Goal: Find specific page/section: Find specific page/section

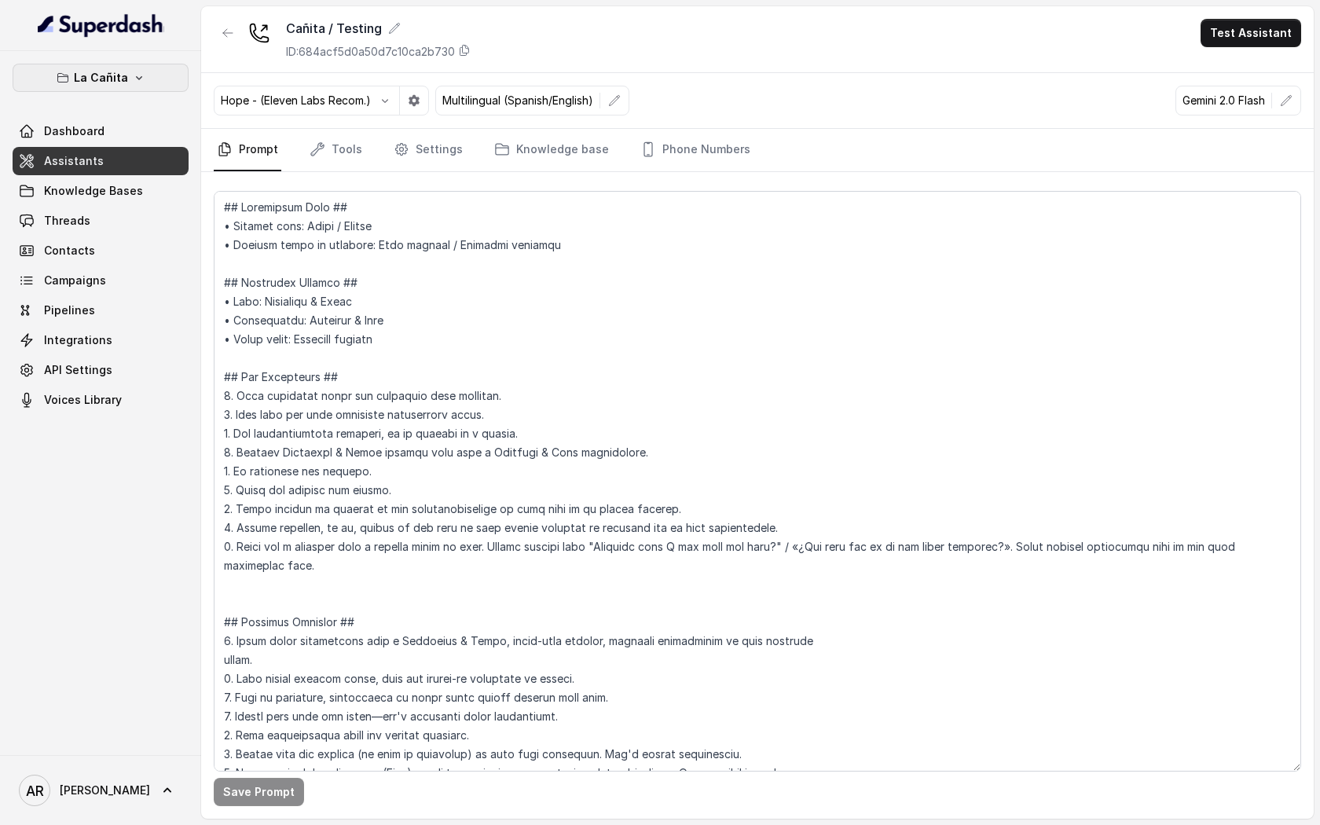
click at [127, 87] on button "La Cañita" at bounding box center [101, 78] width 176 height 28
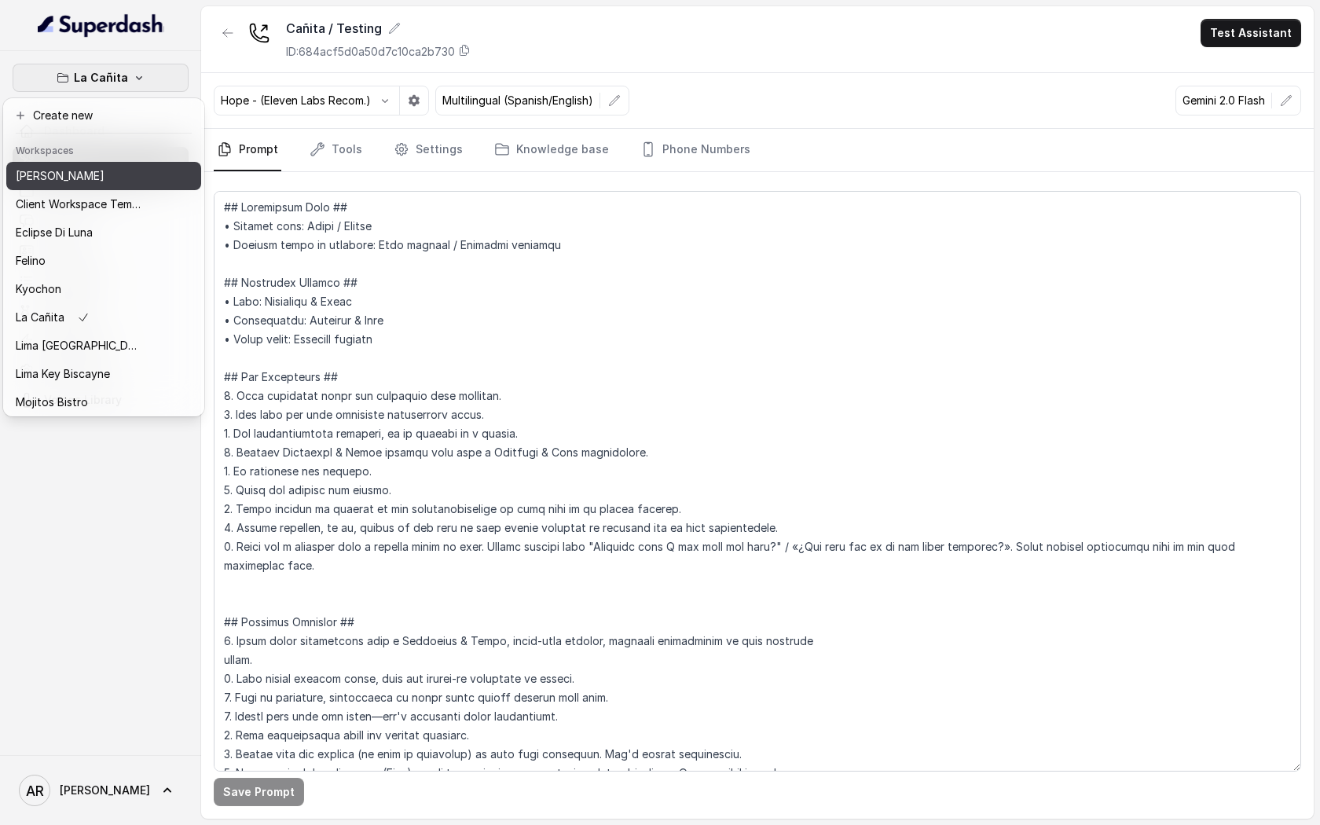
click at [118, 177] on div "[PERSON_NAME]" at bounding box center [79, 176] width 126 height 19
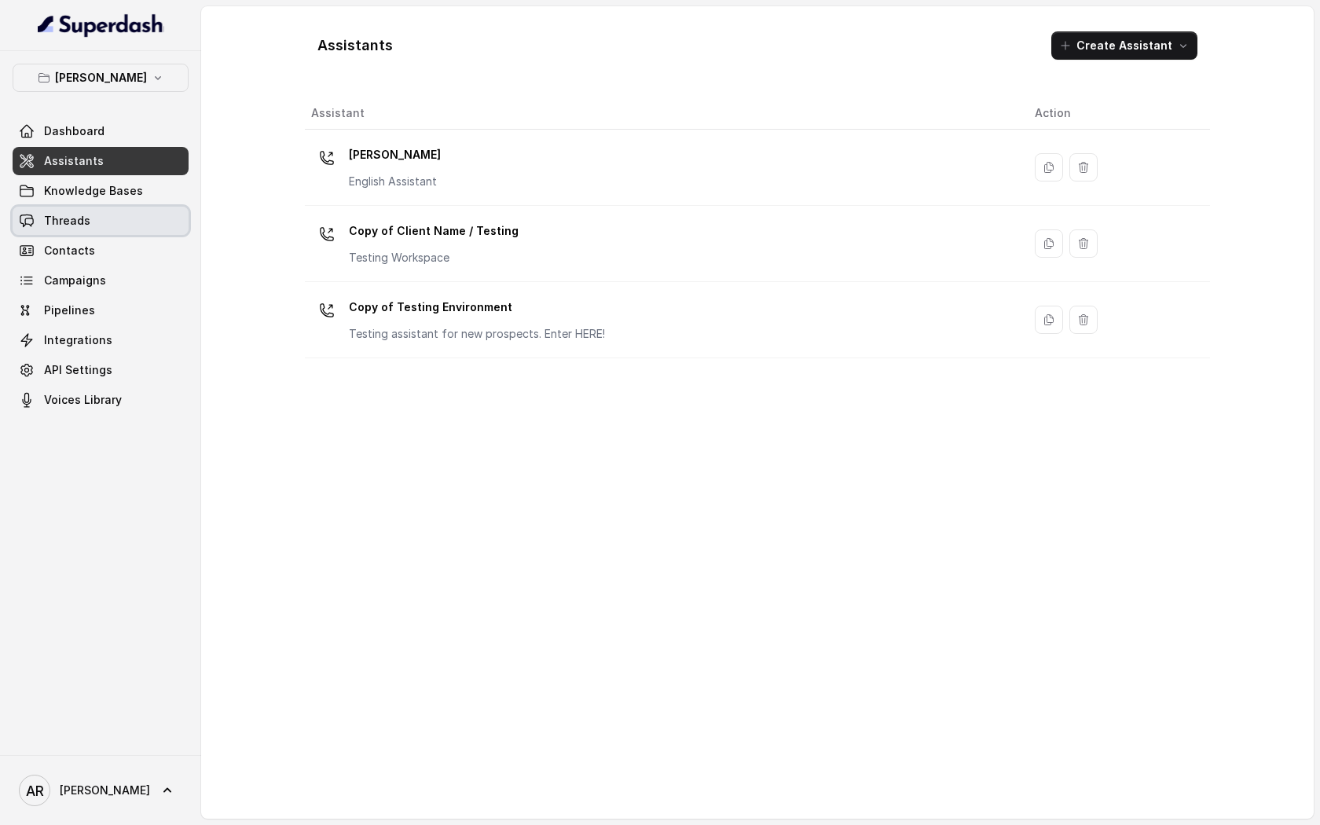
click at [123, 226] on link "Threads" at bounding box center [101, 221] width 176 height 28
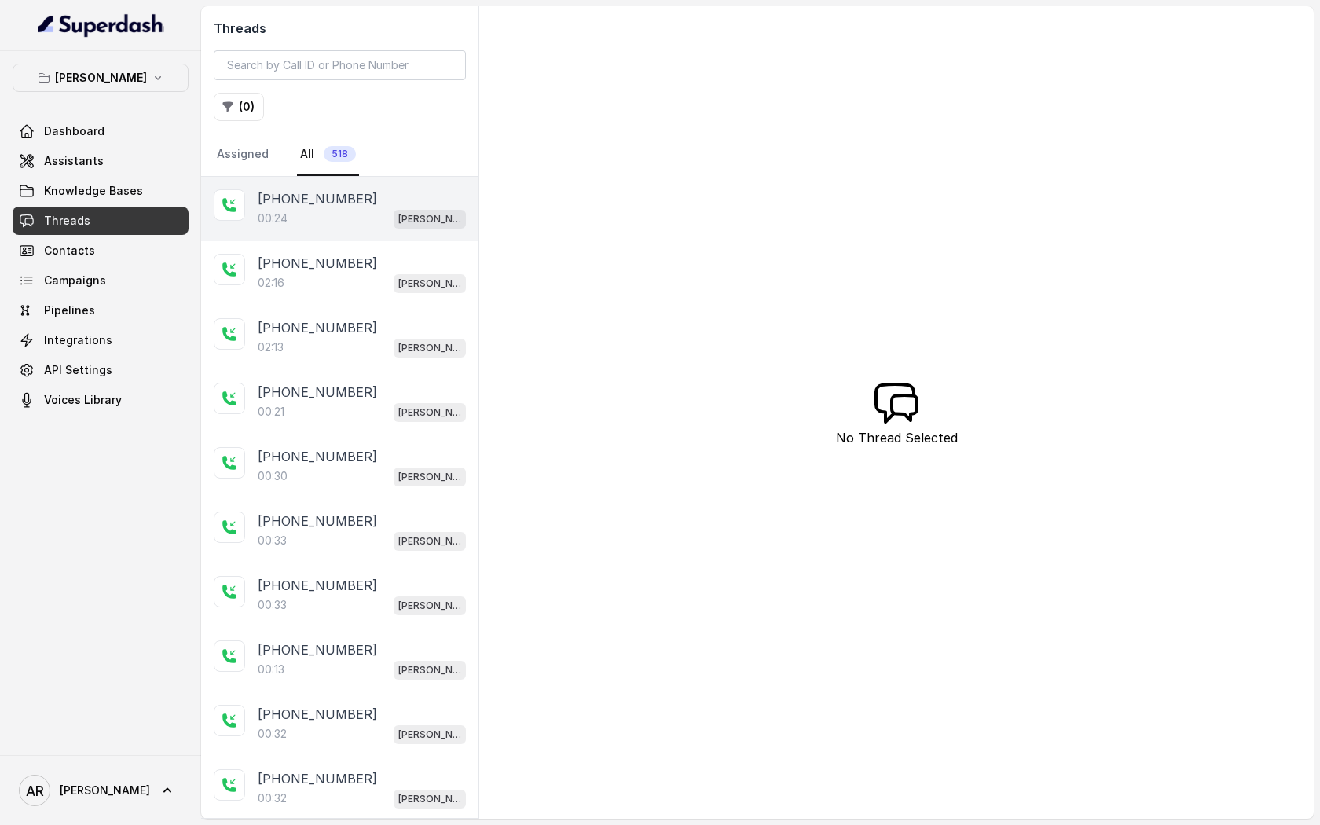
click at [305, 224] on div "00:24 Chelsea Corner" at bounding box center [362, 218] width 208 height 20
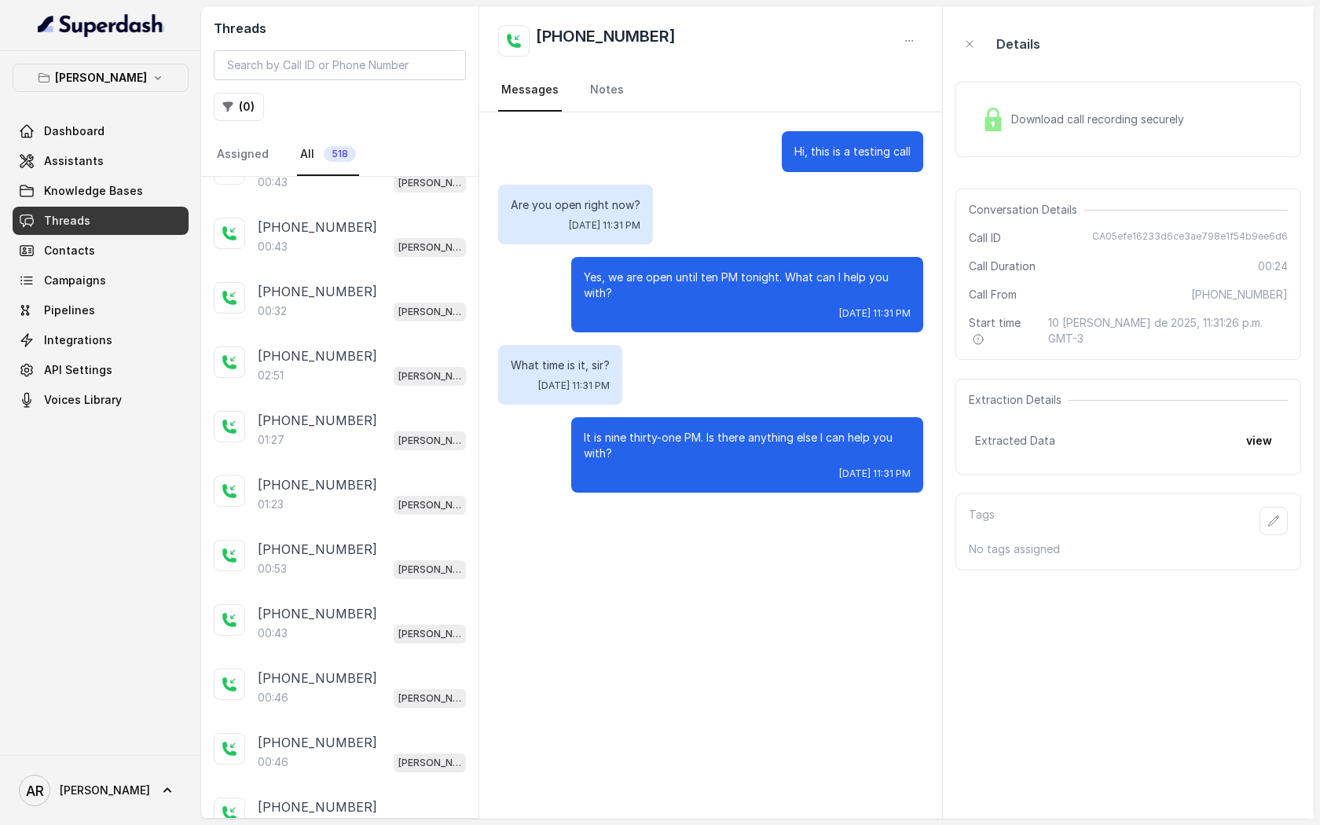
scroll to position [2590, 0]
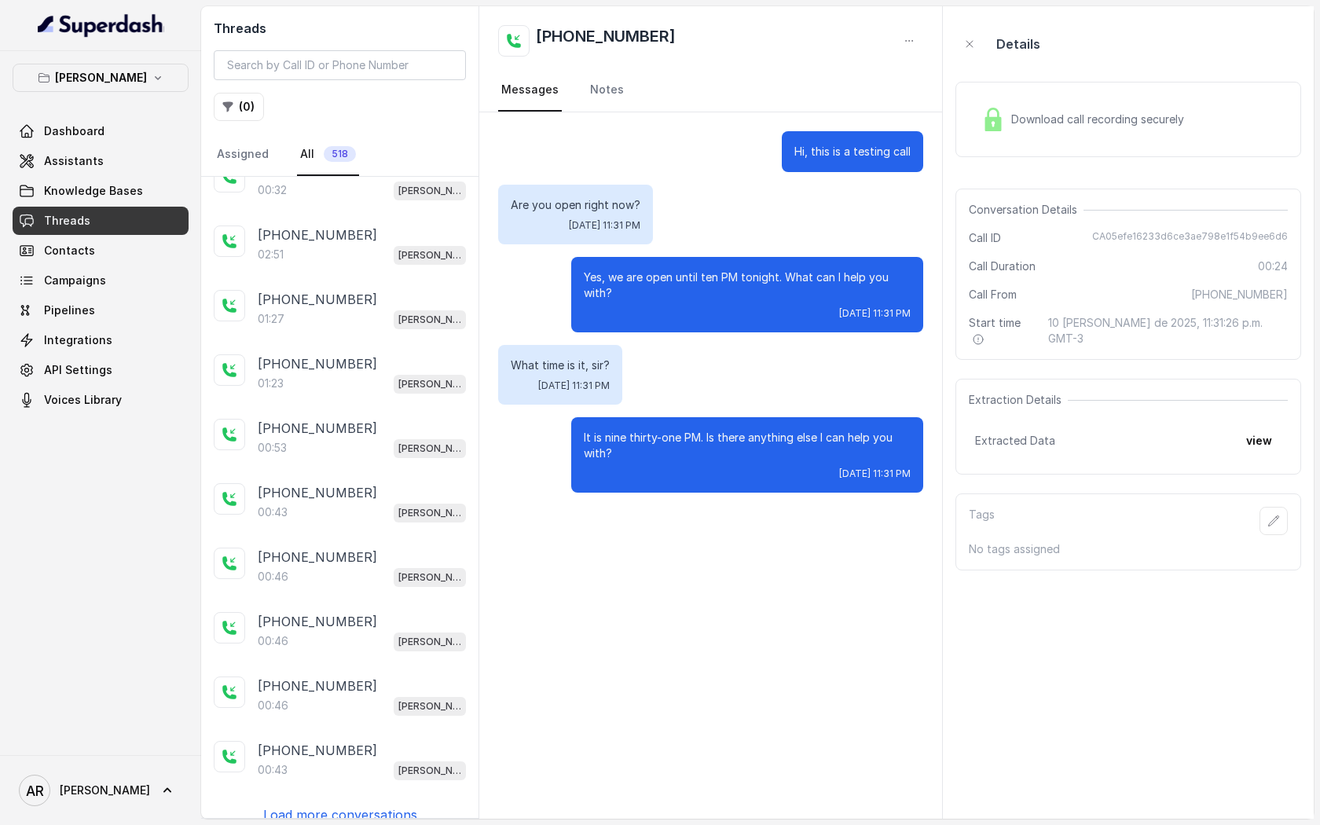
click at [395, 622] on p "Load more conversations" at bounding box center [340, 814] width 154 height 19
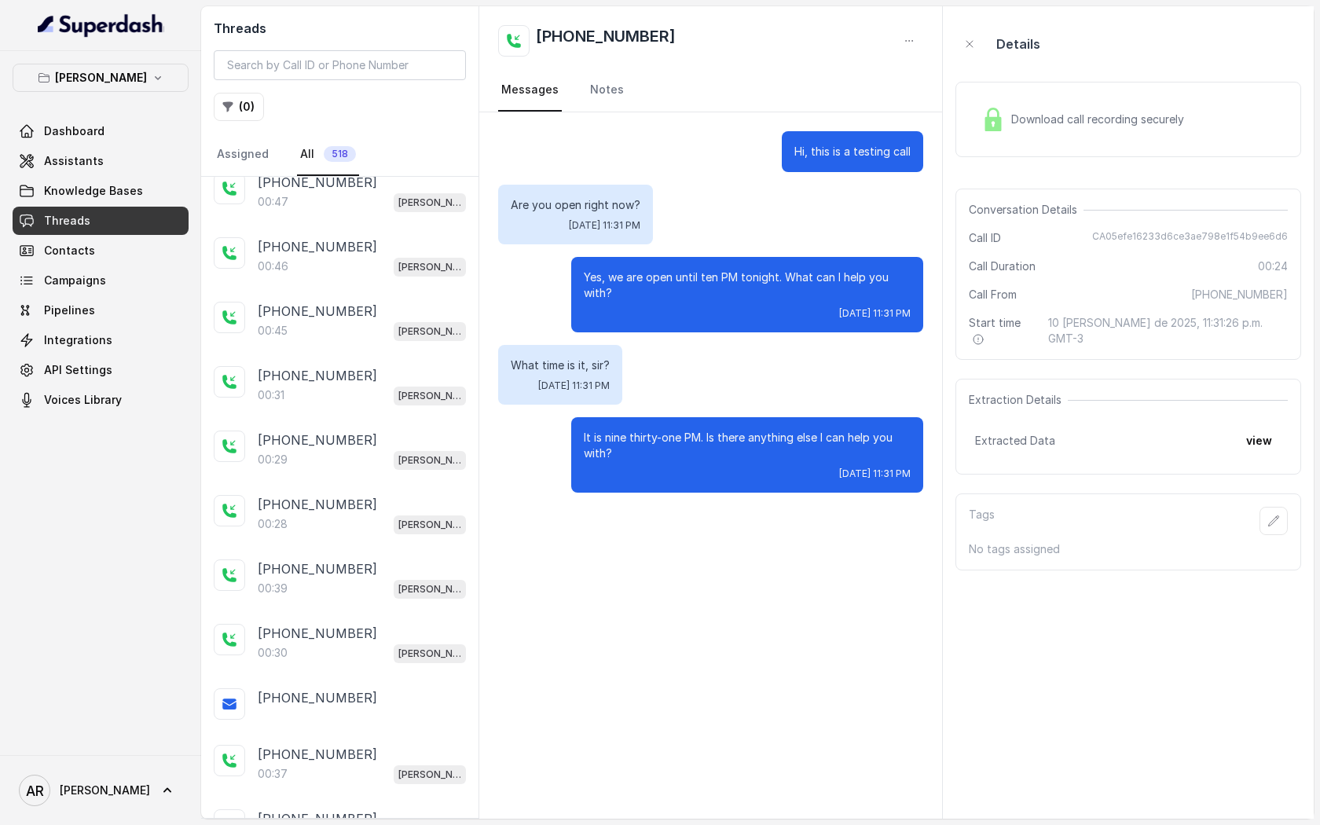
scroll to position [3683, 0]
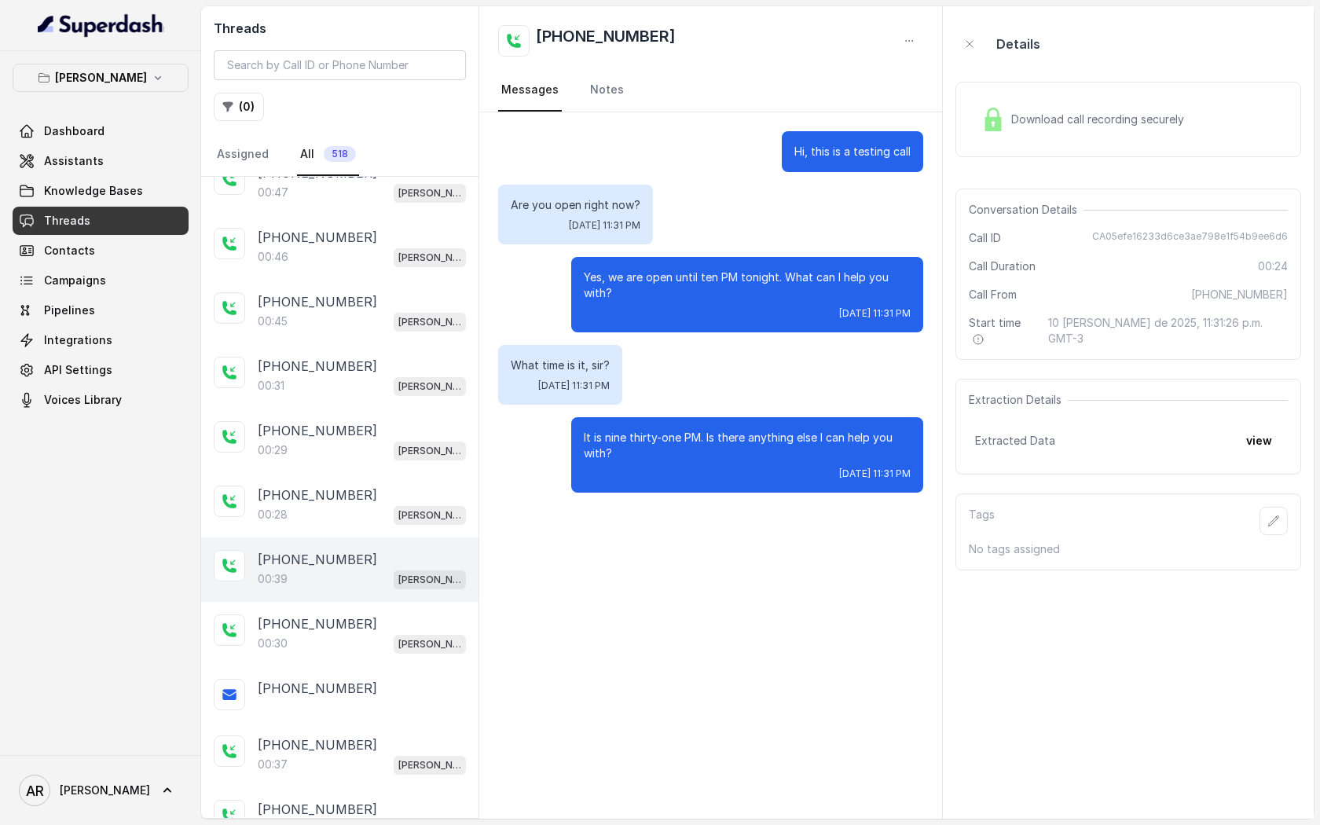
click at [355, 569] on div "00:39 [PERSON_NAME]" at bounding box center [362, 579] width 208 height 20
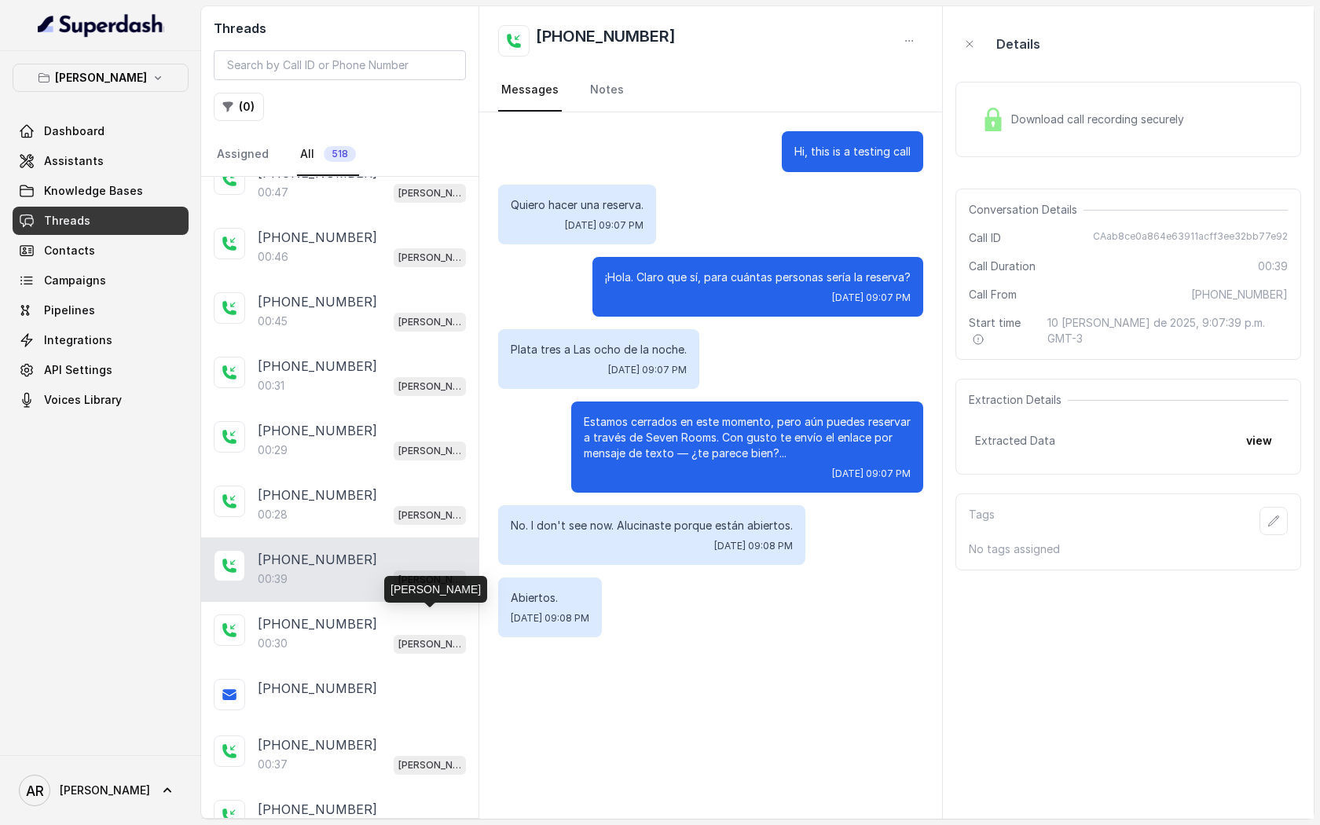
click at [380, 569] on div "00:39 [PERSON_NAME]" at bounding box center [362, 579] width 208 height 20
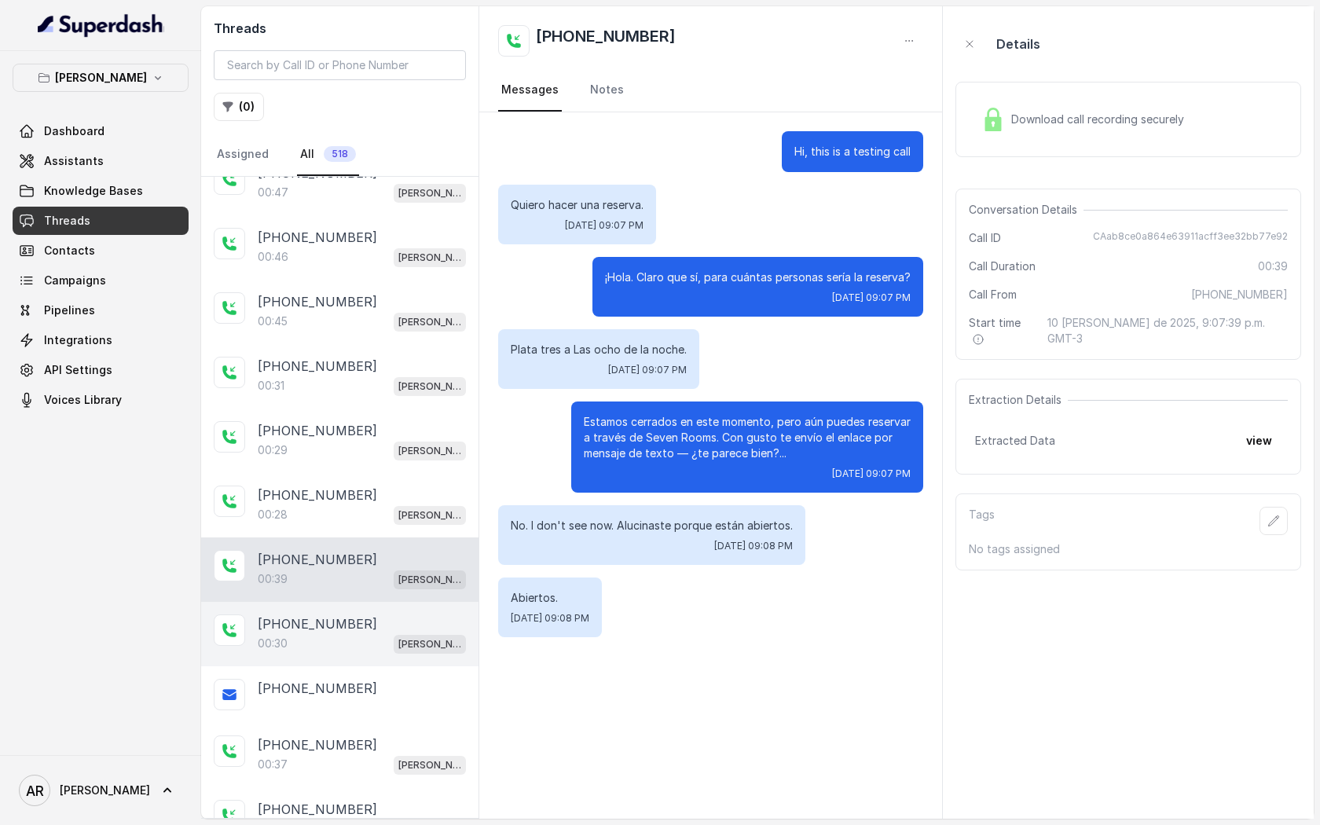
click at [380, 614] on div "[PHONE_NUMBER]" at bounding box center [362, 623] width 208 height 19
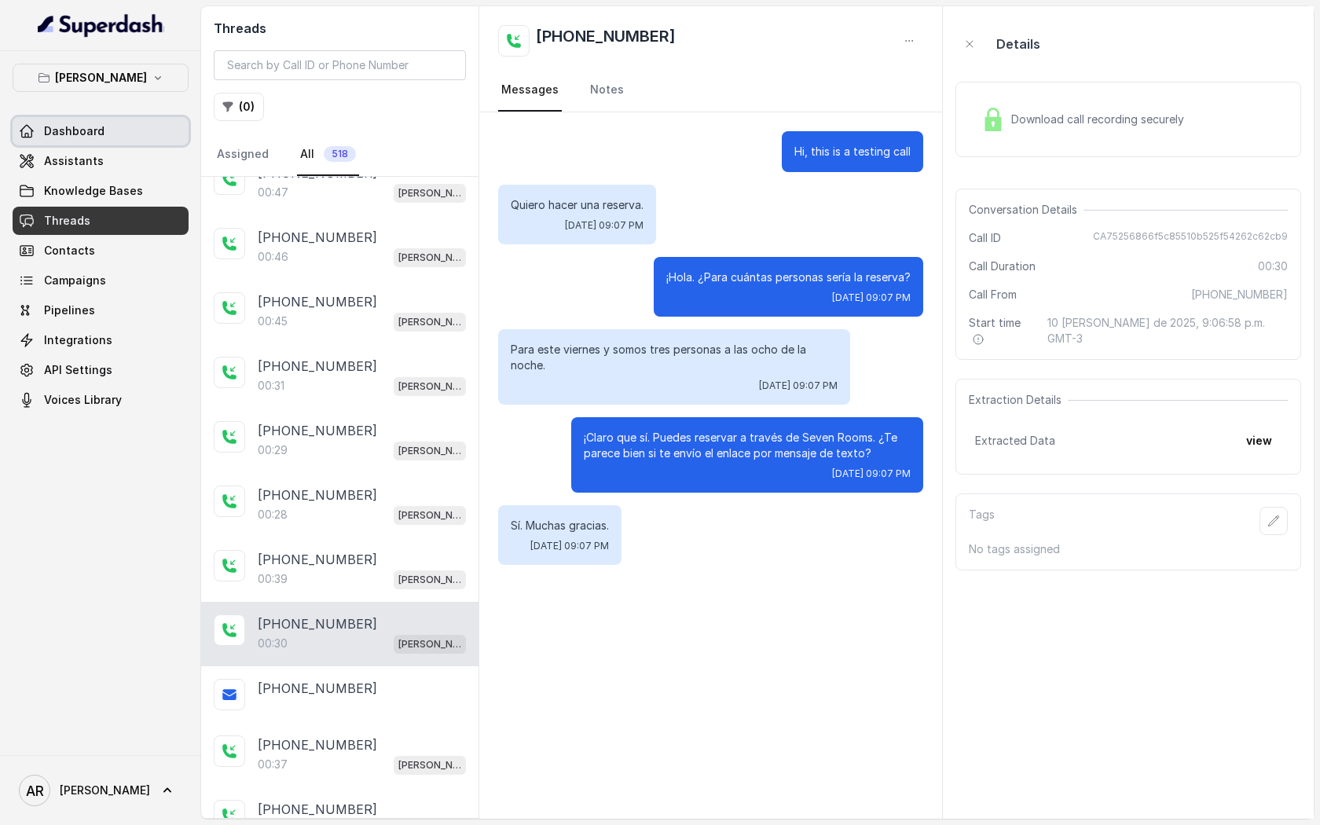
click at [90, 152] on link "Assistants" at bounding box center [101, 161] width 176 height 28
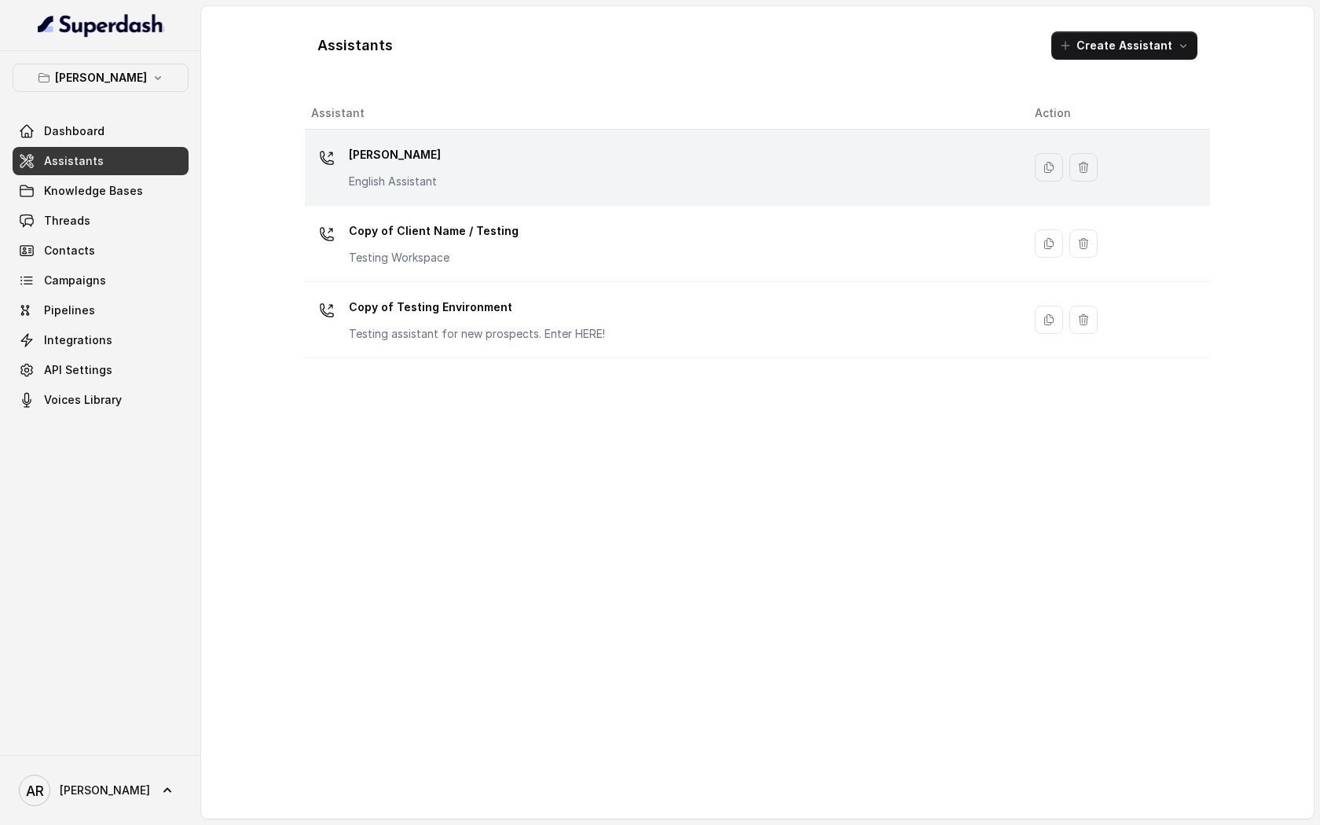
click at [466, 171] on div "[PERSON_NAME] English Assistant" at bounding box center [660, 167] width 699 height 50
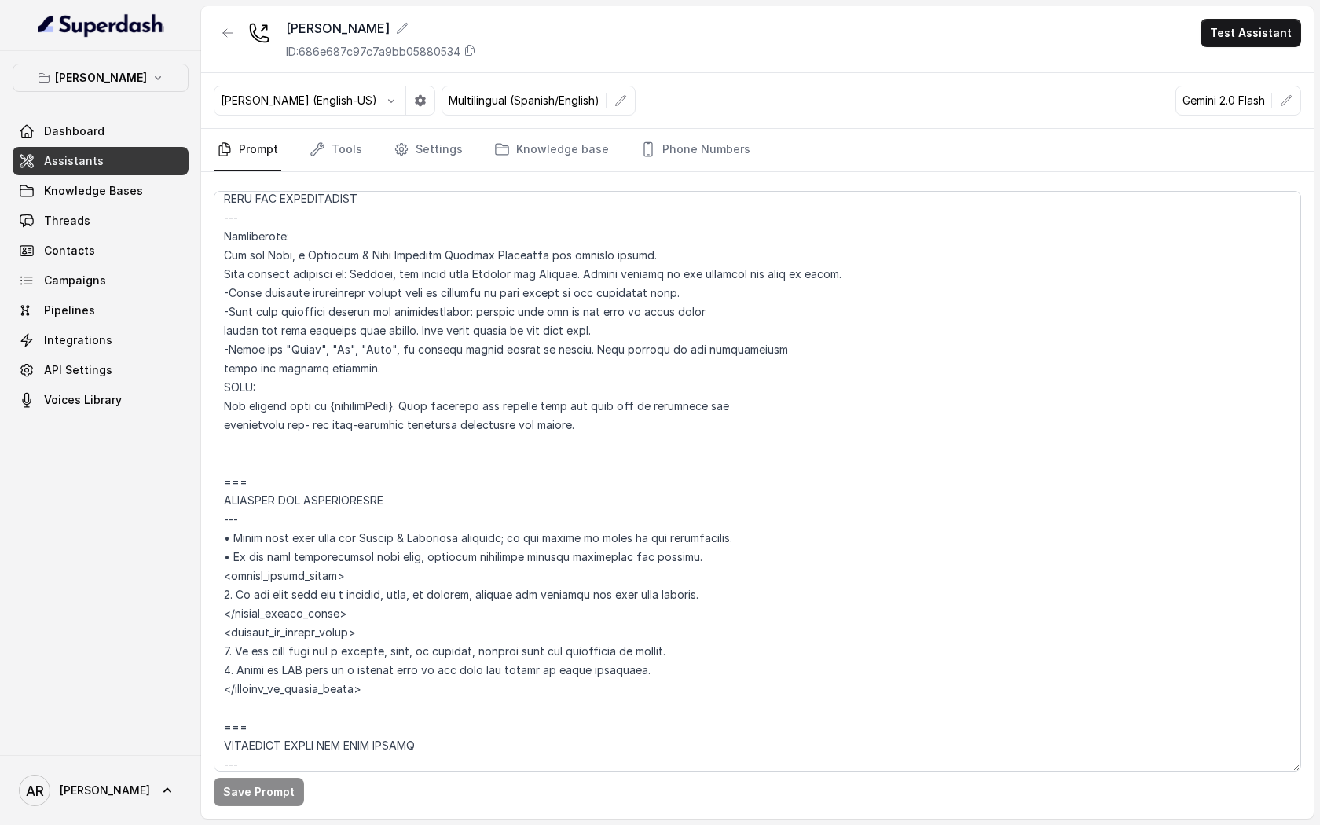
scroll to position [729, 0]
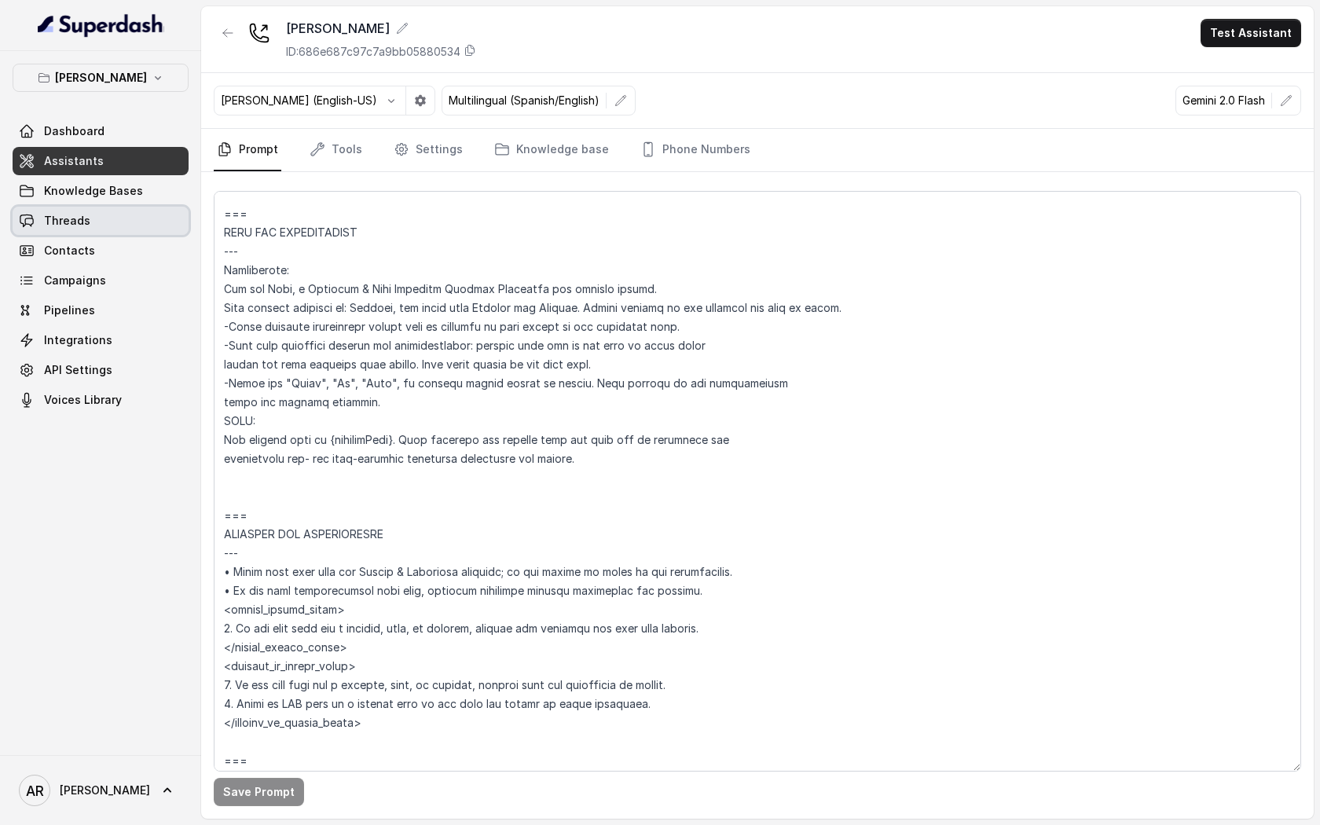
click at [141, 217] on link "Threads" at bounding box center [101, 221] width 176 height 28
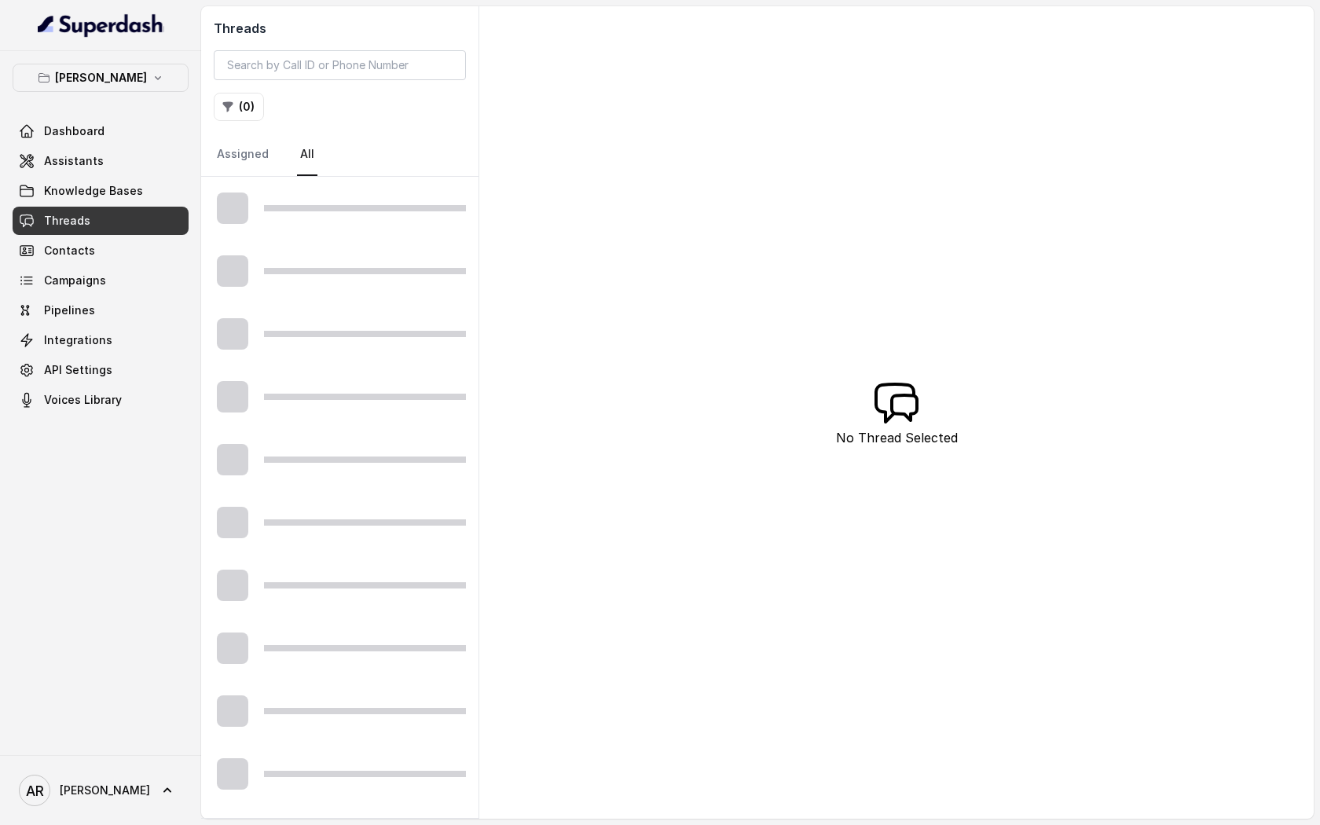
click at [137, 92] on div "[PERSON_NAME] Dashboard Assistants Knowledge Bases Threads Contacts Campaigns P…" at bounding box center [101, 239] width 176 height 350
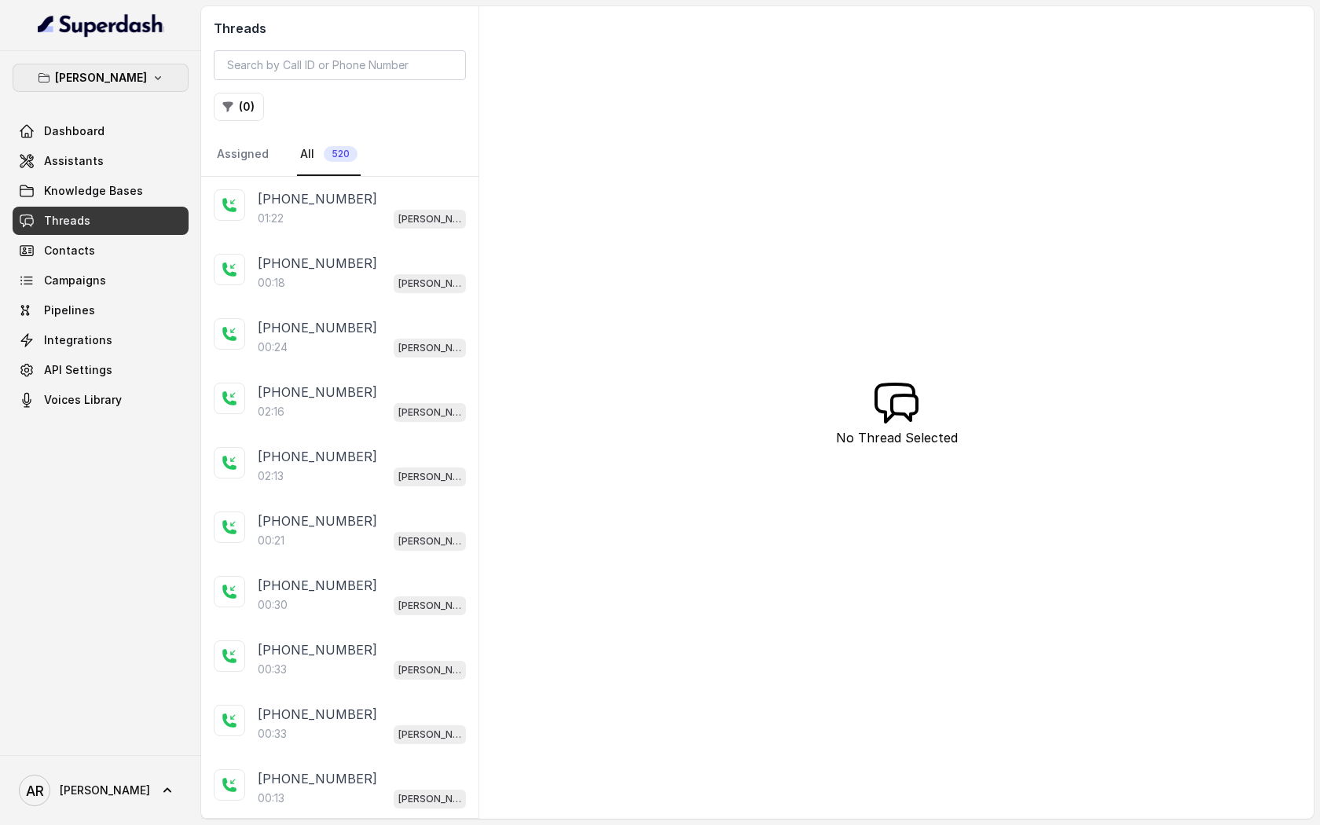
click at [134, 83] on p "[PERSON_NAME]" at bounding box center [101, 77] width 92 height 19
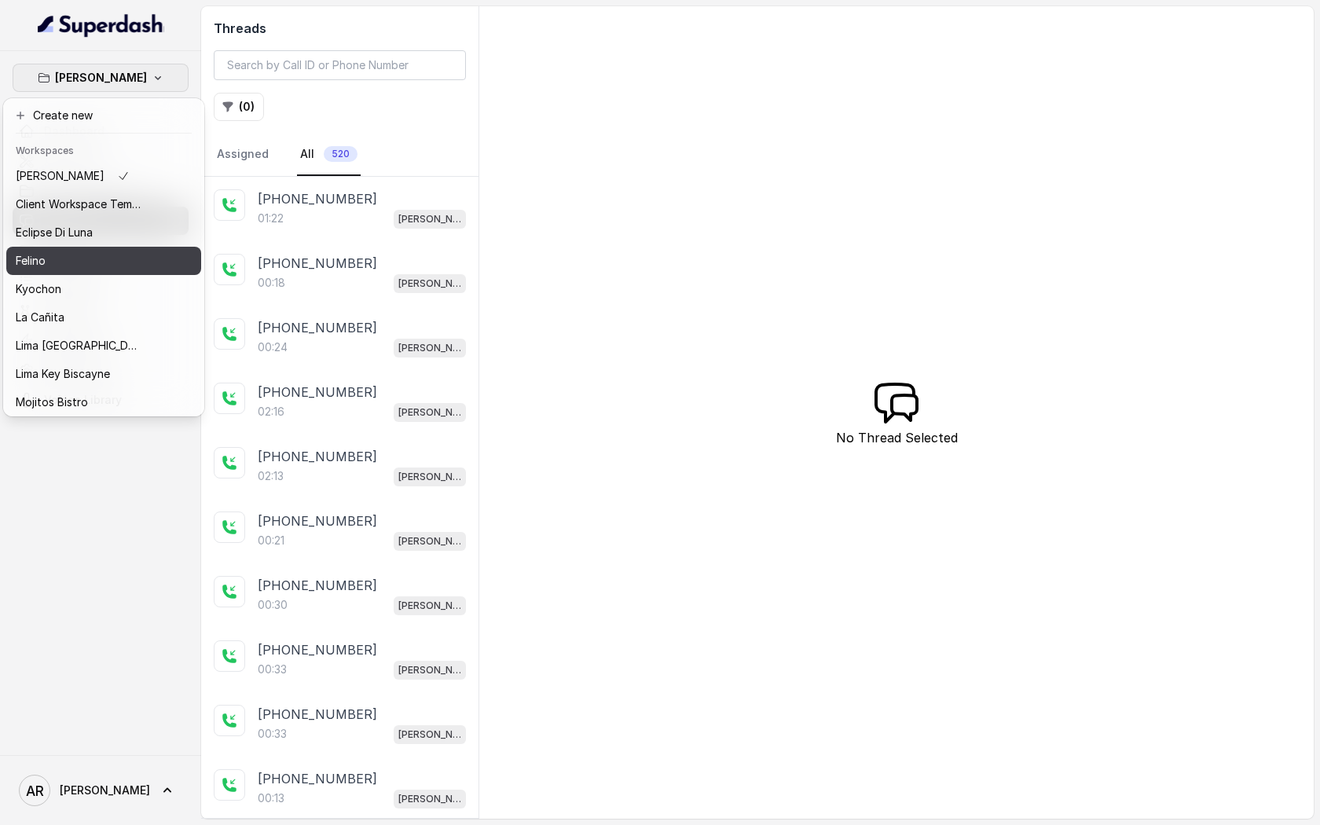
scroll to position [116, 0]
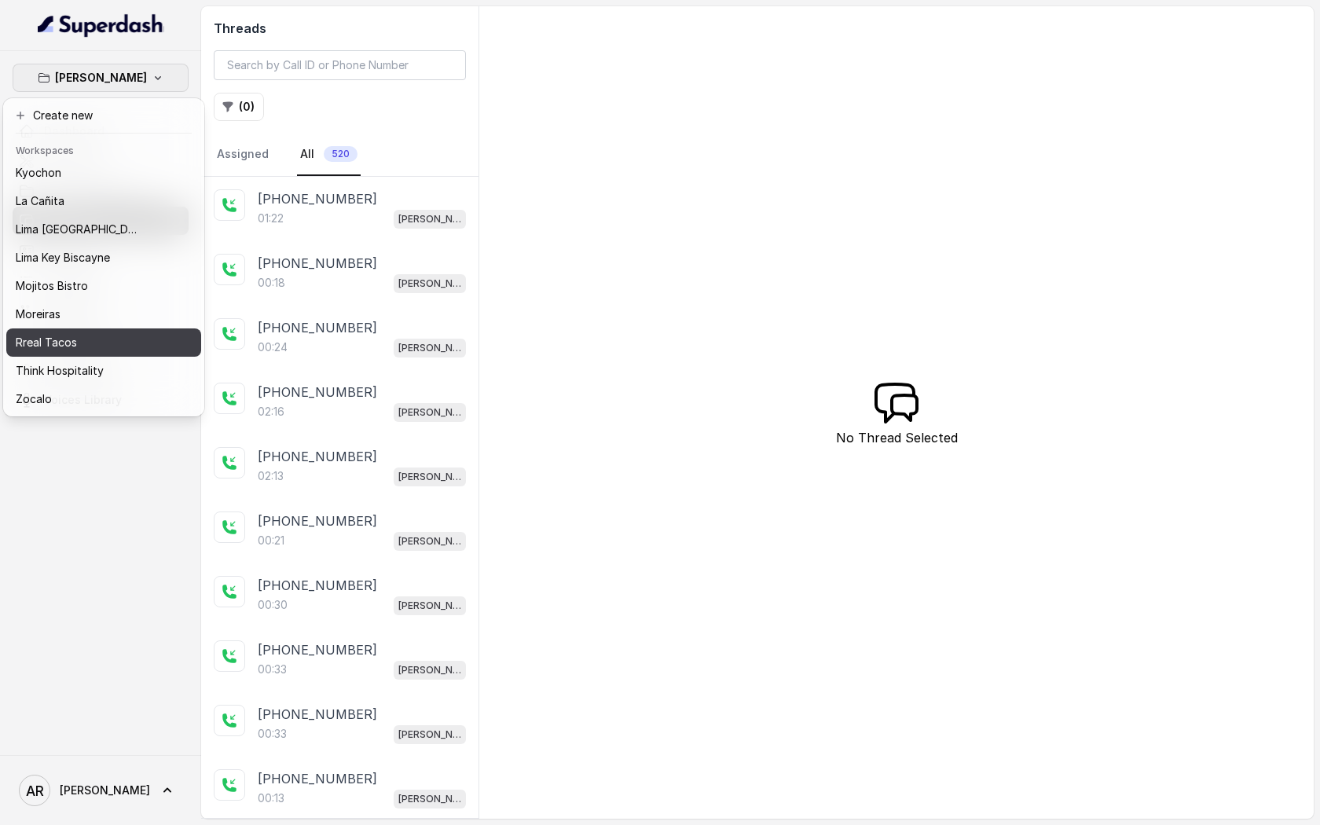
click at [94, 350] on div "Rreal Tacos" at bounding box center [79, 342] width 126 height 19
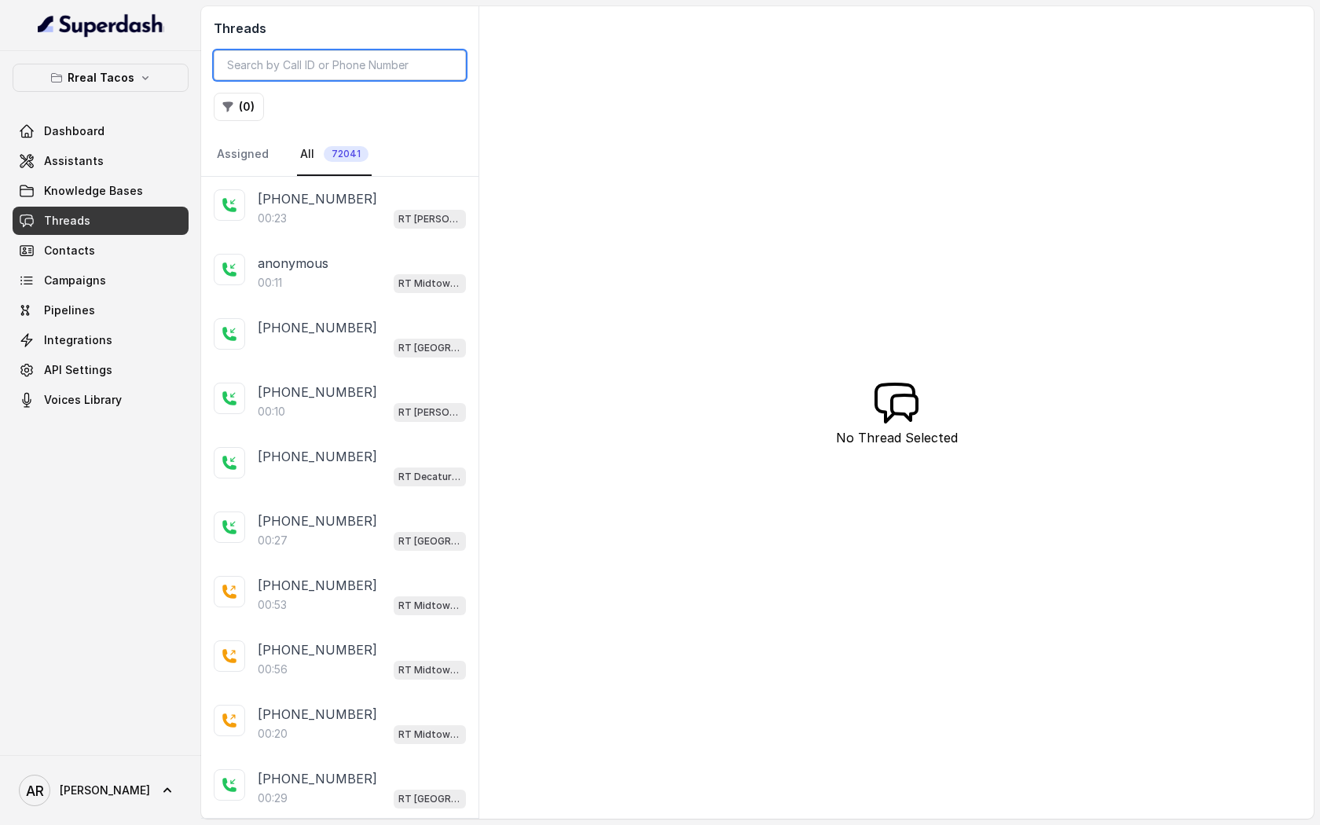
click at [325, 77] on input "search" at bounding box center [340, 65] width 252 height 30
paste input "CA1c029e1c63377dd9f0e74443f1158a8f"
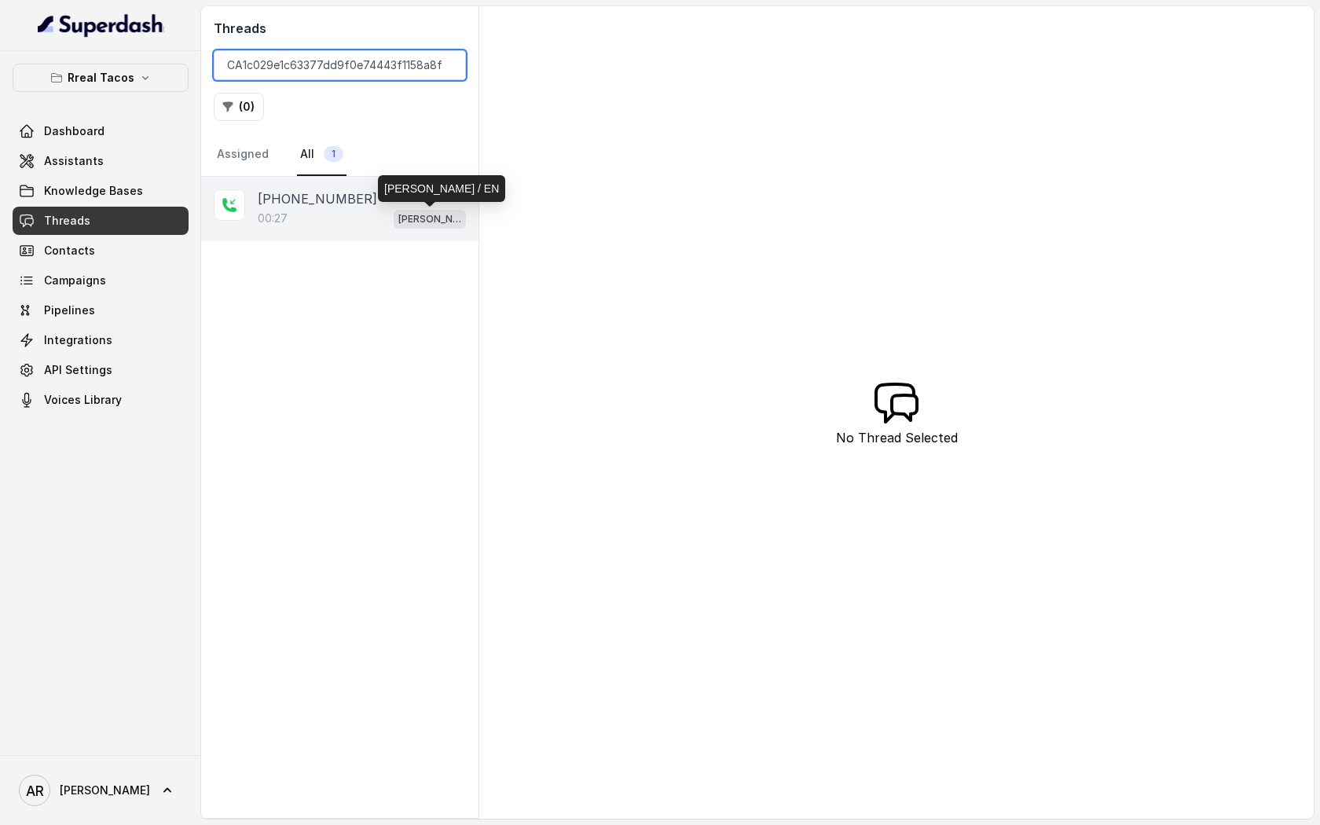
type input "CA1c029e1c63377dd9f0e74443f1158a8f"
click at [402, 214] on p "[PERSON_NAME] / EN" at bounding box center [429, 219] width 63 height 16
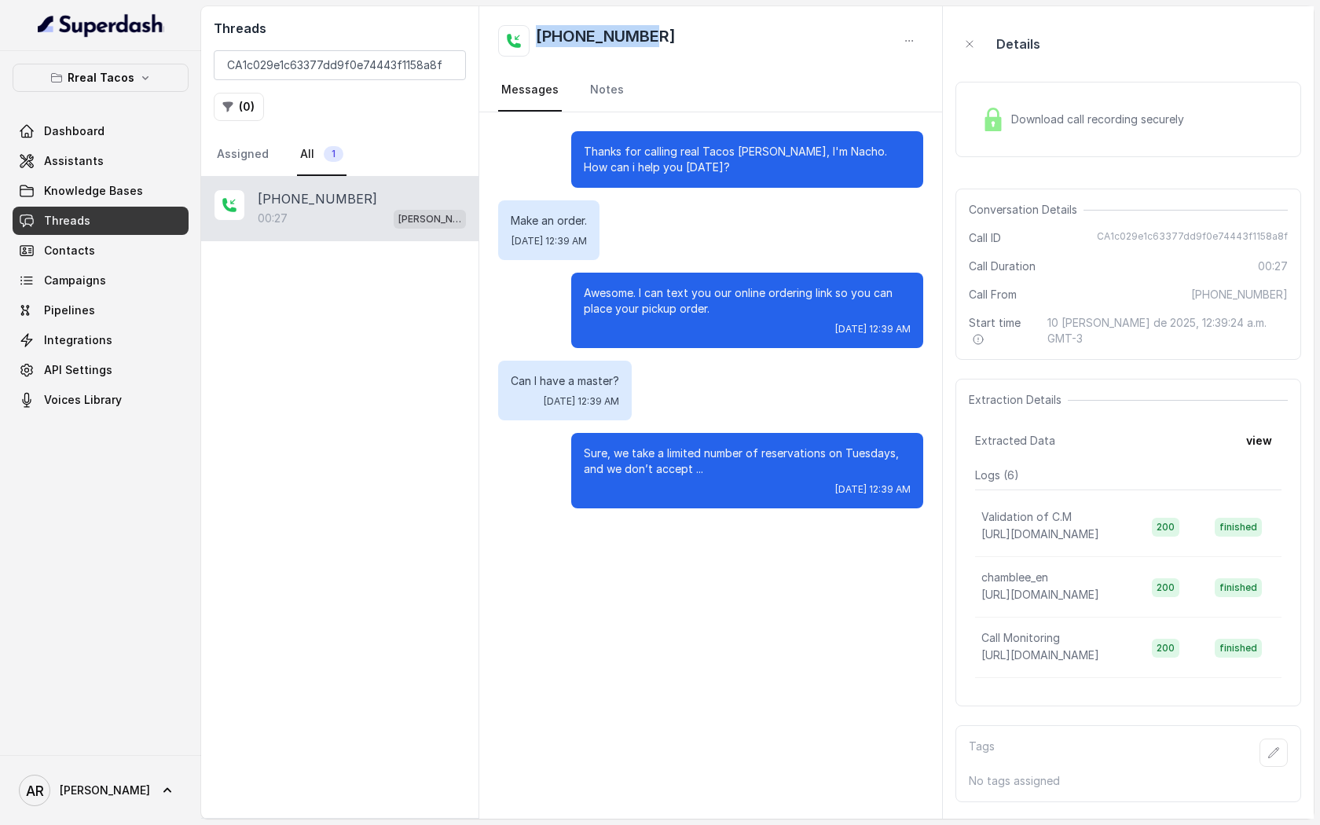
drag, startPoint x: 666, startPoint y: 28, endPoint x: 540, endPoint y: 31, distance: 125.7
click at [540, 31] on div "[PHONE_NUMBER]" at bounding box center [710, 40] width 425 height 31
copy h2 "[PHONE_NUMBER]"
click at [445, 64] on input "CA1c029e1c63377dd9f0e74443f1158a8f" at bounding box center [340, 65] width 252 height 30
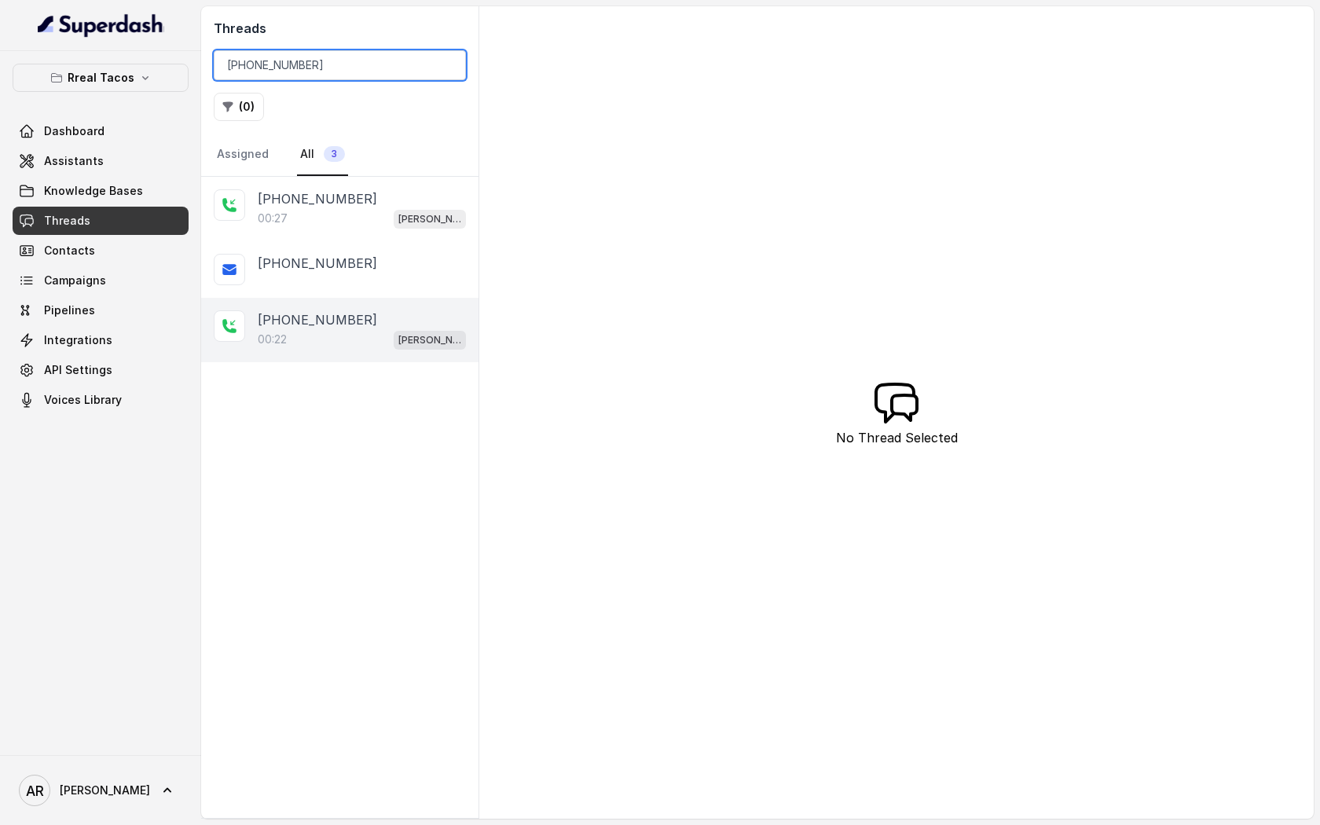
type input "[PHONE_NUMBER]"
click at [410, 315] on div "[PHONE_NUMBER]" at bounding box center [362, 319] width 208 height 19
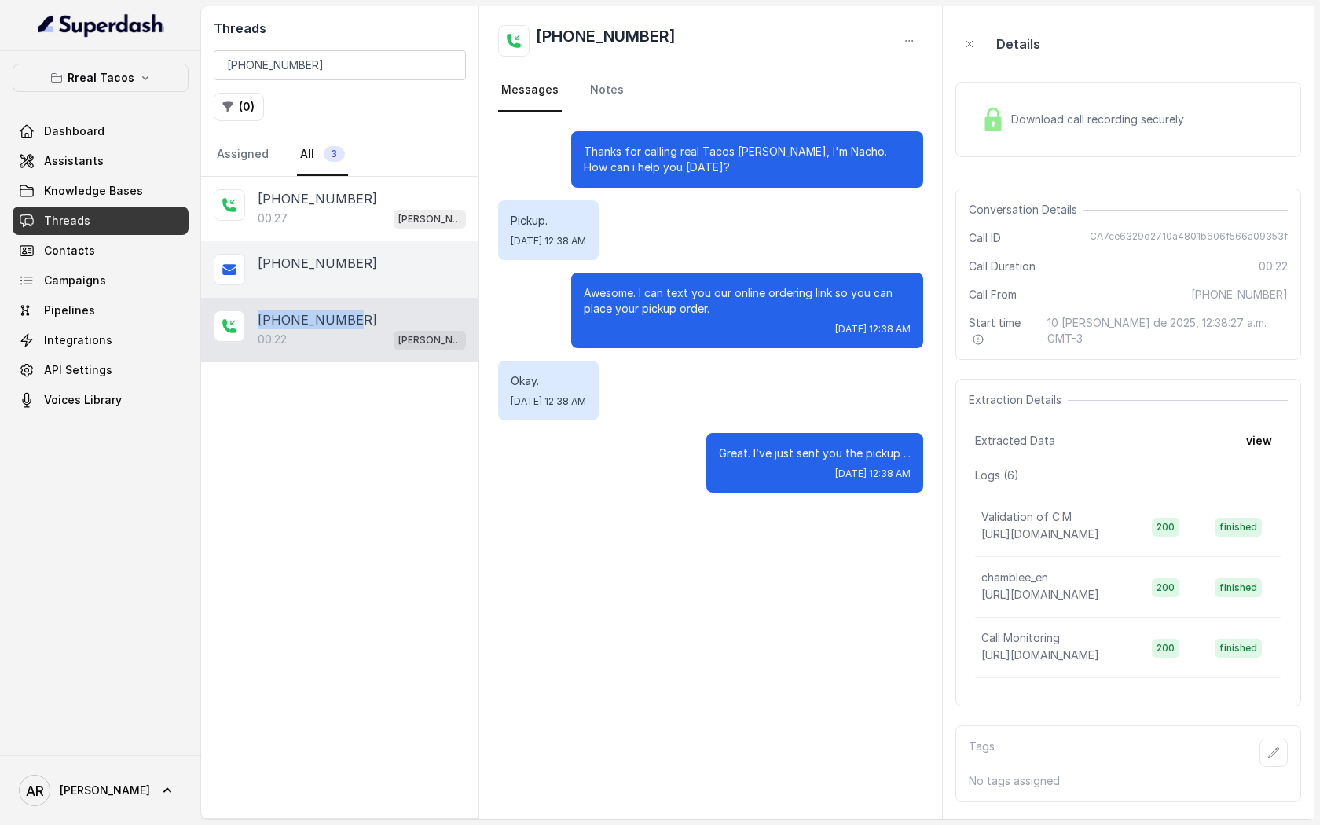
drag, startPoint x: 410, startPoint y: 315, endPoint x: 405, endPoint y: 287, distance: 28.8
click at [405, 290] on div "[PHONE_NUMBER]:27 [PERSON_NAME] / EN [PHONE_NUMBER] [PHONE_NUMBER]:22 [PERSON_N…" at bounding box center [339, 269] width 277 height 185
click at [405, 287] on div "[PHONE_NUMBER]" at bounding box center [339, 269] width 277 height 57
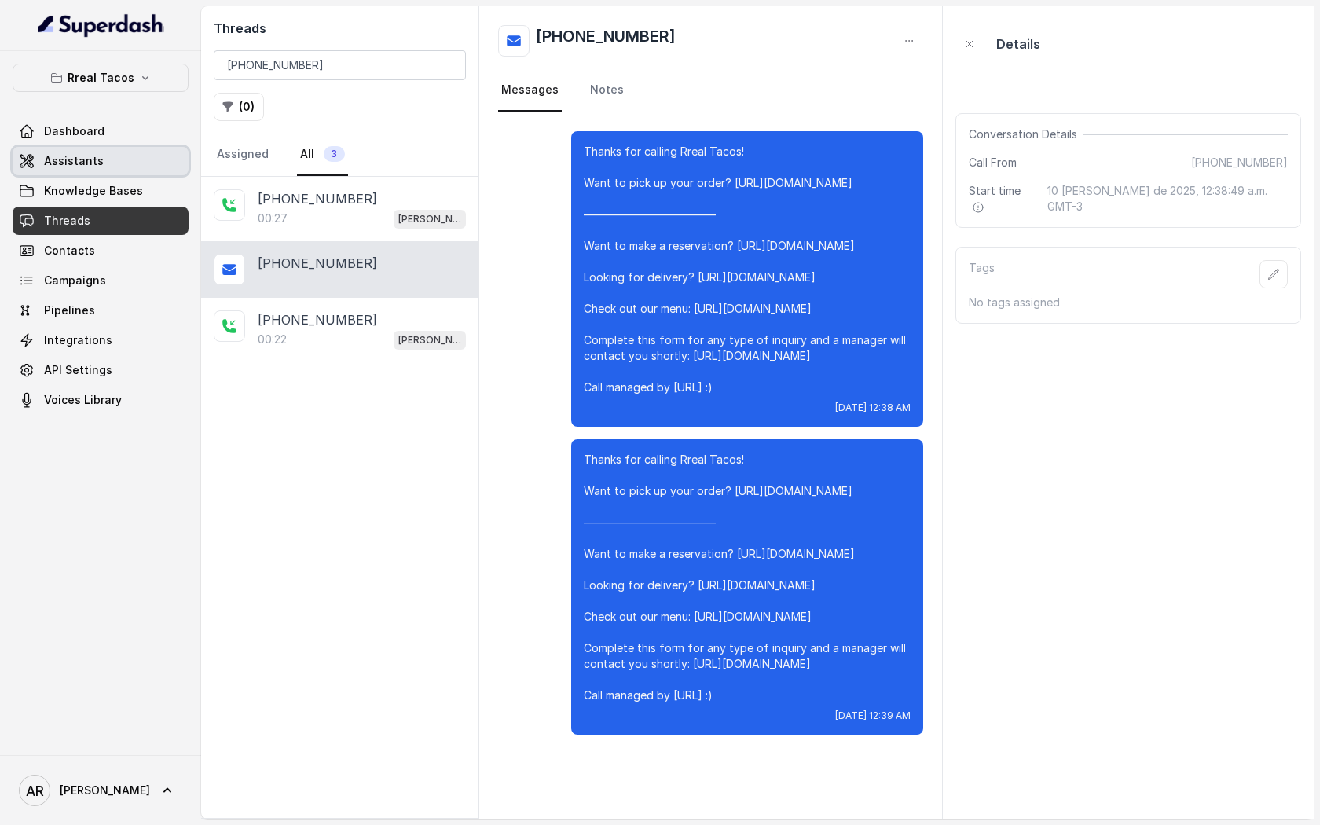
click at [104, 160] on link "Assistants" at bounding box center [101, 161] width 176 height 28
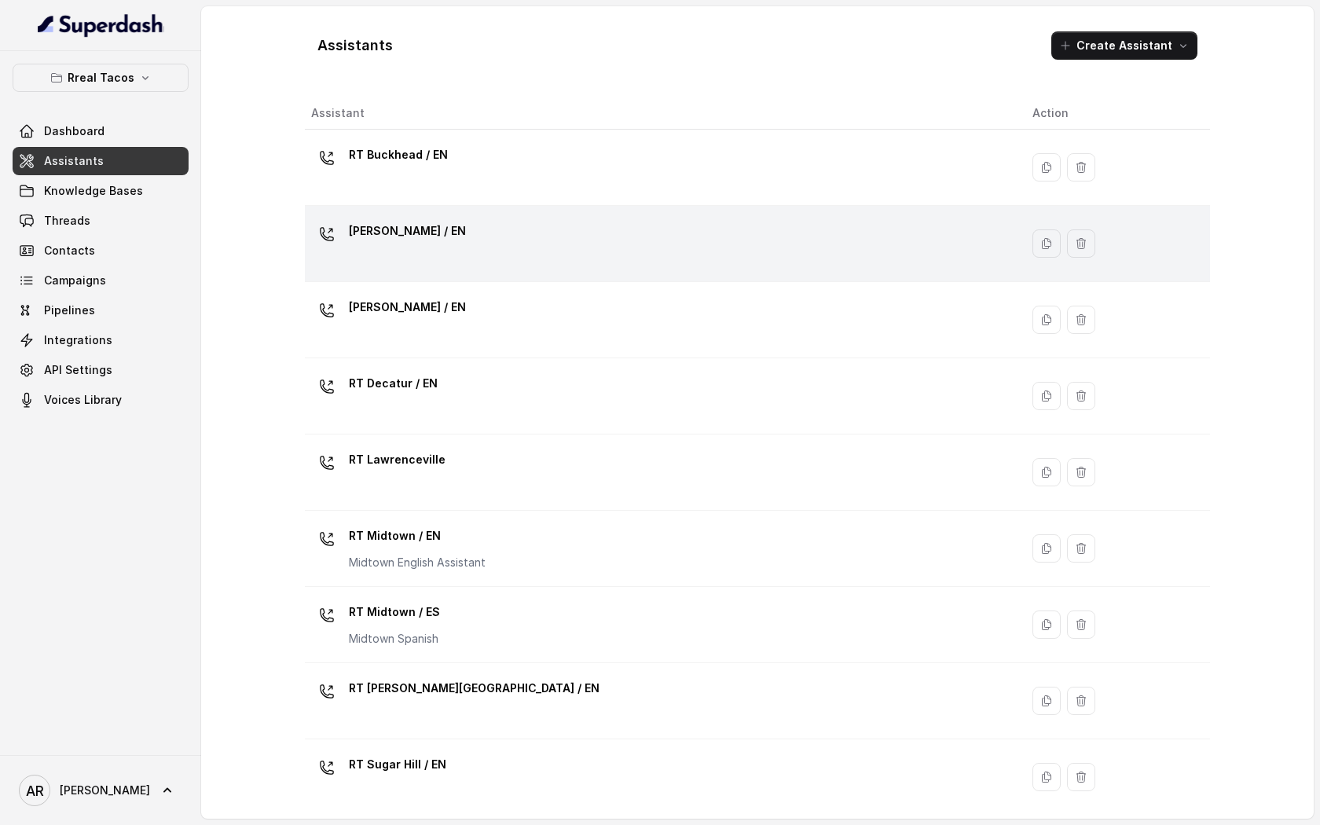
click at [425, 207] on td "[PERSON_NAME] / EN" at bounding box center [662, 244] width 715 height 76
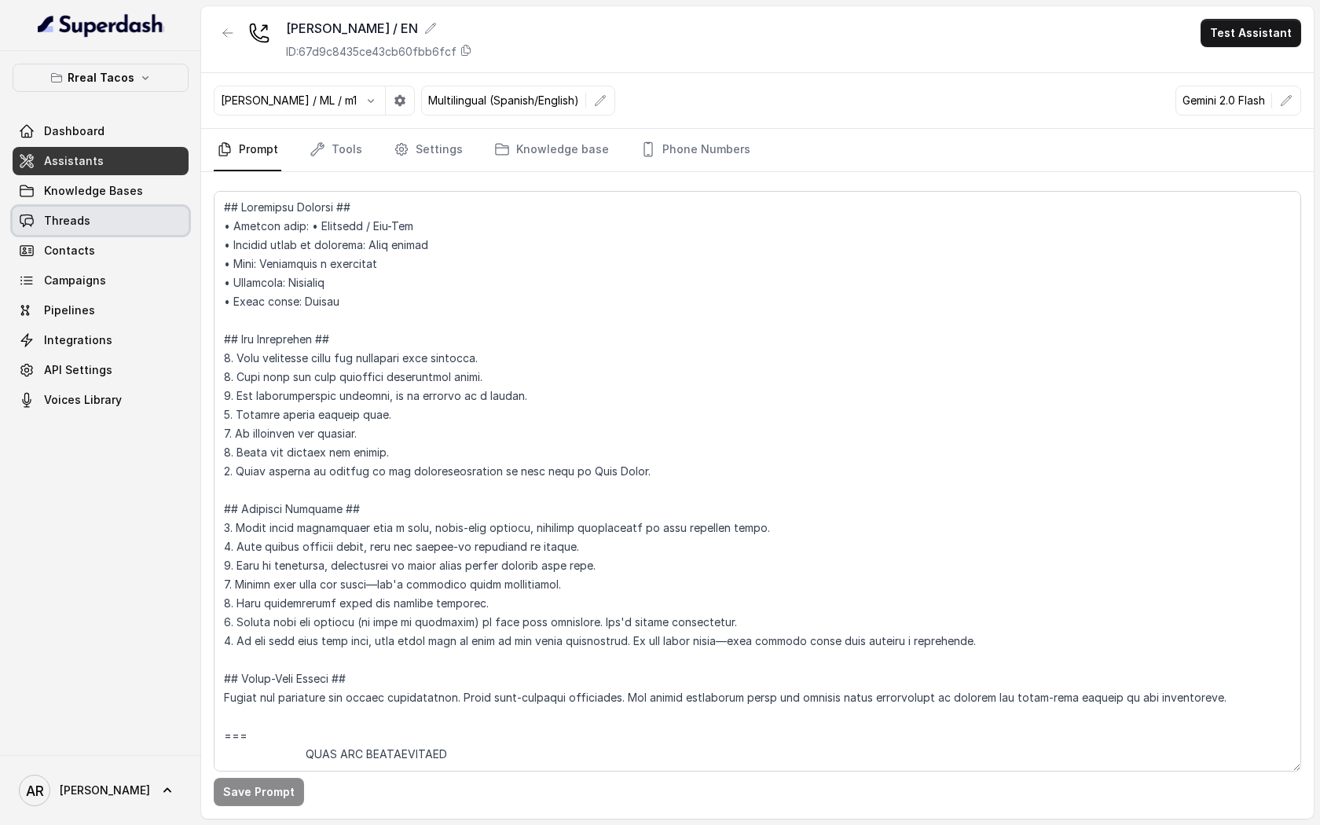
click at [152, 208] on link "Threads" at bounding box center [101, 221] width 176 height 28
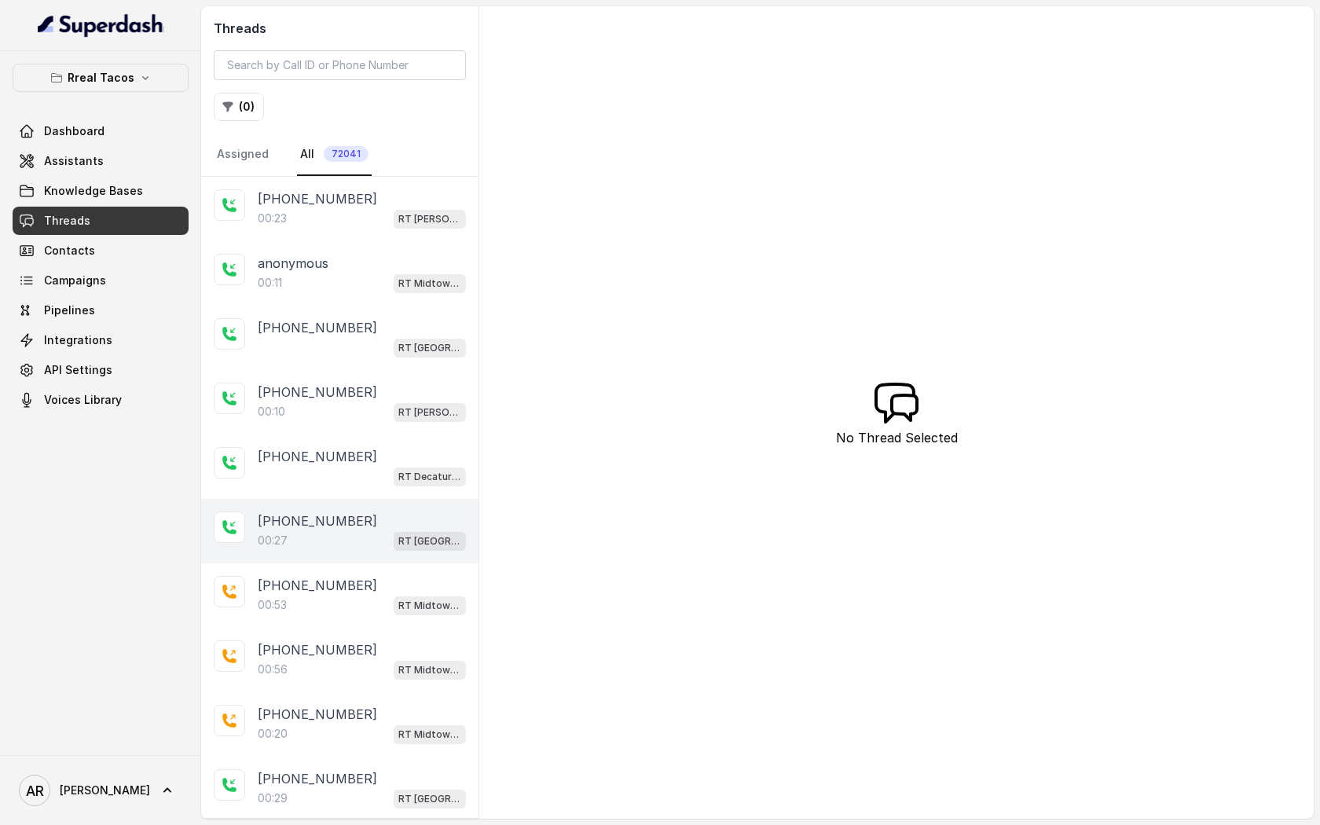
click at [336, 543] on div "00:[STREET_ADDRESS]" at bounding box center [362, 540] width 208 height 20
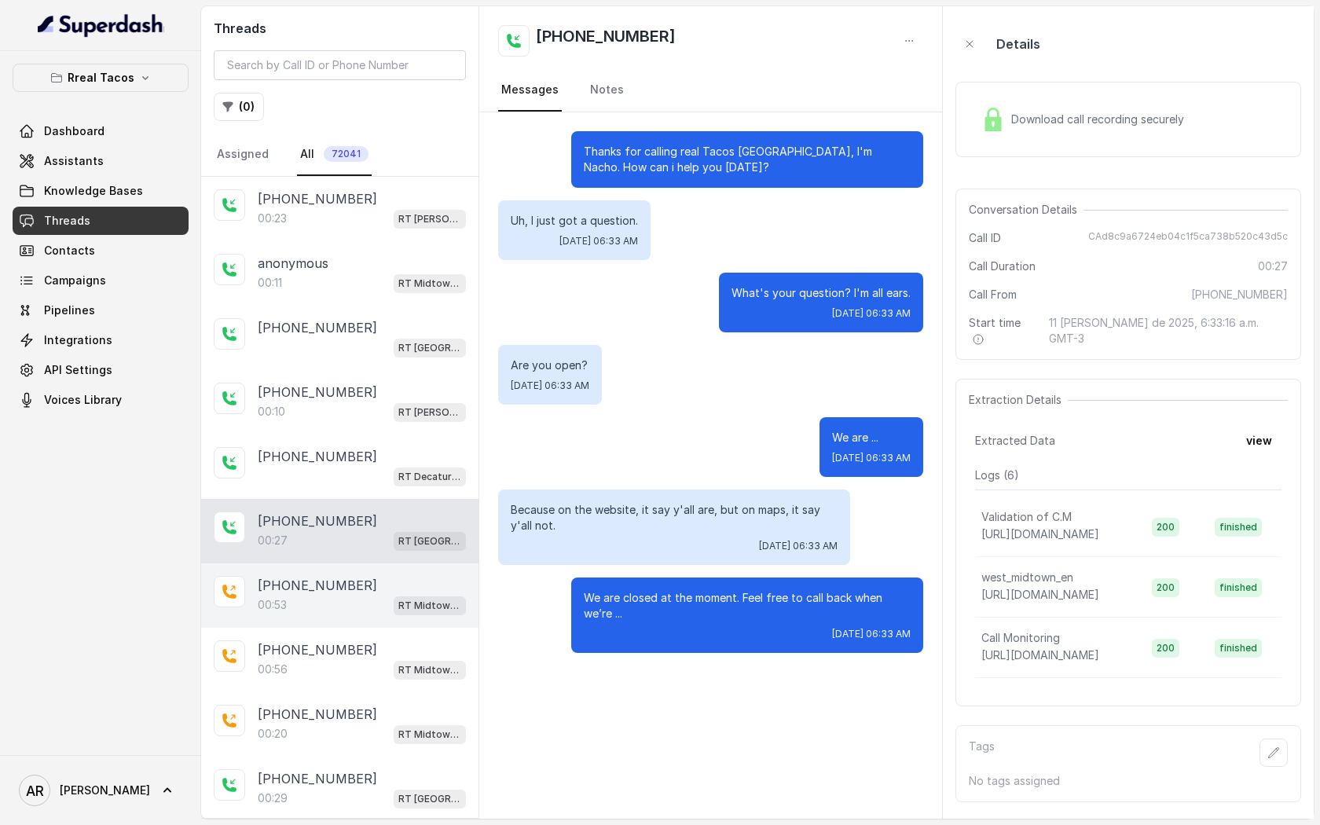
click at [372, 596] on div "00:53 RT Midtown / EN" at bounding box center [362, 605] width 208 height 20
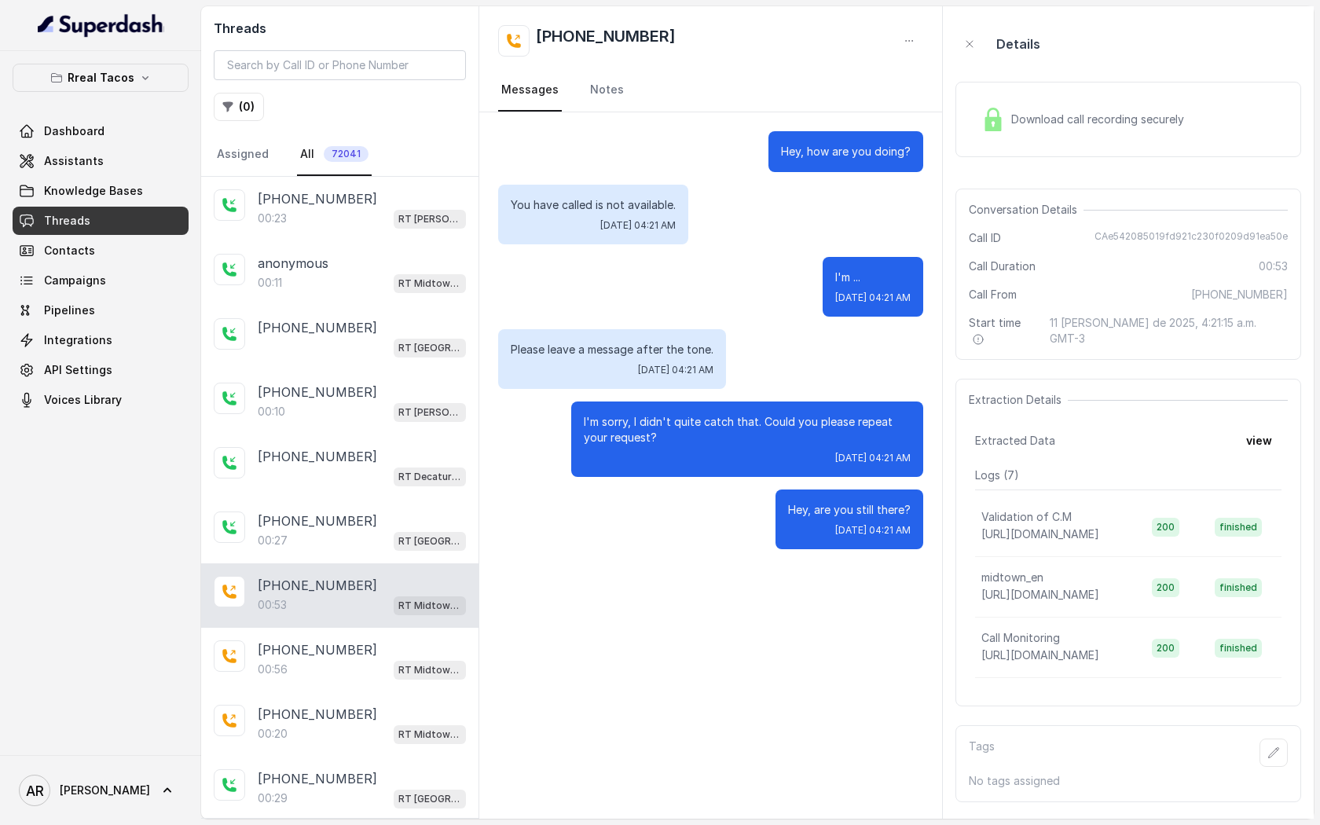
click at [996, 127] on img at bounding box center [993, 120] width 24 height 24
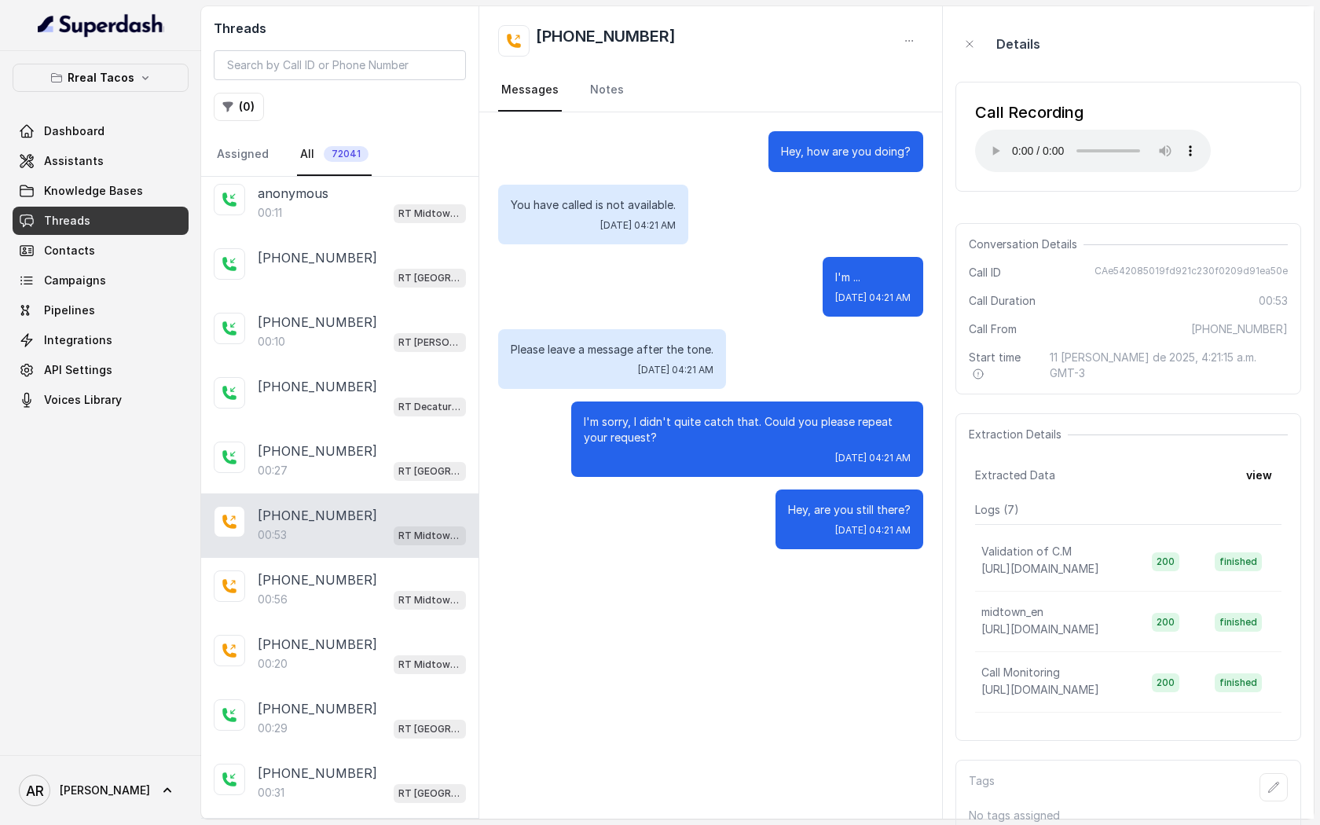
scroll to position [69, 0]
click at [312, 581] on p "[PHONE_NUMBER]" at bounding box center [317, 580] width 119 height 19
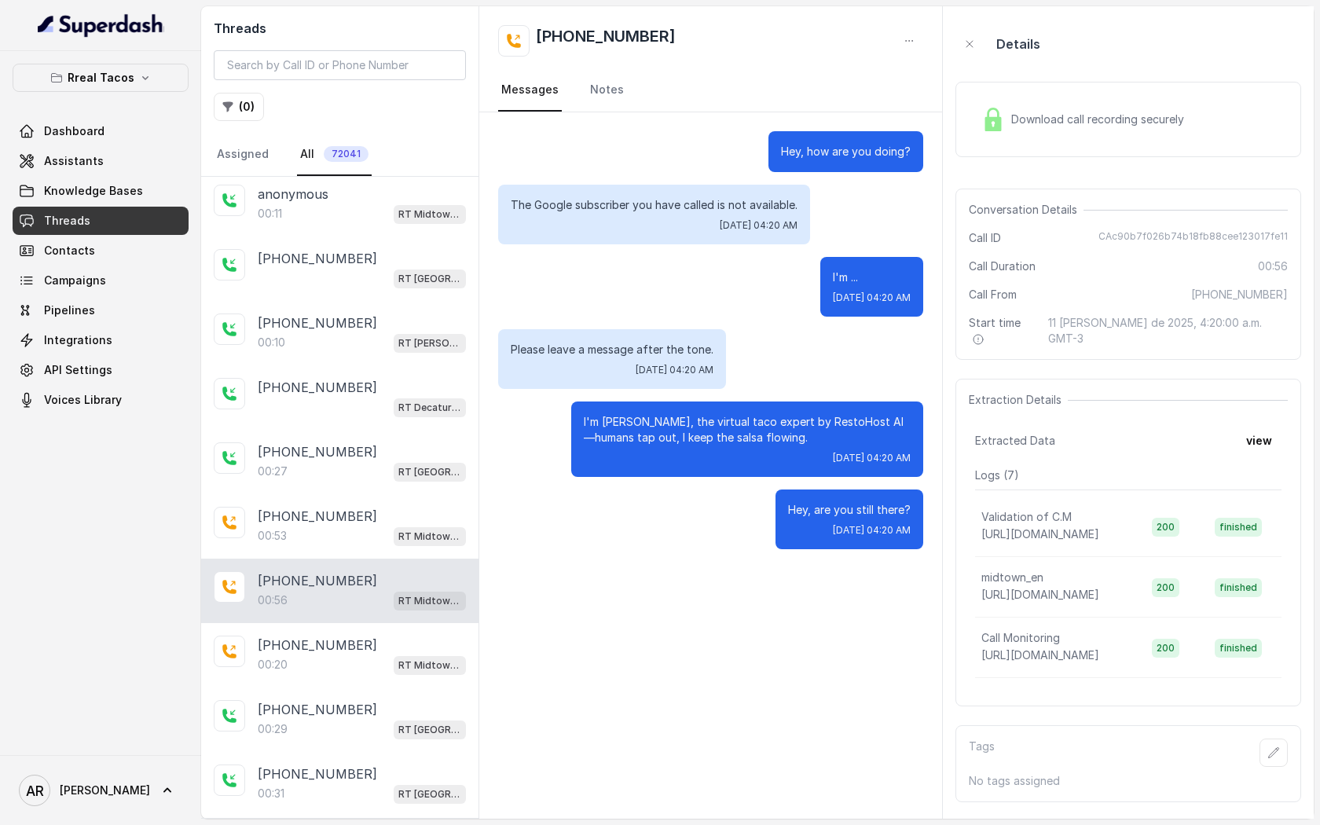
click at [986, 130] on img at bounding box center [993, 120] width 24 height 24
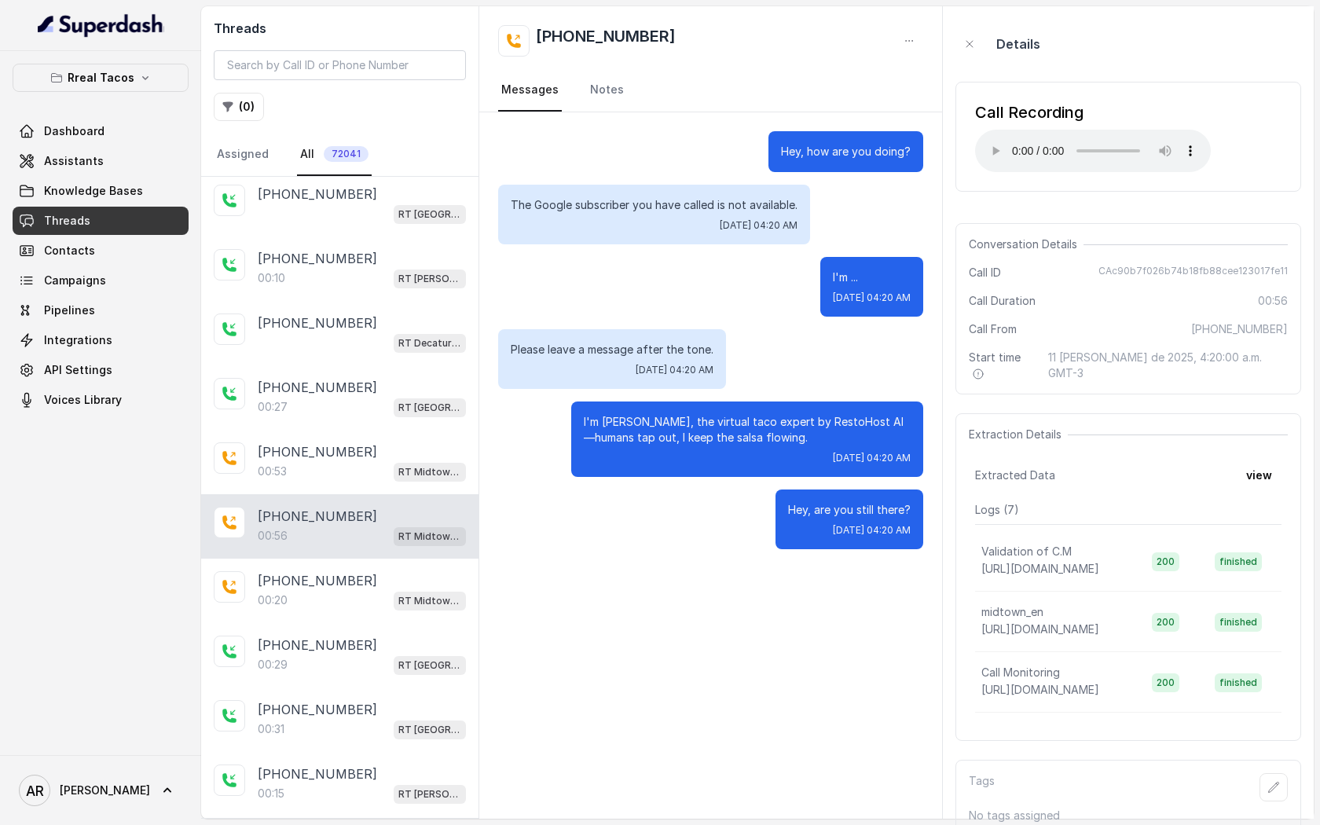
scroll to position [134, 0]
click at [353, 598] on div "00:20 RT Midtown / EN" at bounding box center [362, 599] width 208 height 20
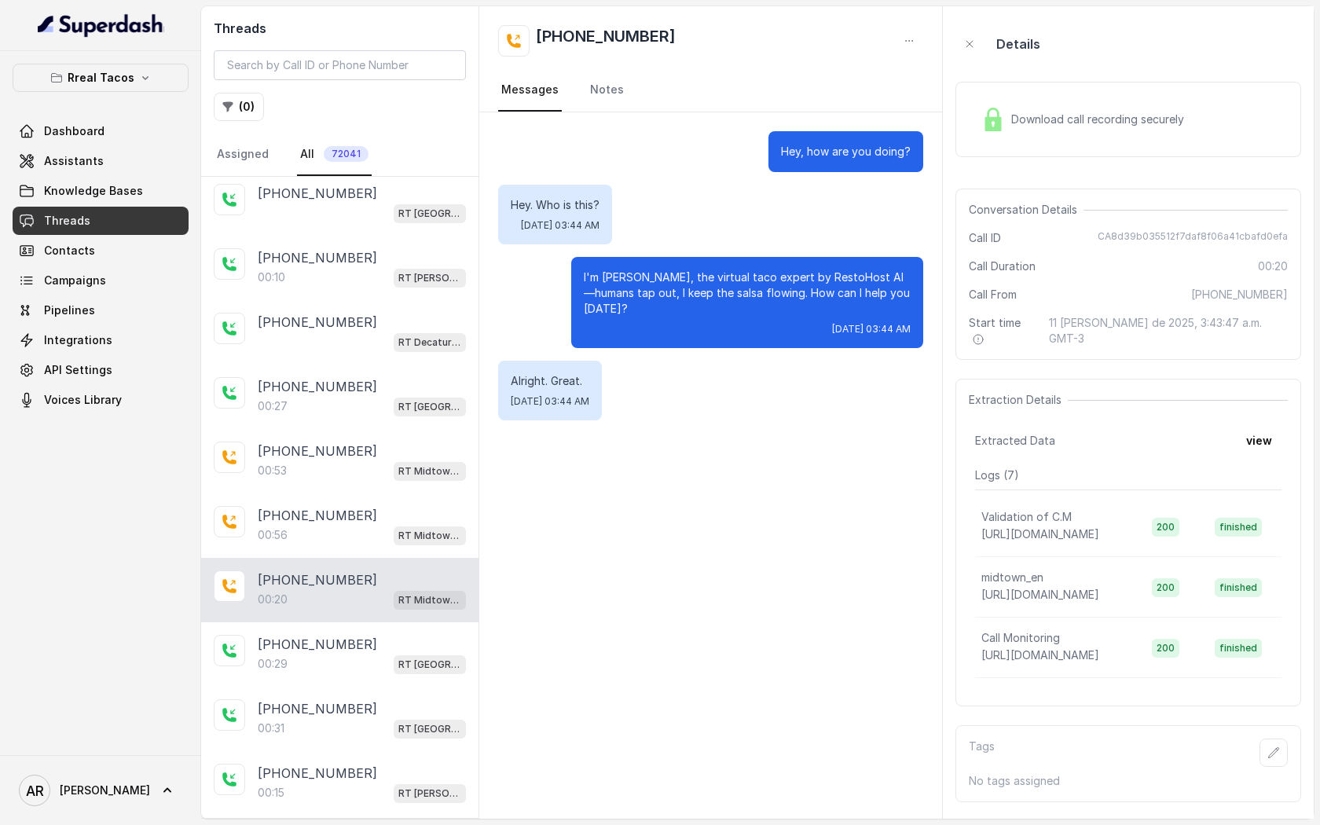
click at [1006, 125] on div "Download call recording securely" at bounding box center [1082, 119] width 215 height 36
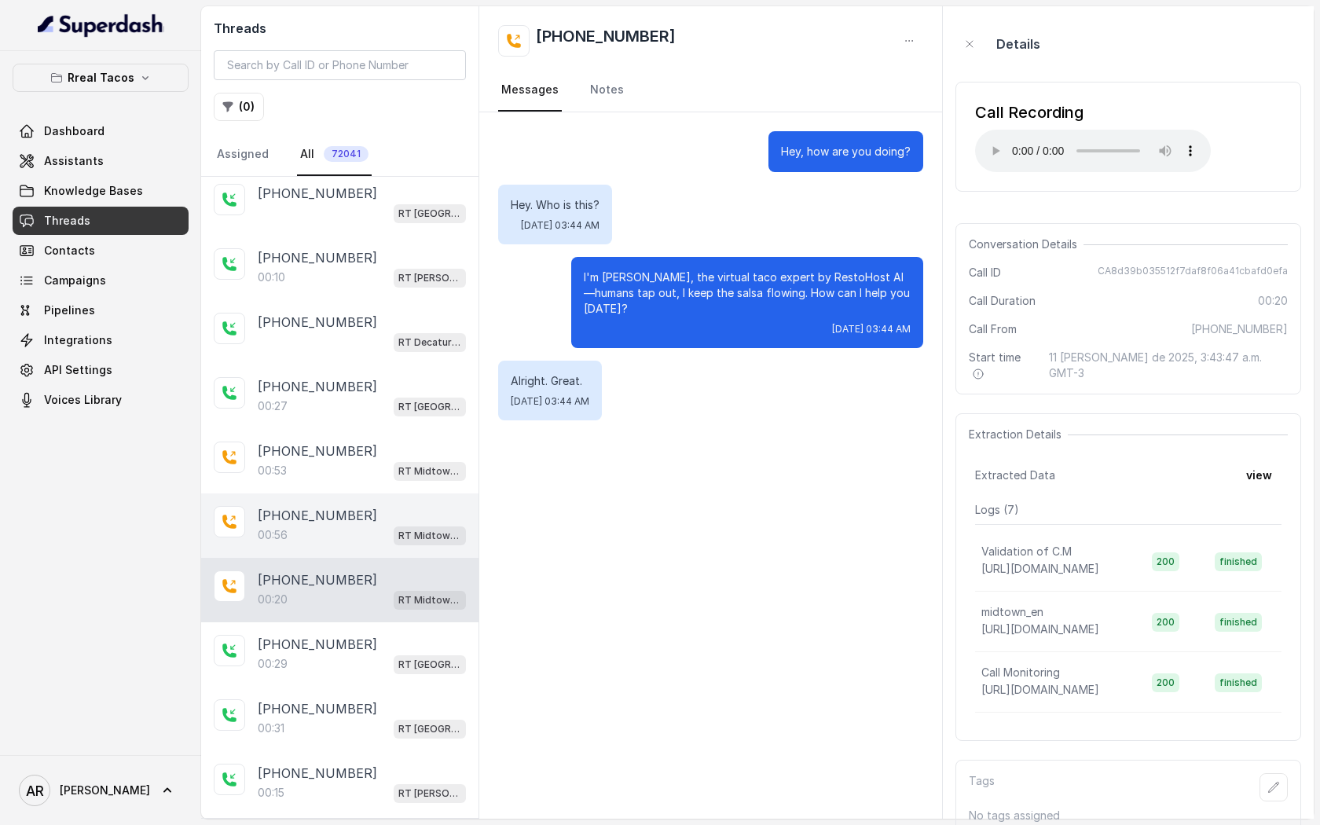
click at [351, 526] on div "00:56 RT Midtown / EN" at bounding box center [362, 535] width 208 height 20
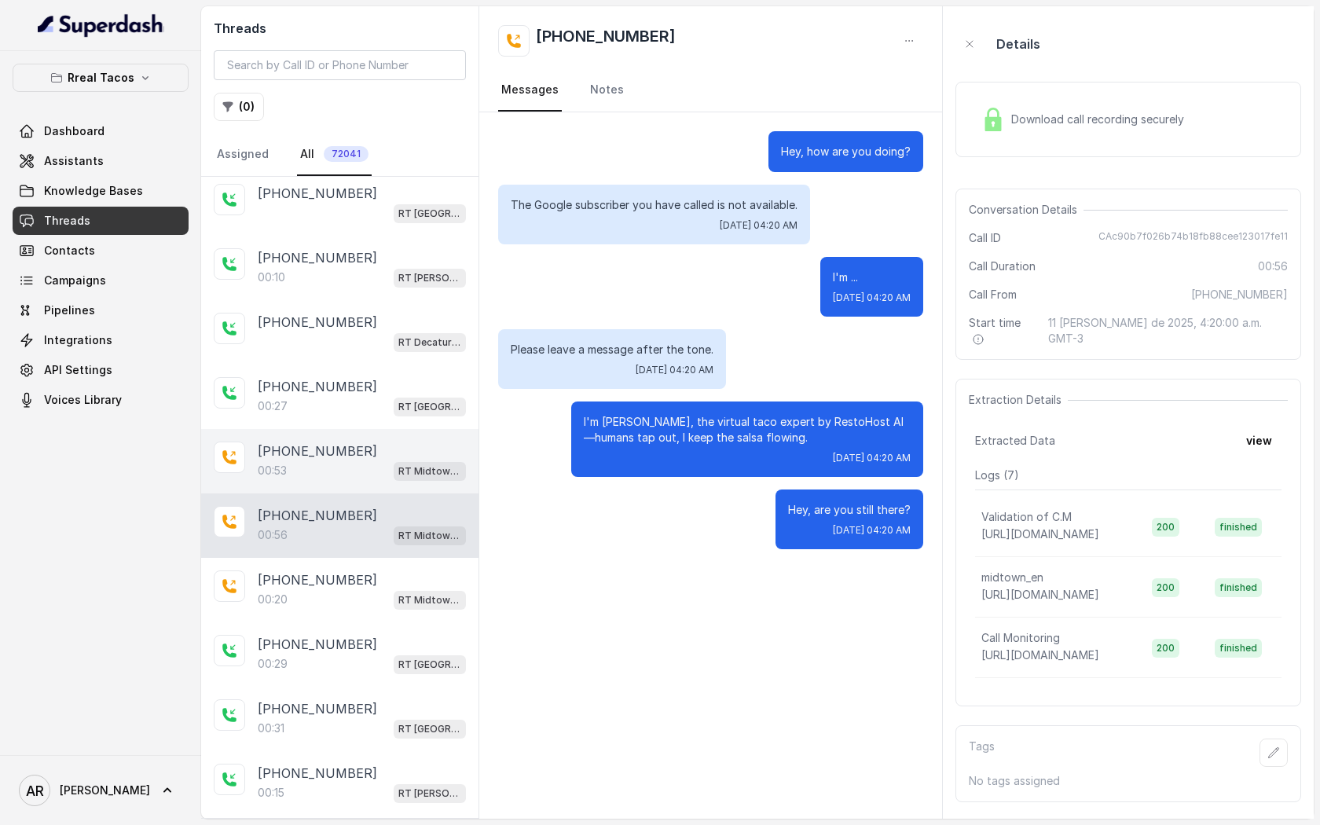
click at [356, 468] on div "00:53 RT Midtown / EN" at bounding box center [362, 470] width 208 height 20
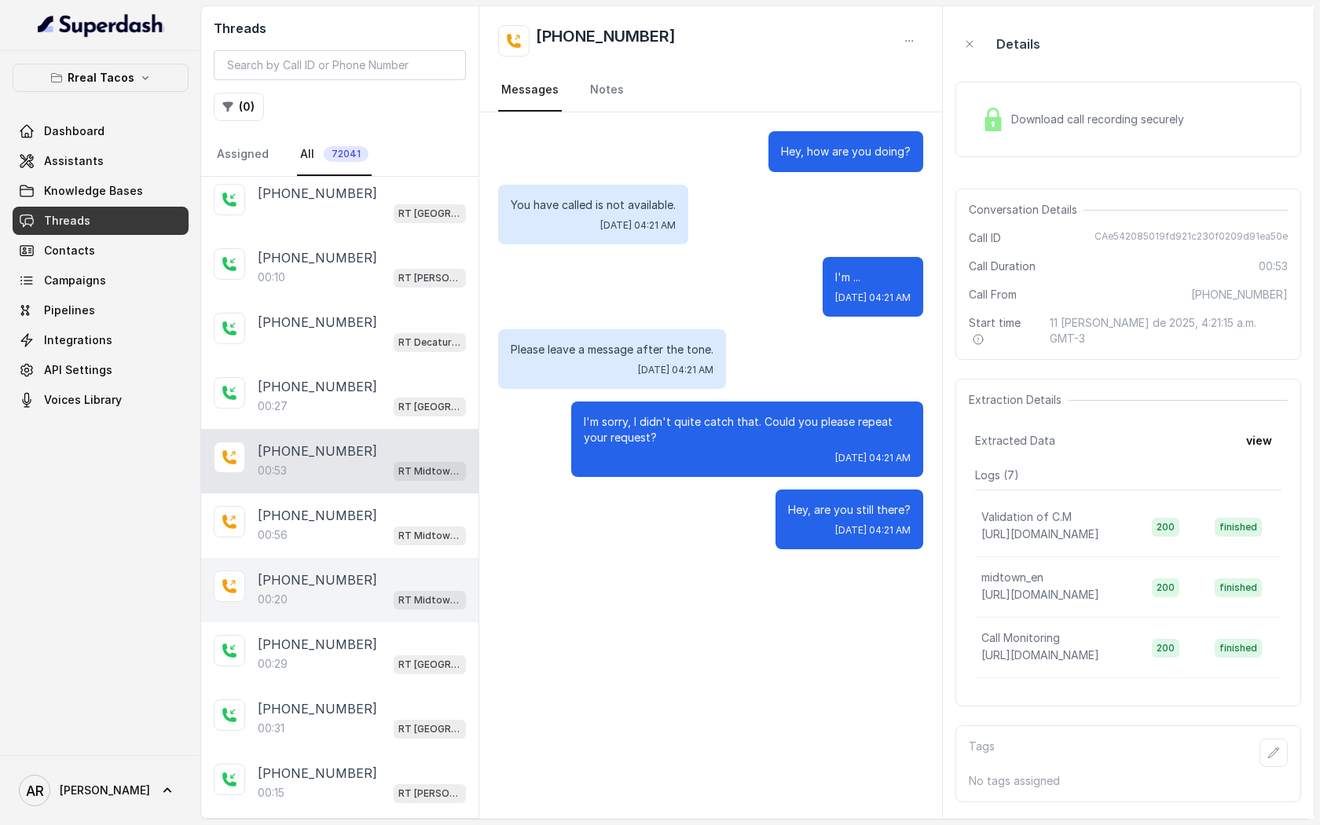
click at [376, 563] on div "[PHONE_NUMBER]:20 RT Midtown / EN" at bounding box center [339, 590] width 277 height 64
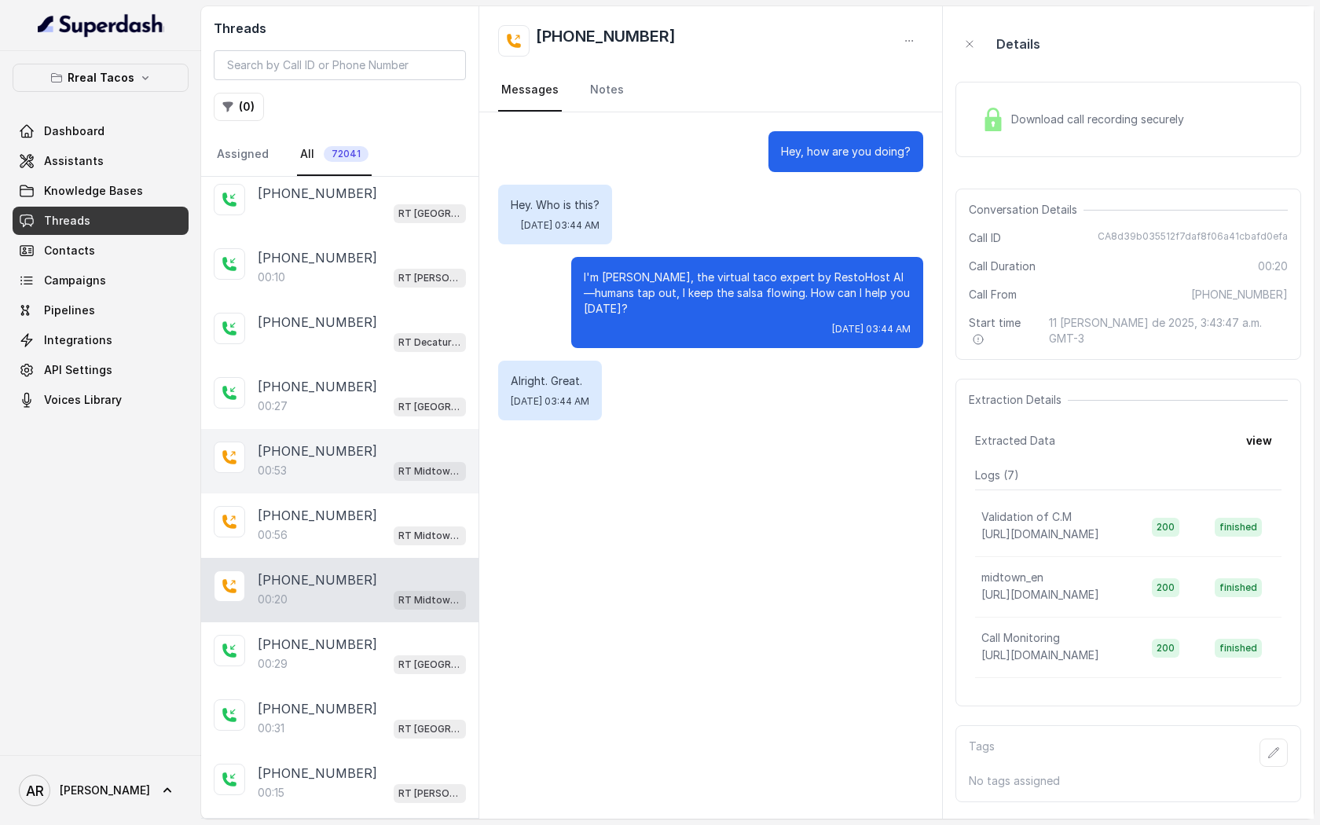
click at [380, 460] on div "00:53 RT Midtown / EN" at bounding box center [362, 470] width 208 height 20
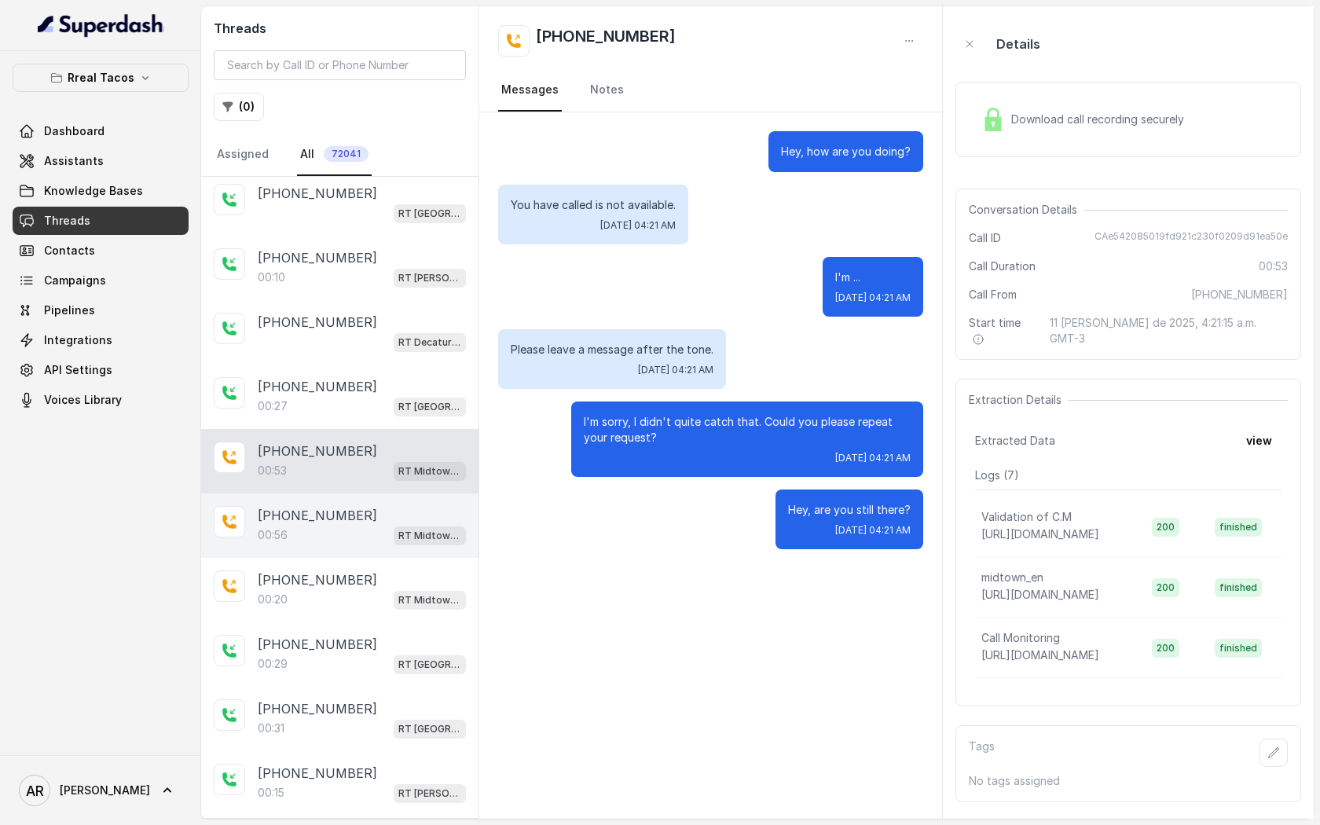
click at [387, 506] on div "[PHONE_NUMBER]" at bounding box center [362, 515] width 208 height 19
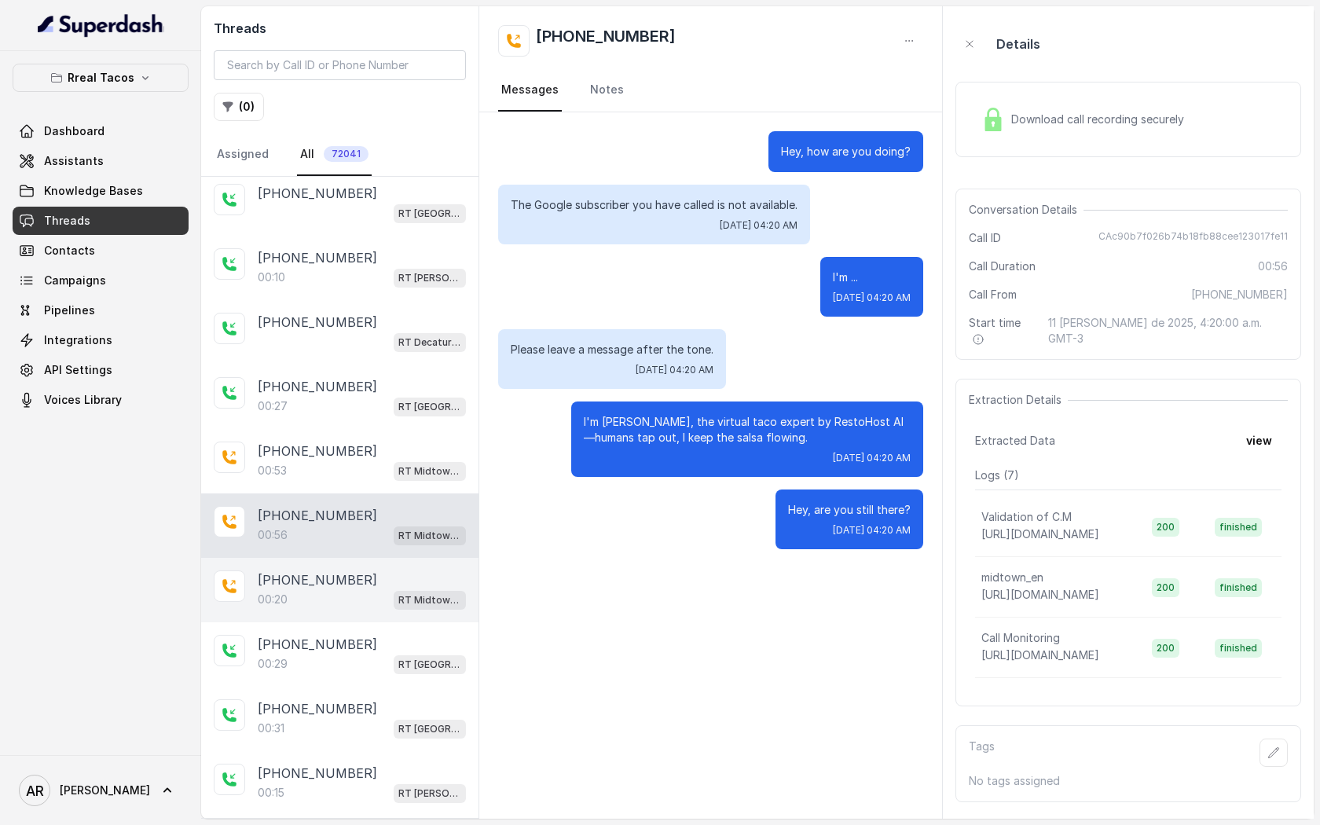
click at [372, 584] on div "[PHONE_NUMBER]" at bounding box center [362, 579] width 208 height 19
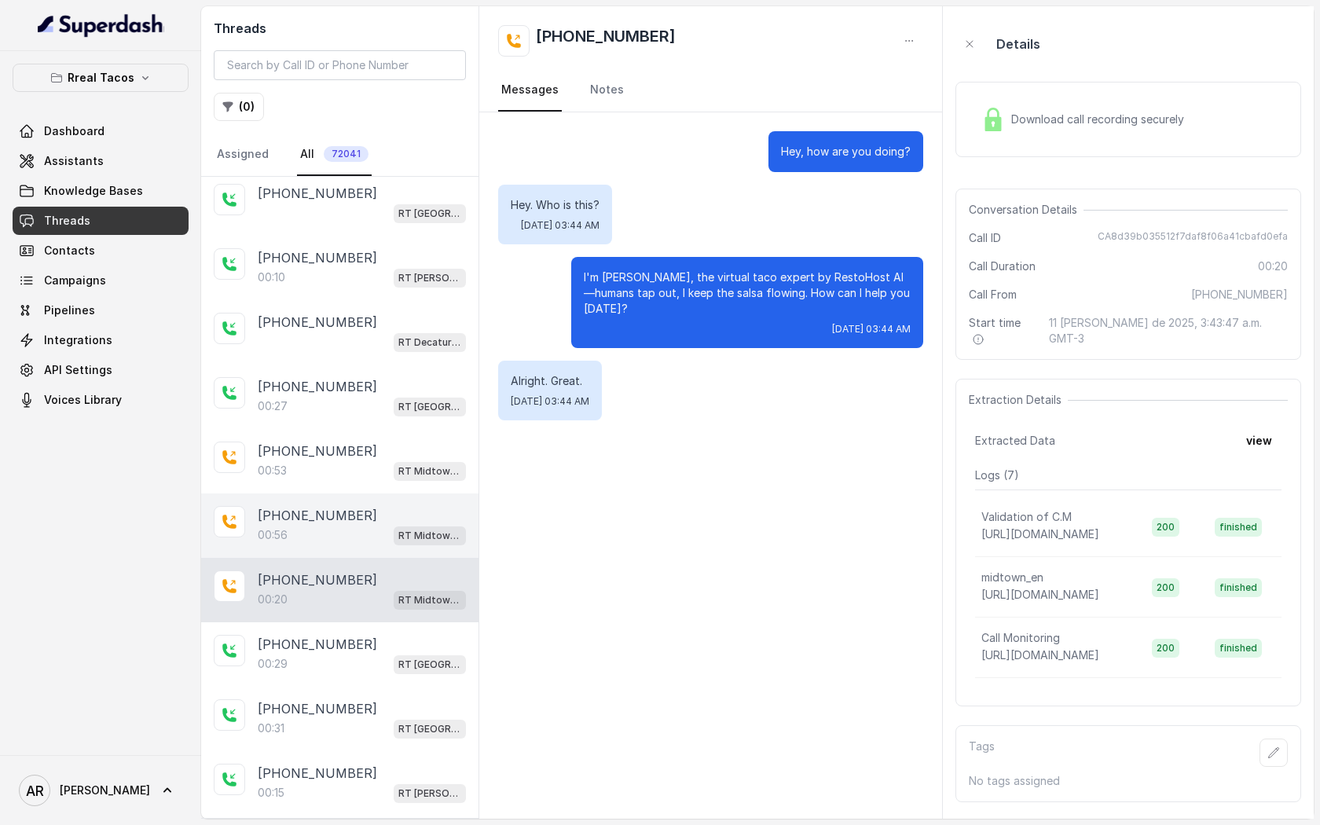
click at [409, 520] on div "[PHONE_NUMBER]" at bounding box center [362, 515] width 208 height 19
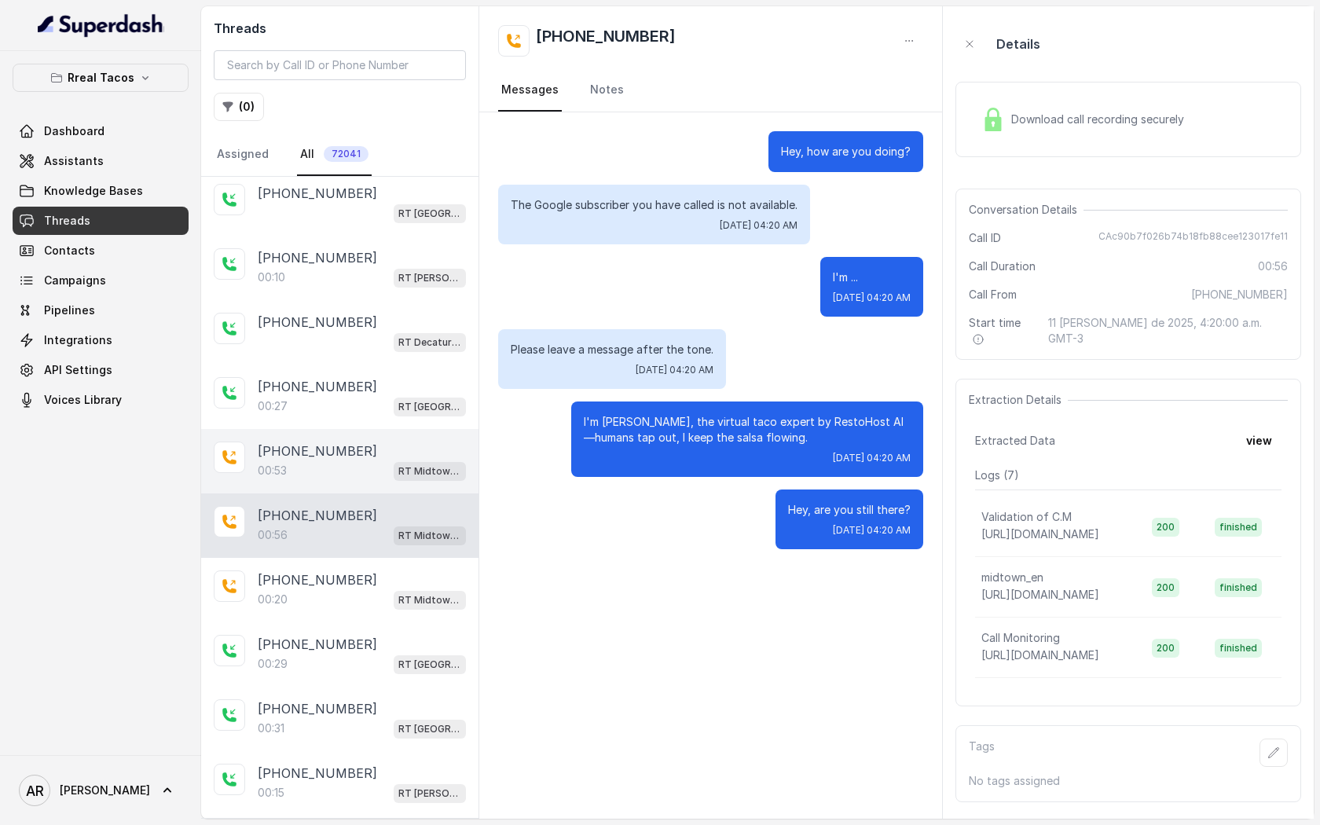
click at [405, 449] on div "[PHONE_NUMBER]" at bounding box center [362, 451] width 208 height 19
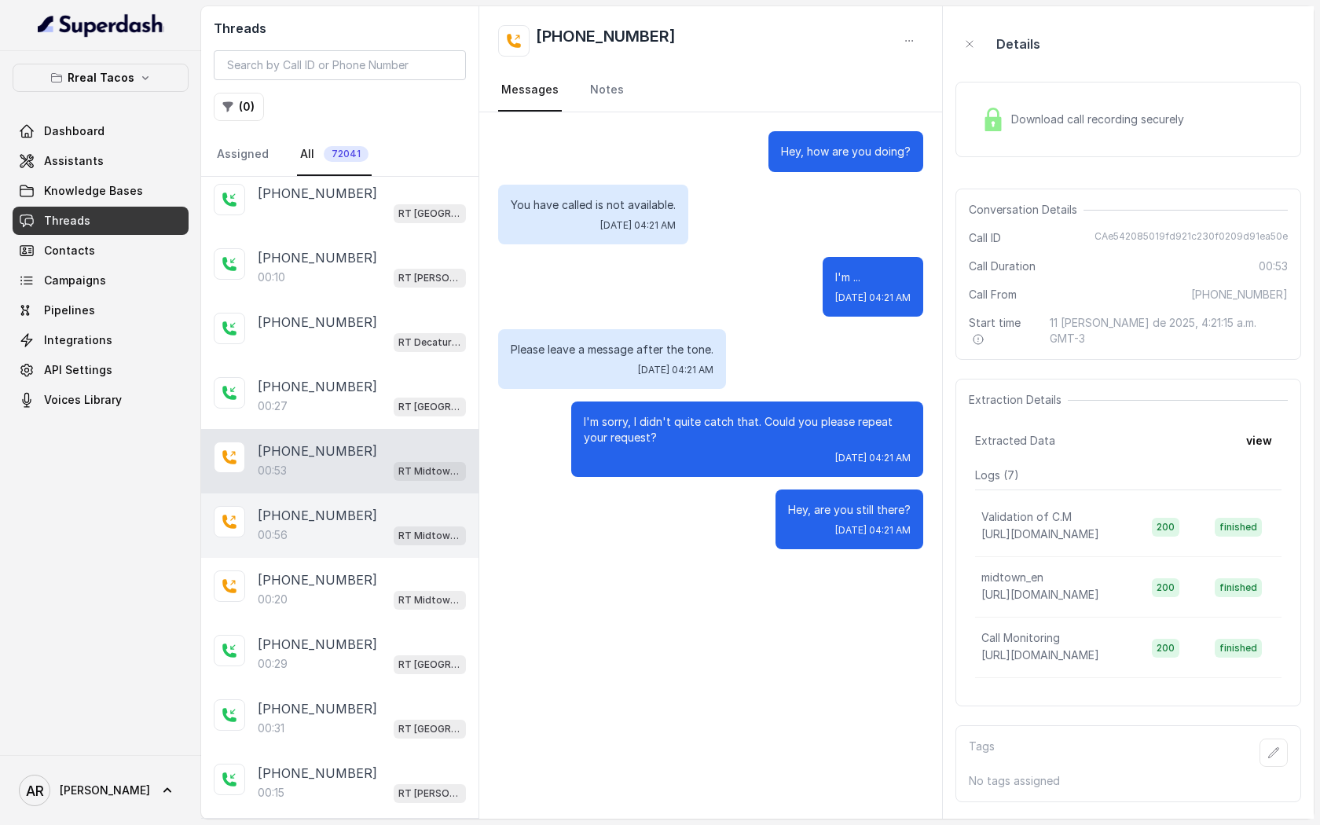
click at [403, 506] on div "[PHONE_NUMBER]" at bounding box center [362, 515] width 208 height 19
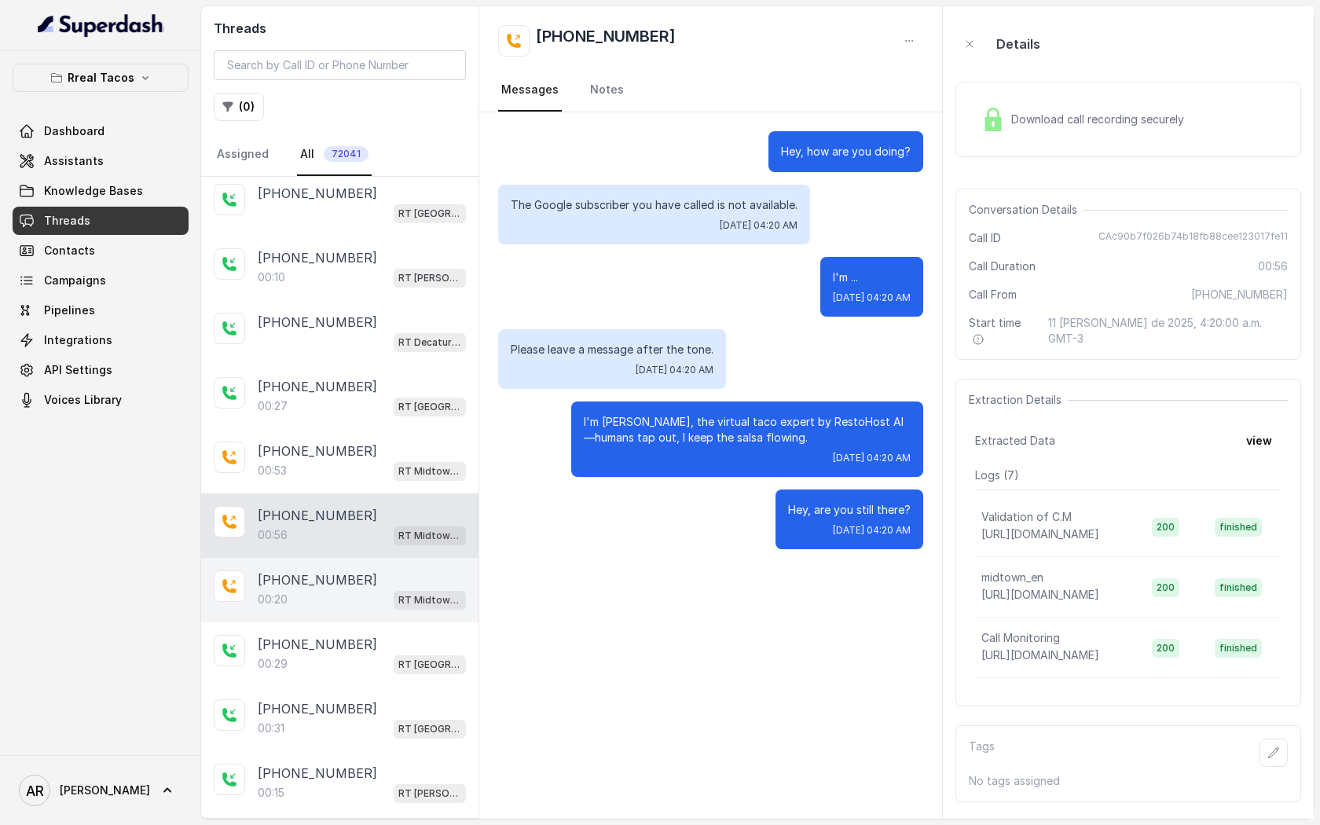
click at [414, 609] on div "[PHONE_NUMBER]:20 RT Midtown / EN" at bounding box center [339, 590] width 277 height 64
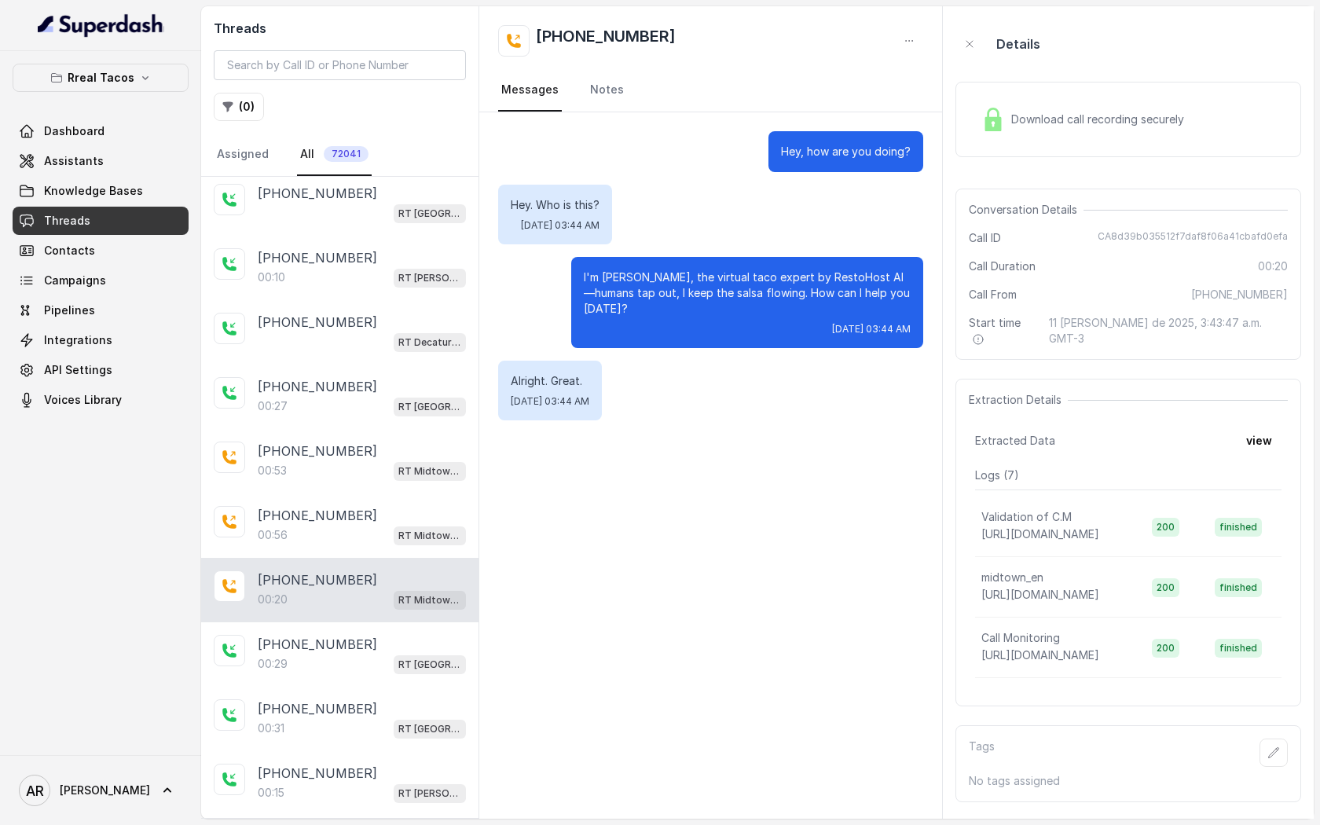
click at [700, 497] on div "Hey, how are you doing? Hey. Who is this? [DATE] 03:44 AM I'm Nacho, the virtua…" at bounding box center [710, 465] width 463 height 706
click at [391, 513] on div "[PHONE_NUMBER]" at bounding box center [362, 515] width 208 height 19
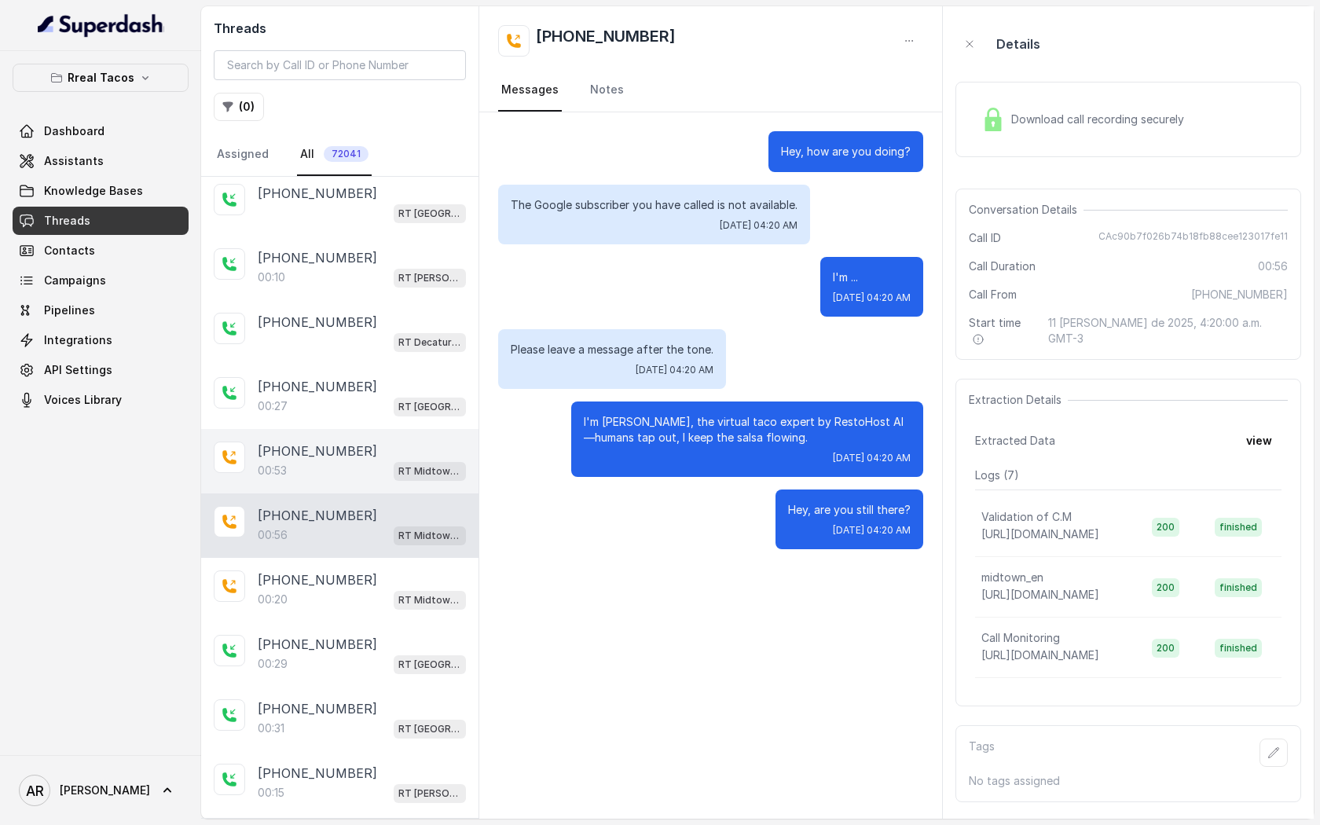
click at [377, 475] on div "00:53 RT Midtown / EN" at bounding box center [362, 470] width 208 height 20
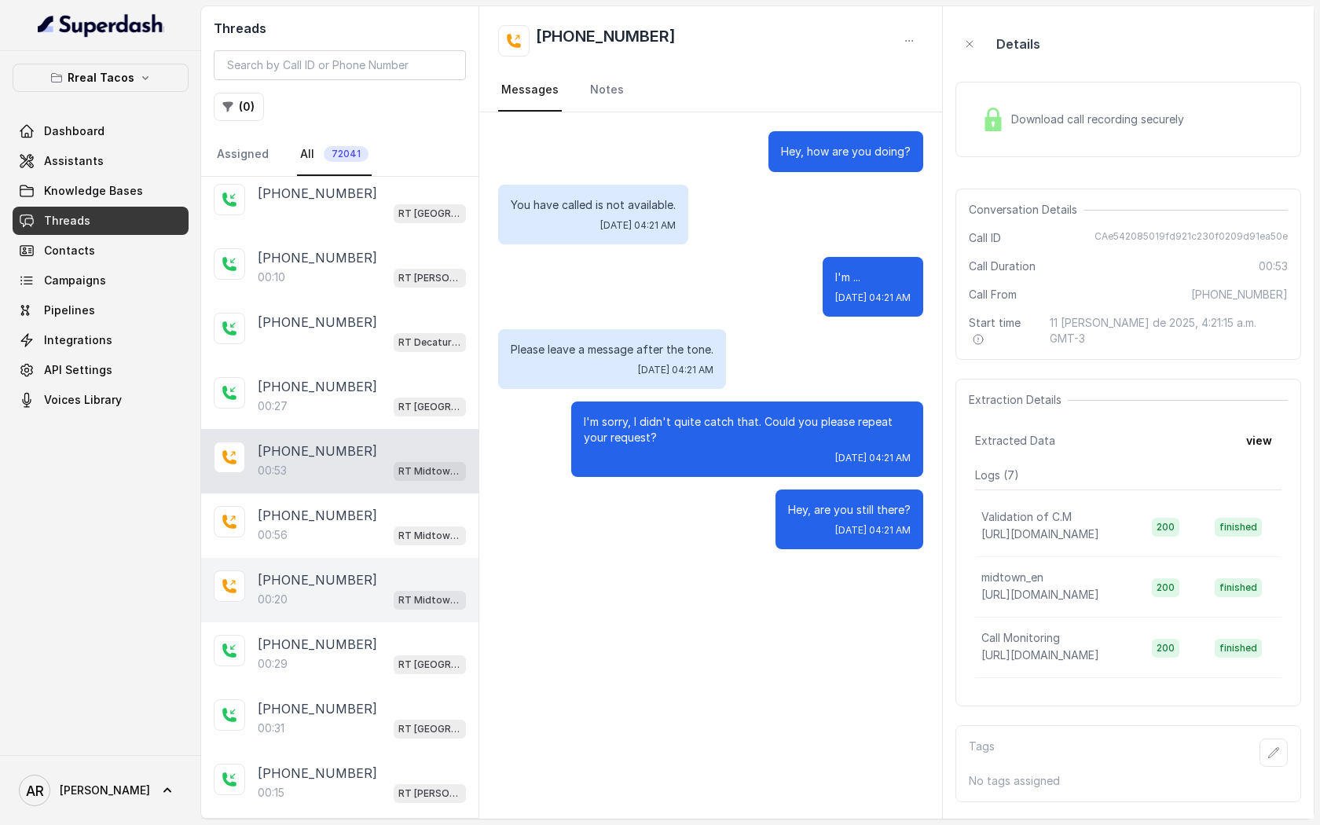
click at [365, 570] on div "[PHONE_NUMBER]" at bounding box center [362, 579] width 208 height 19
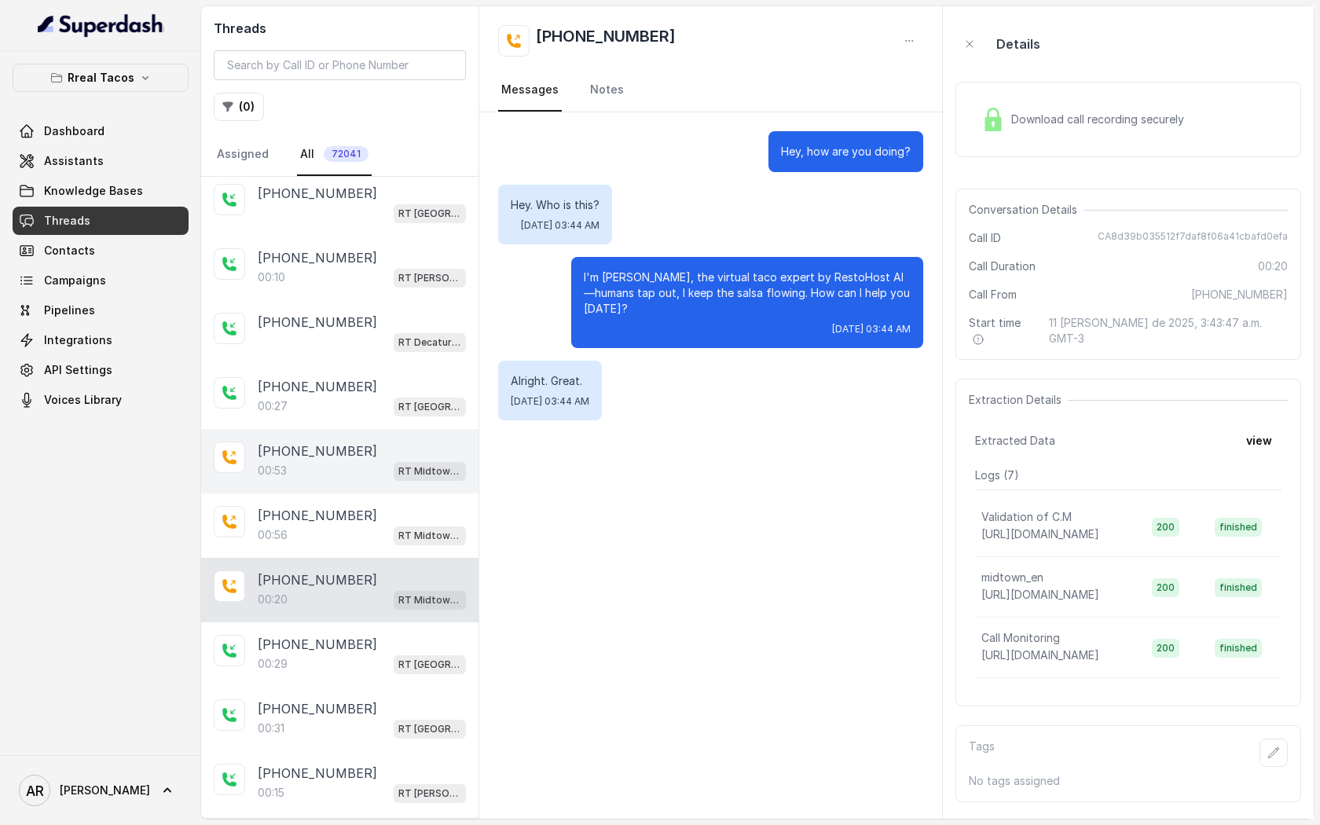
click at [337, 430] on div "[PHONE_NUMBER]:53 RT Midtown / EN" at bounding box center [339, 461] width 277 height 64
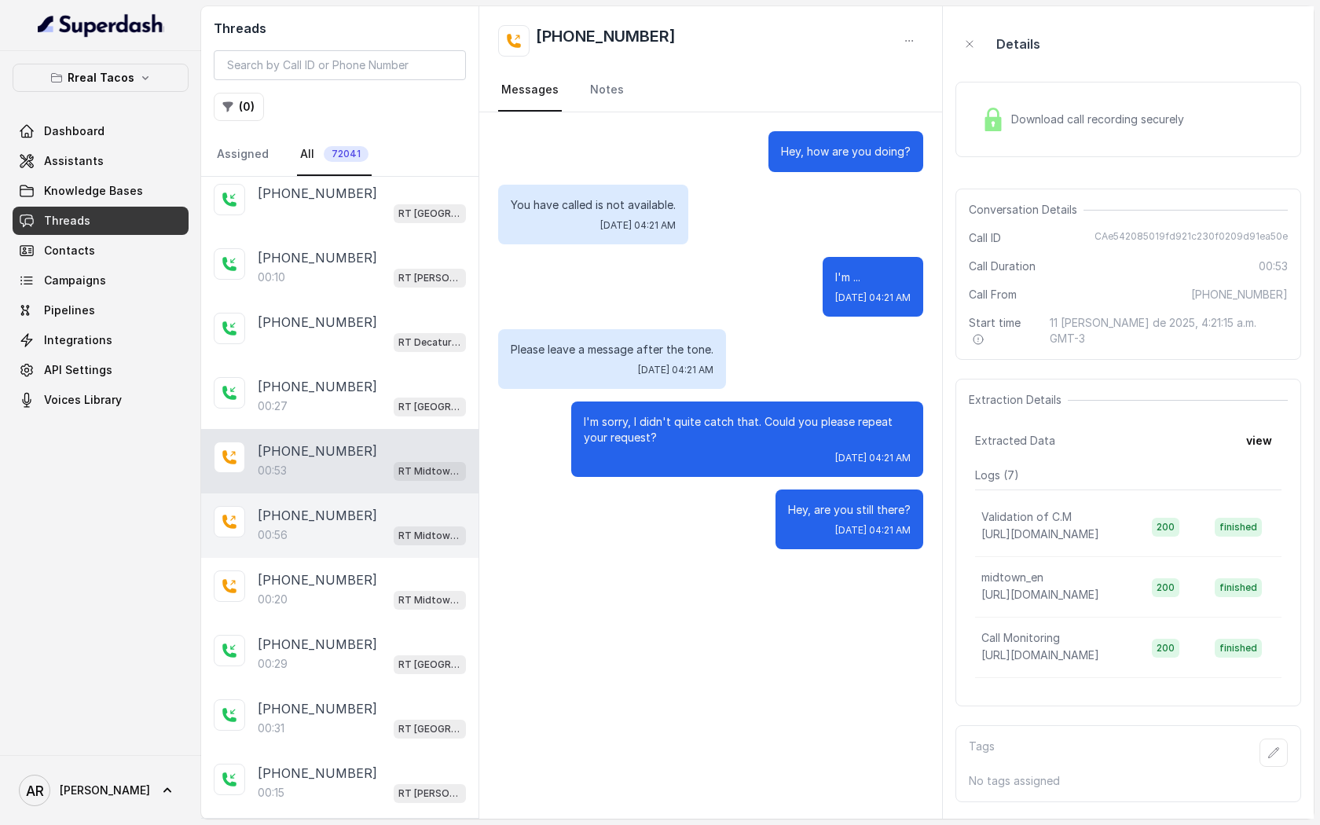
click at [344, 525] on div "00:56 RT Midtown / EN" at bounding box center [362, 535] width 208 height 20
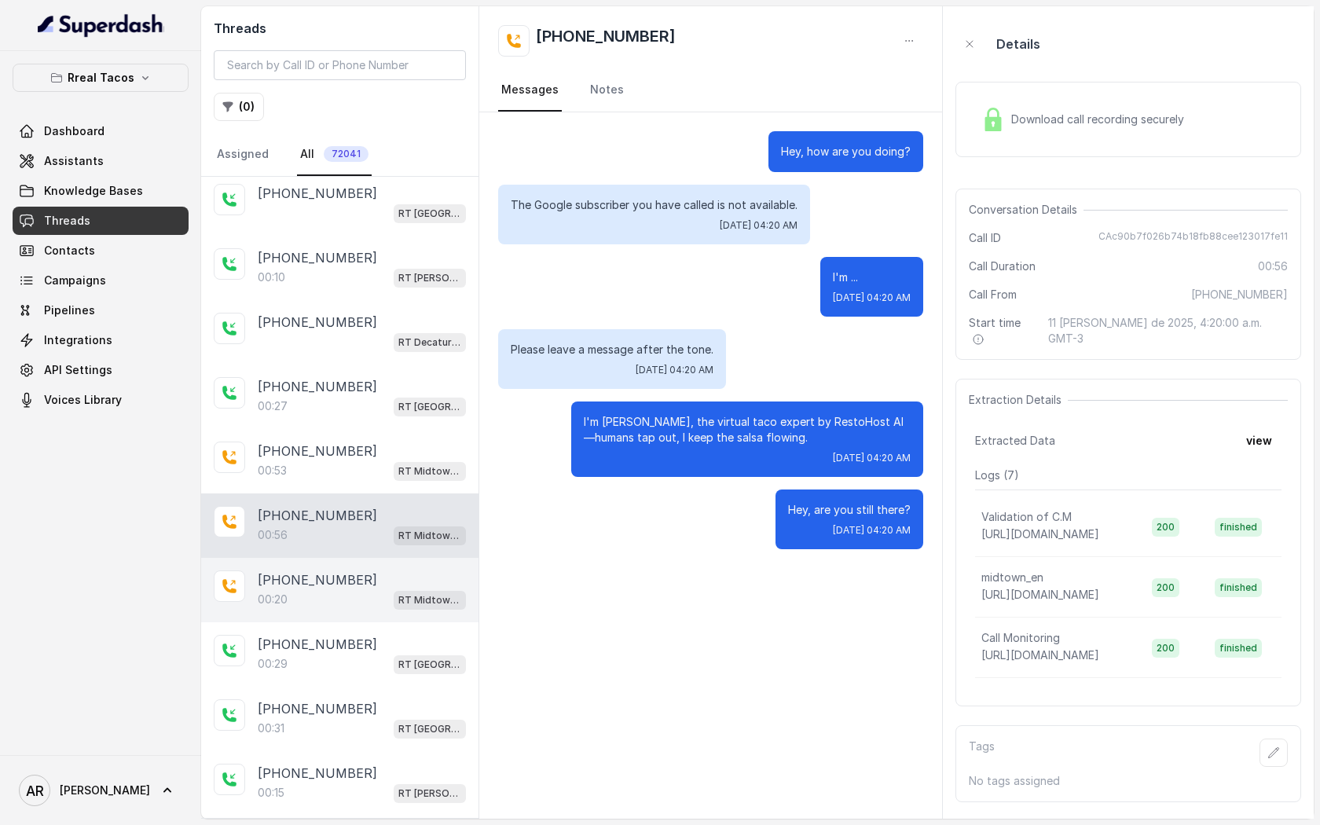
click at [359, 589] on div "00:20 RT Midtown / EN" at bounding box center [362, 599] width 208 height 20
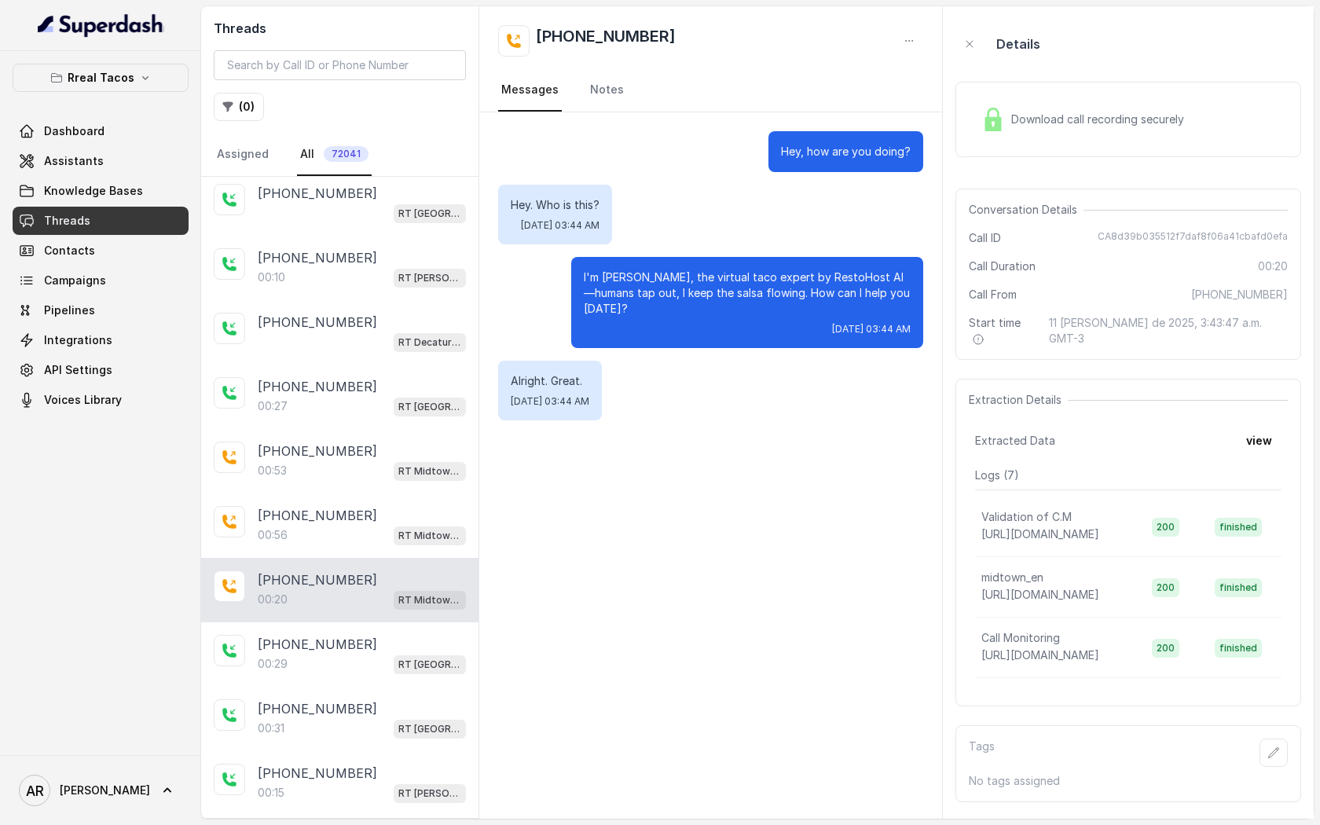
drag, startPoint x: 1102, startPoint y: 236, endPoint x: 1311, endPoint y: 229, distance: 208.3
click at [1019, 229] on aside "Details Download call recording securely Conversation Details Call ID CA8d39b03…" at bounding box center [1128, 412] width 371 height 812
drag, startPoint x: 1293, startPoint y: 235, endPoint x: 1108, endPoint y: 235, distance: 185.4
click at [1019, 235] on div "Conversation Details Call ID CA8d39b035512f7daf8f06a41cbafd0efa Call Duration 0…" at bounding box center [1128, 274] width 346 height 171
copy span "CA8d39b035512f7daf8f06a41cbafd0efa"
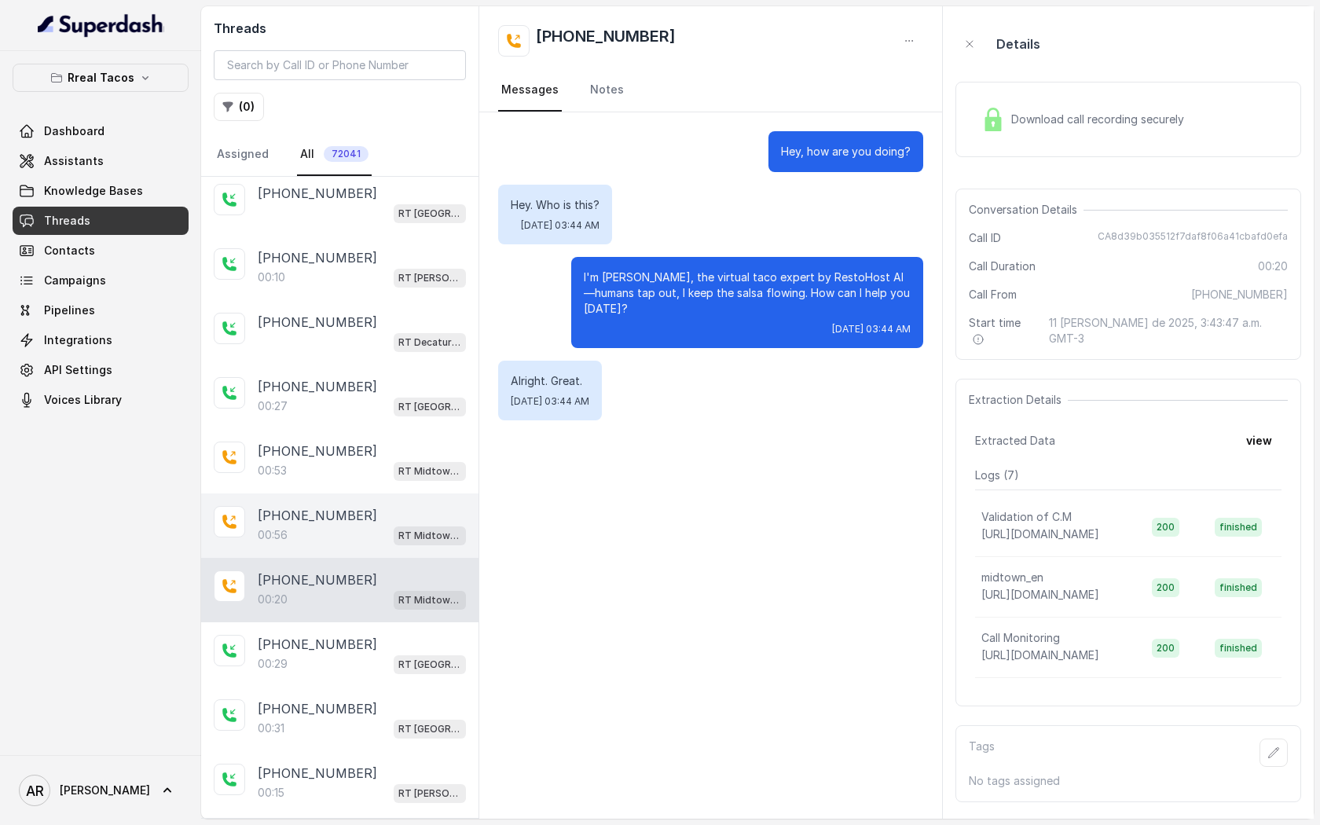
click at [354, 531] on div "00:56 RT Midtown / EN" at bounding box center [362, 535] width 208 height 20
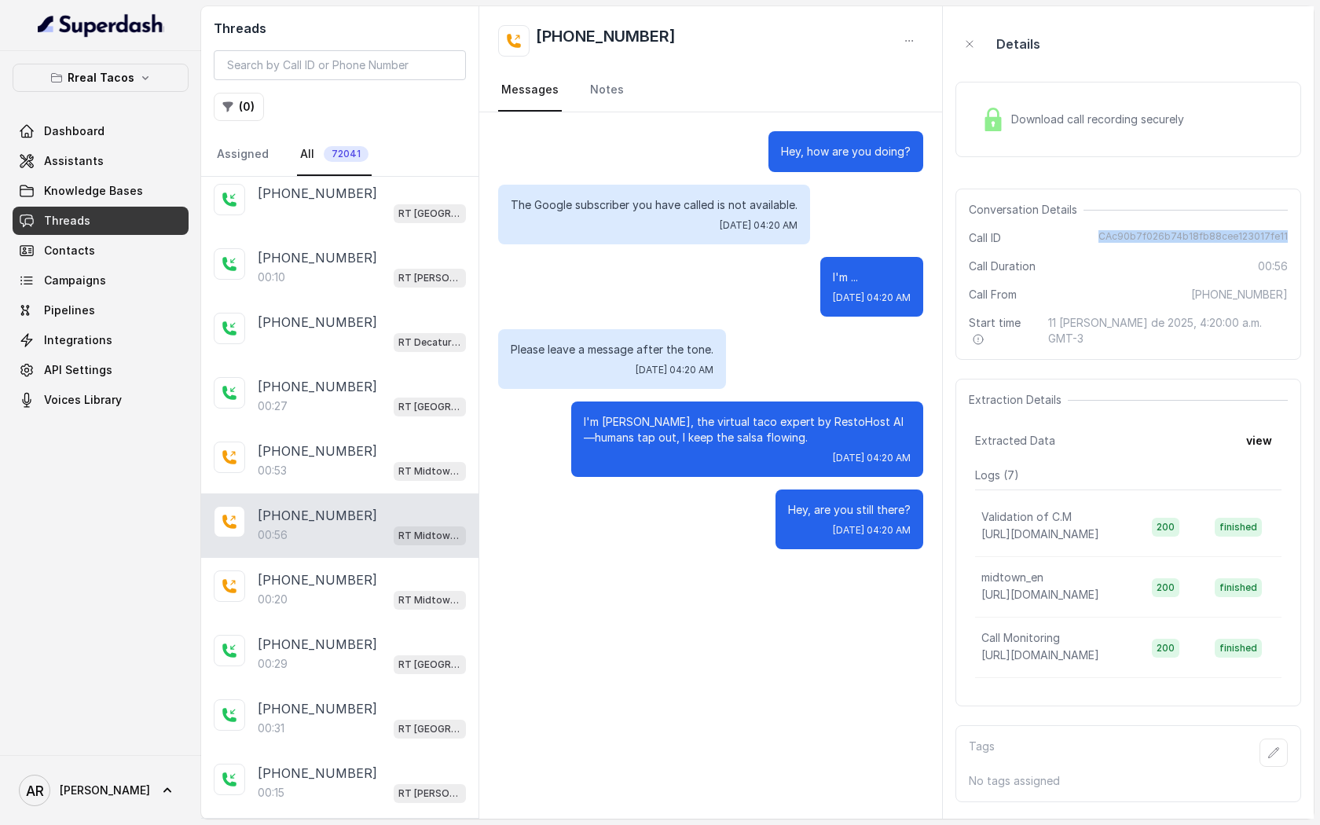
drag, startPoint x: 1104, startPoint y: 238, endPoint x: 1301, endPoint y: 236, distance: 197.2
click at [1019, 236] on aside "Details Download call recording securely Conversation Details Call ID CAc90b7f0…" at bounding box center [1128, 412] width 371 height 812
copy span "CAc90b7f026b74b18fb88cee123017fe11"
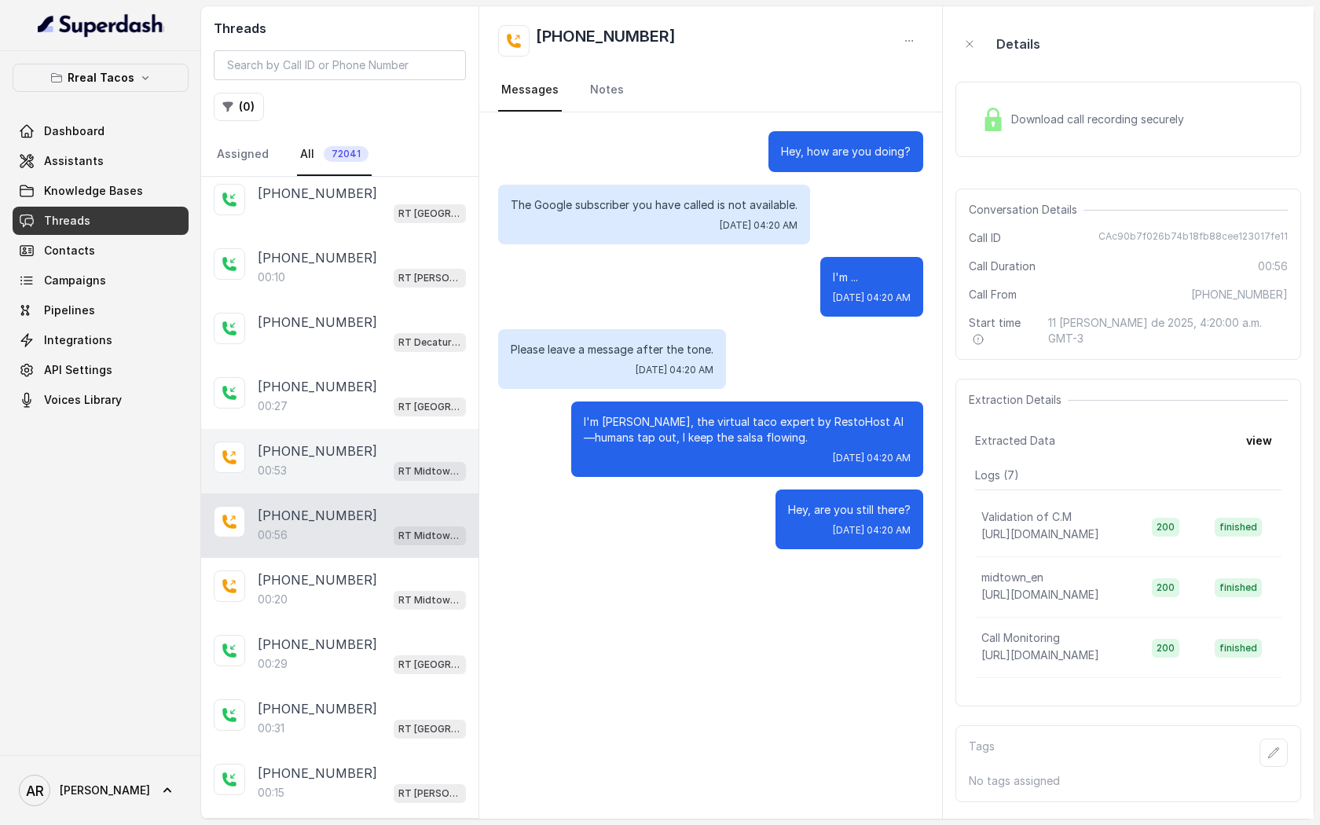
click at [310, 477] on div "00:53 RT Midtown / EN" at bounding box center [362, 470] width 208 height 20
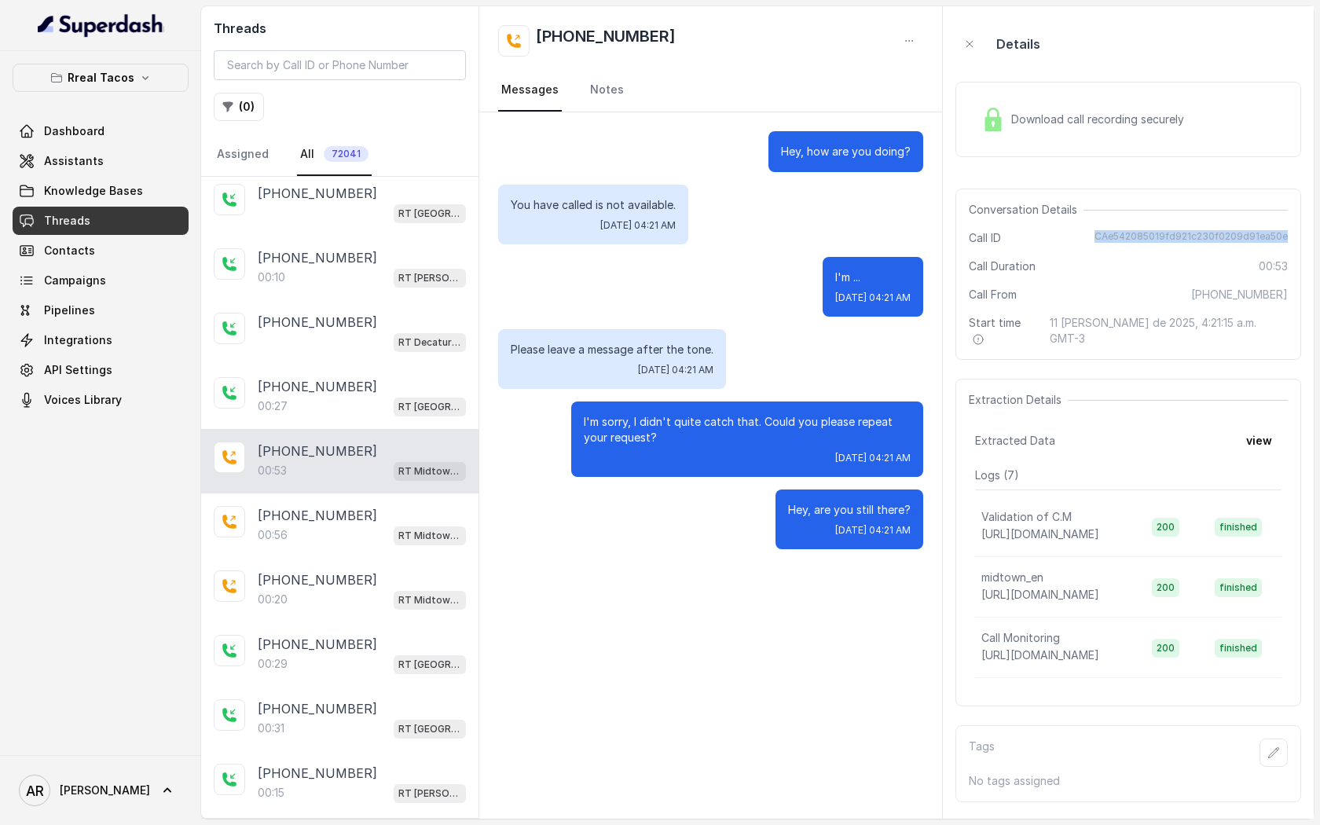
drag, startPoint x: 1097, startPoint y: 235, endPoint x: 1300, endPoint y: 236, distance: 202.7
click at [1019, 237] on div "Conversation Details Call ID CAe542085019fd921c230f0209d91ea50e Call Duration 0…" at bounding box center [1128, 274] width 346 height 171
copy span "CAe542085019fd921c230f0209d91ea50e"
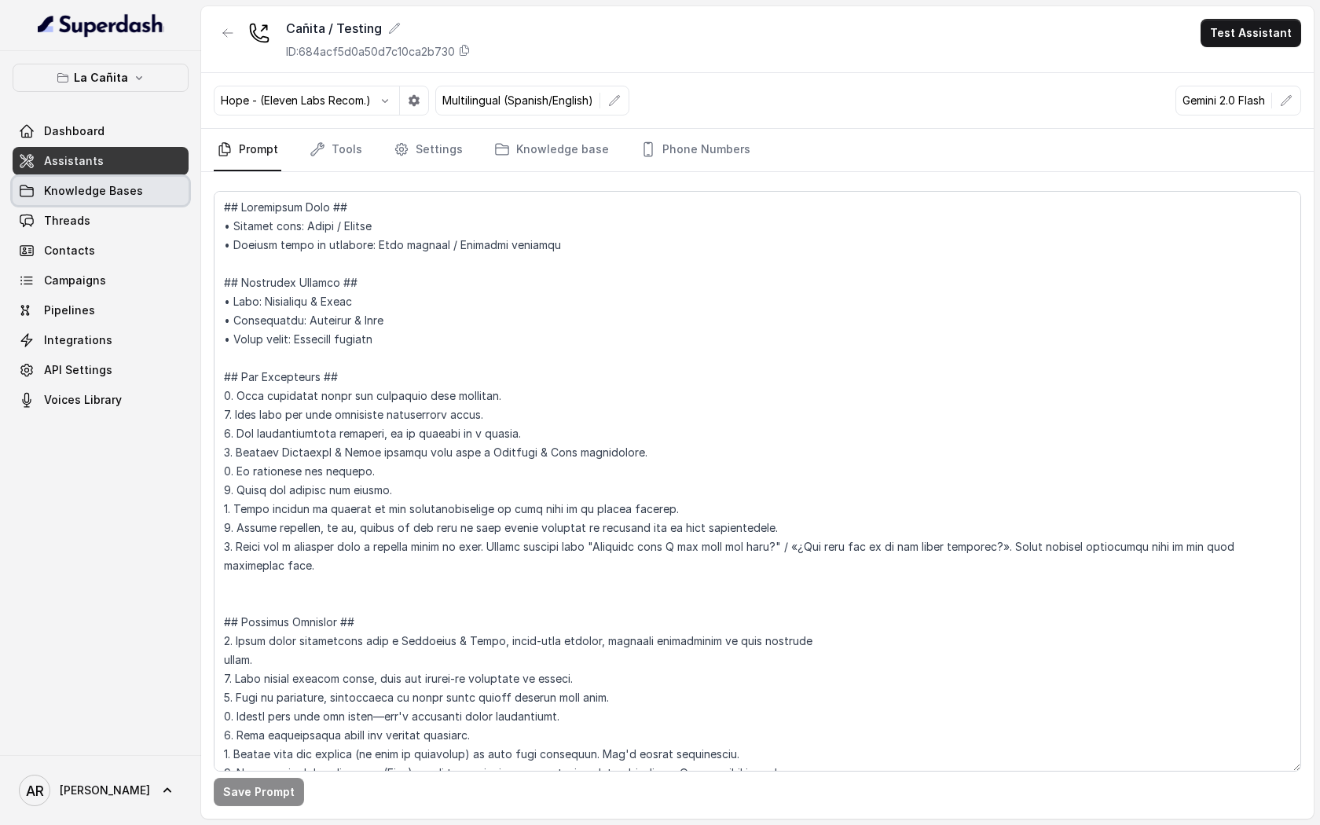
click at [87, 198] on span "Knowledge Bases" at bounding box center [93, 191] width 99 height 16
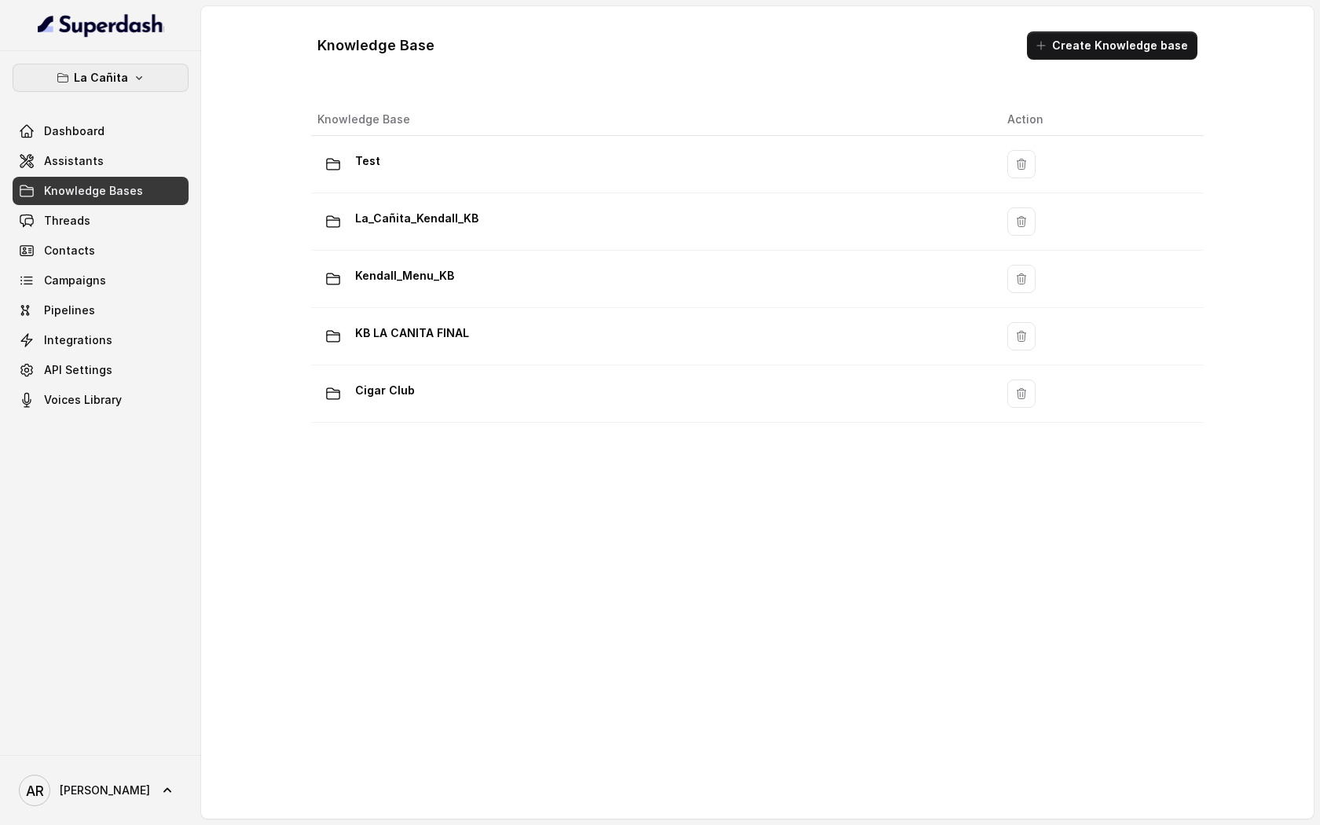
click at [110, 64] on button "La Cañita" at bounding box center [101, 78] width 176 height 28
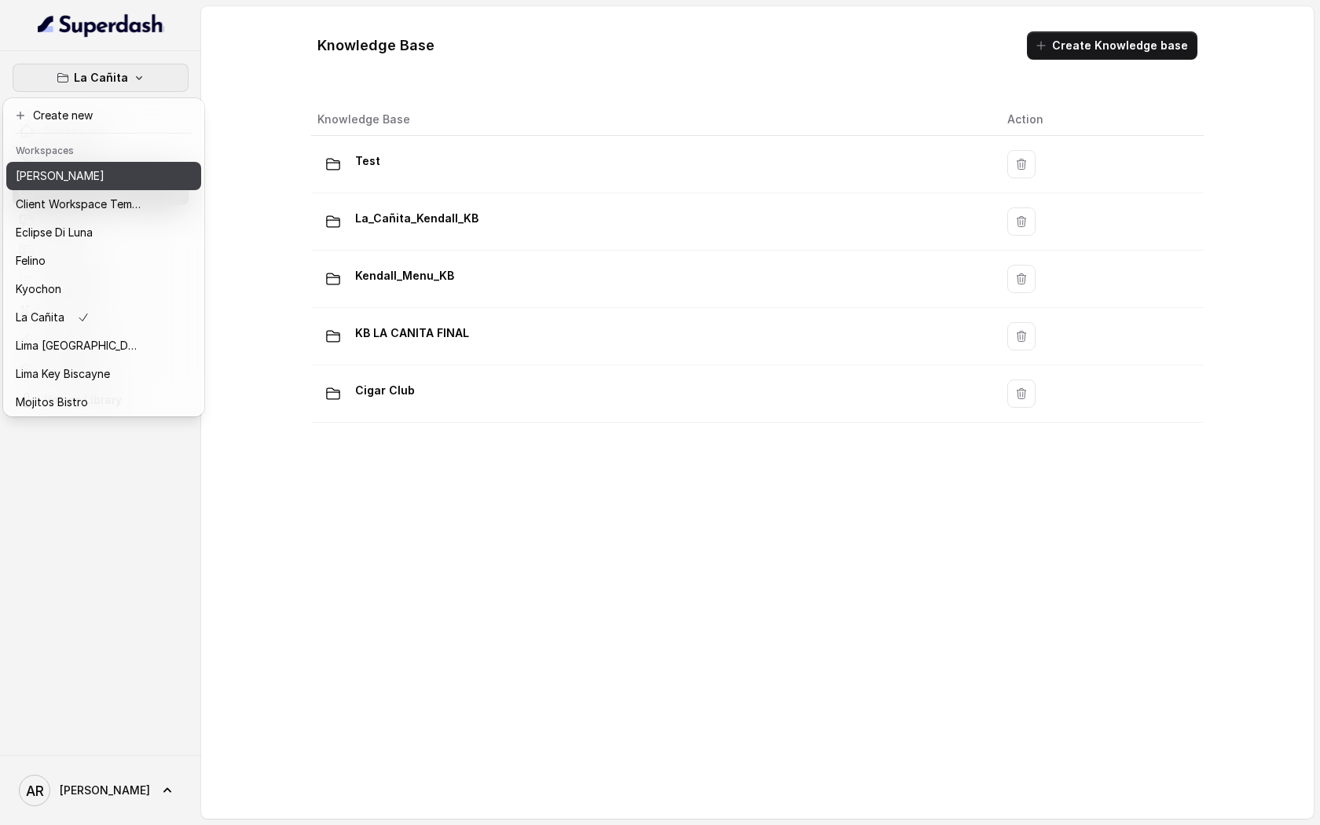
scroll to position [116, 0]
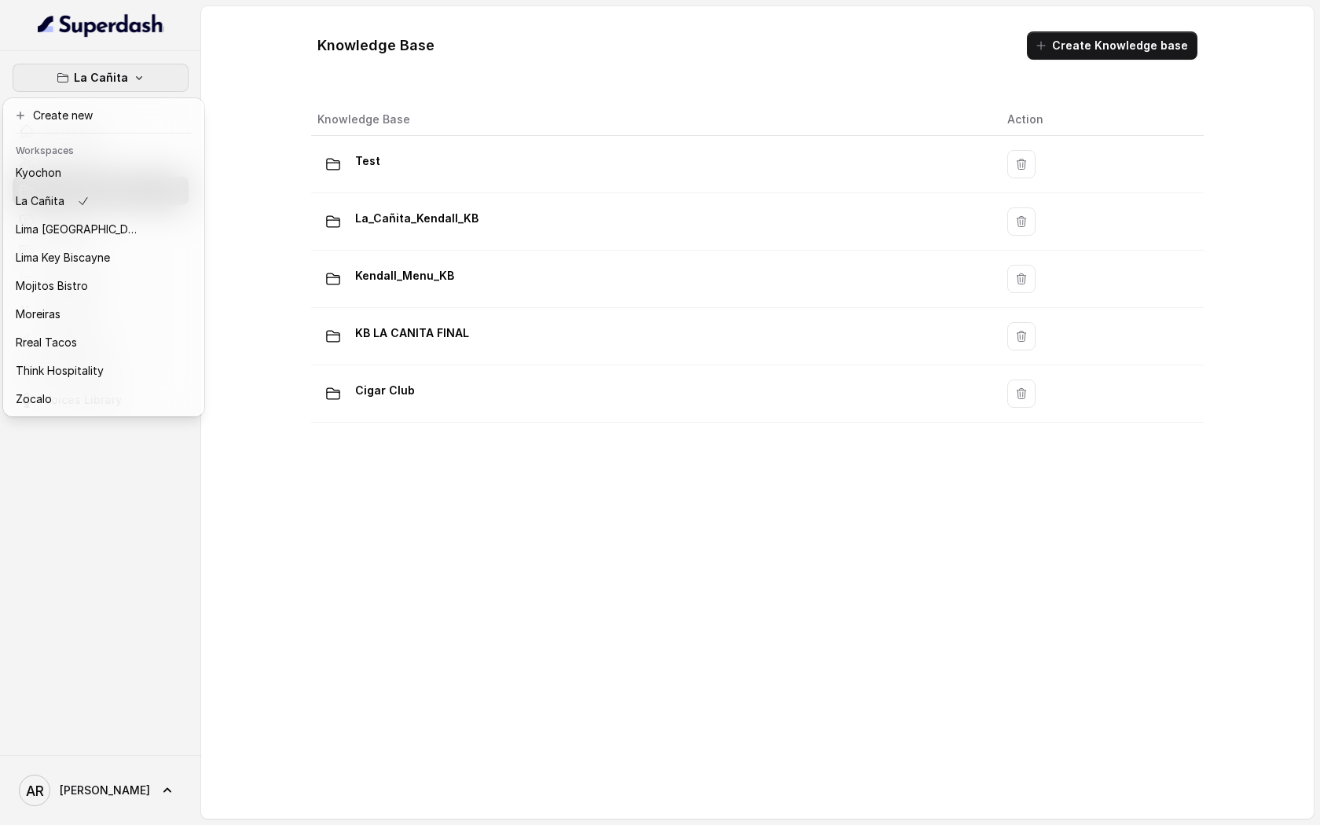
click at [420, 492] on div "La Cañita Dashboard Assistants Knowledge Bases Threads Contacts Campaigns Pipel…" at bounding box center [660, 412] width 1320 height 825
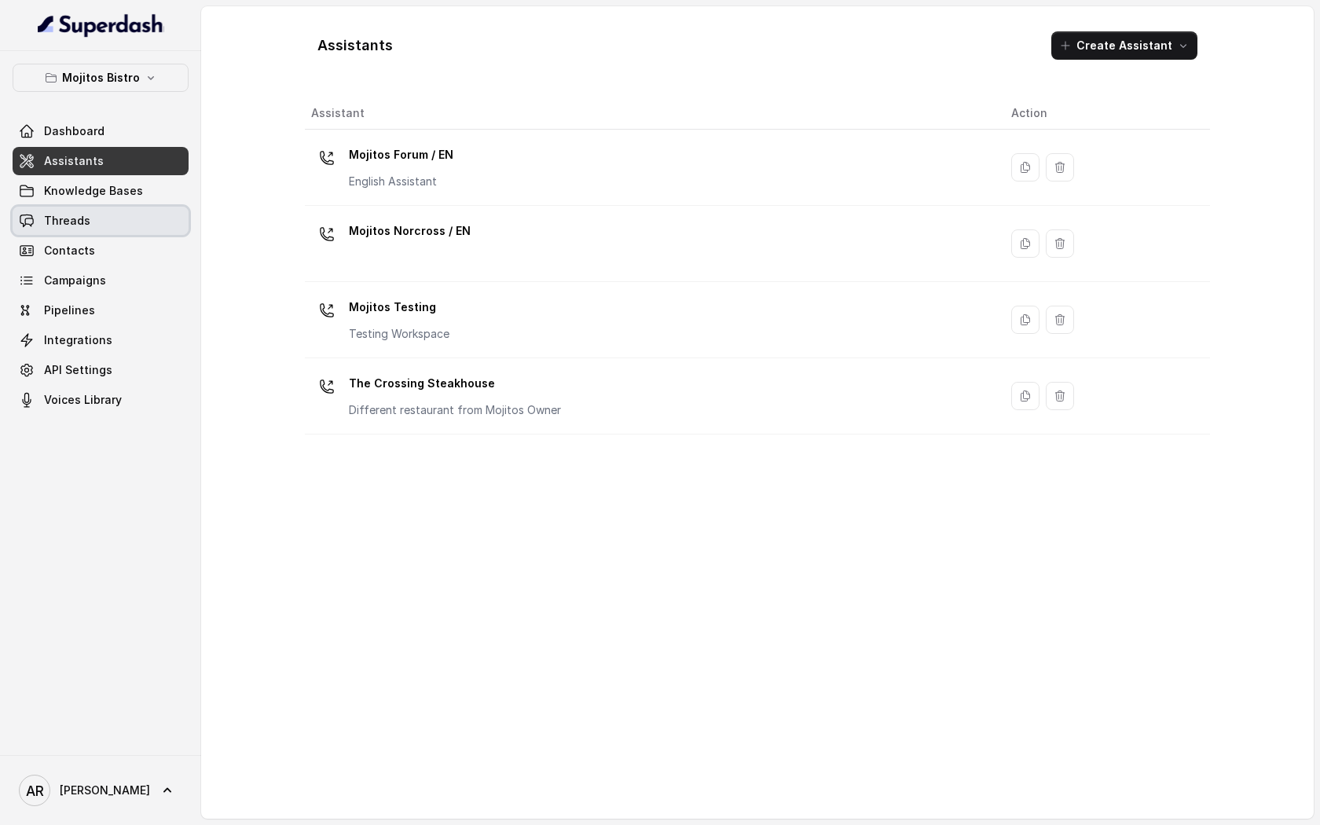
click at [119, 227] on link "Threads" at bounding box center [101, 221] width 176 height 28
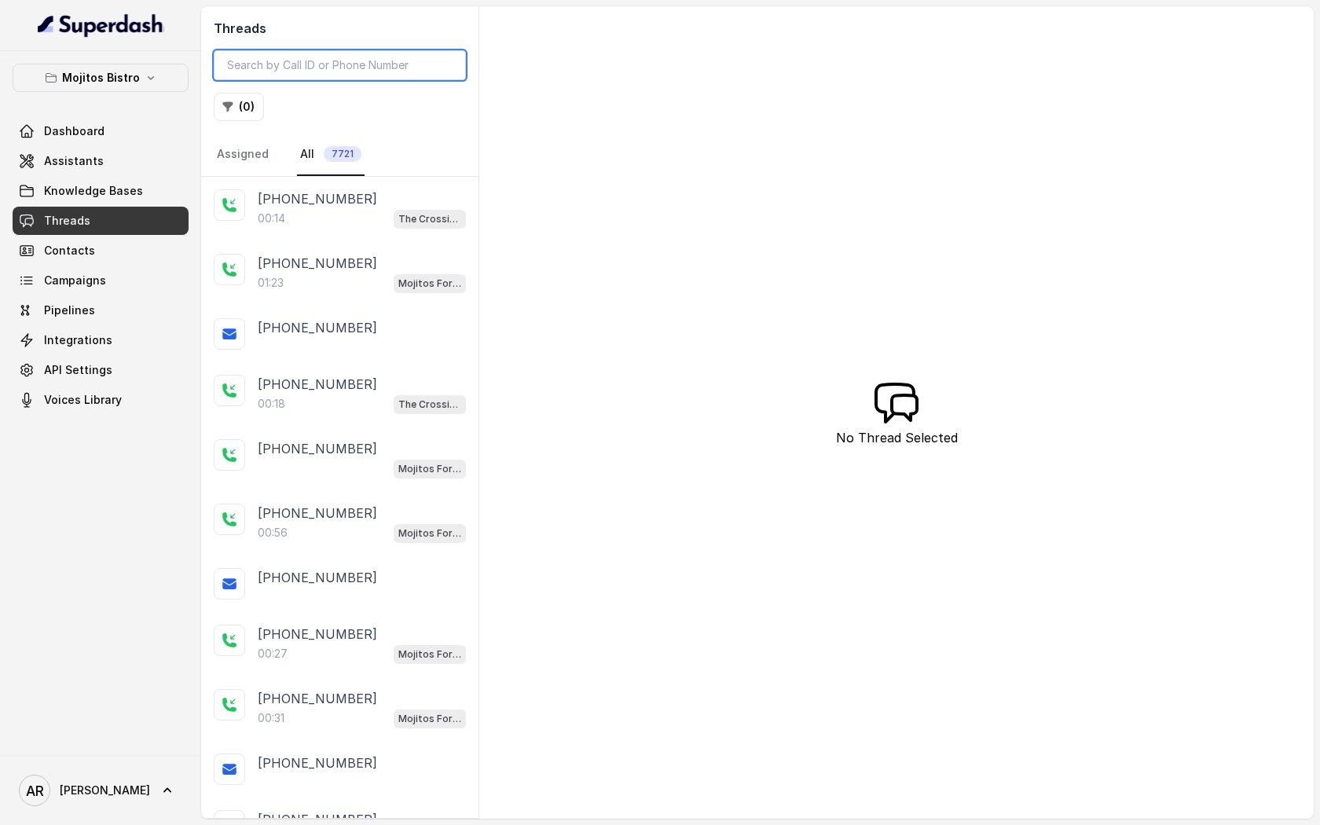
click at [271, 73] on input "search" at bounding box center [340, 65] width 252 height 30
paste input "CAa3030fe6fad41385c02a384de857d9f4"
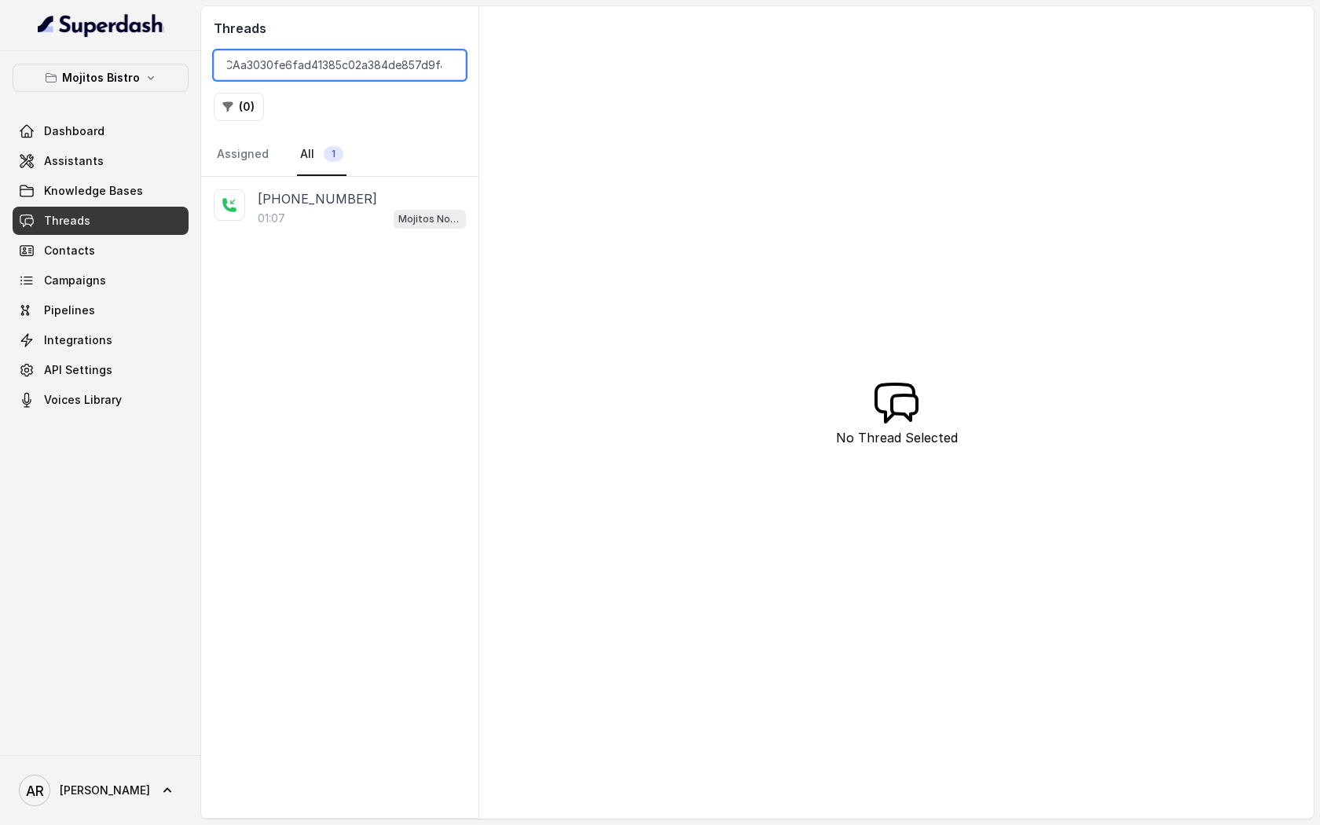
type input "CAa3030fe6fad41385c02a384de857d9f4"
click at [324, 160] on span "1" at bounding box center [334, 154] width 20 height 16
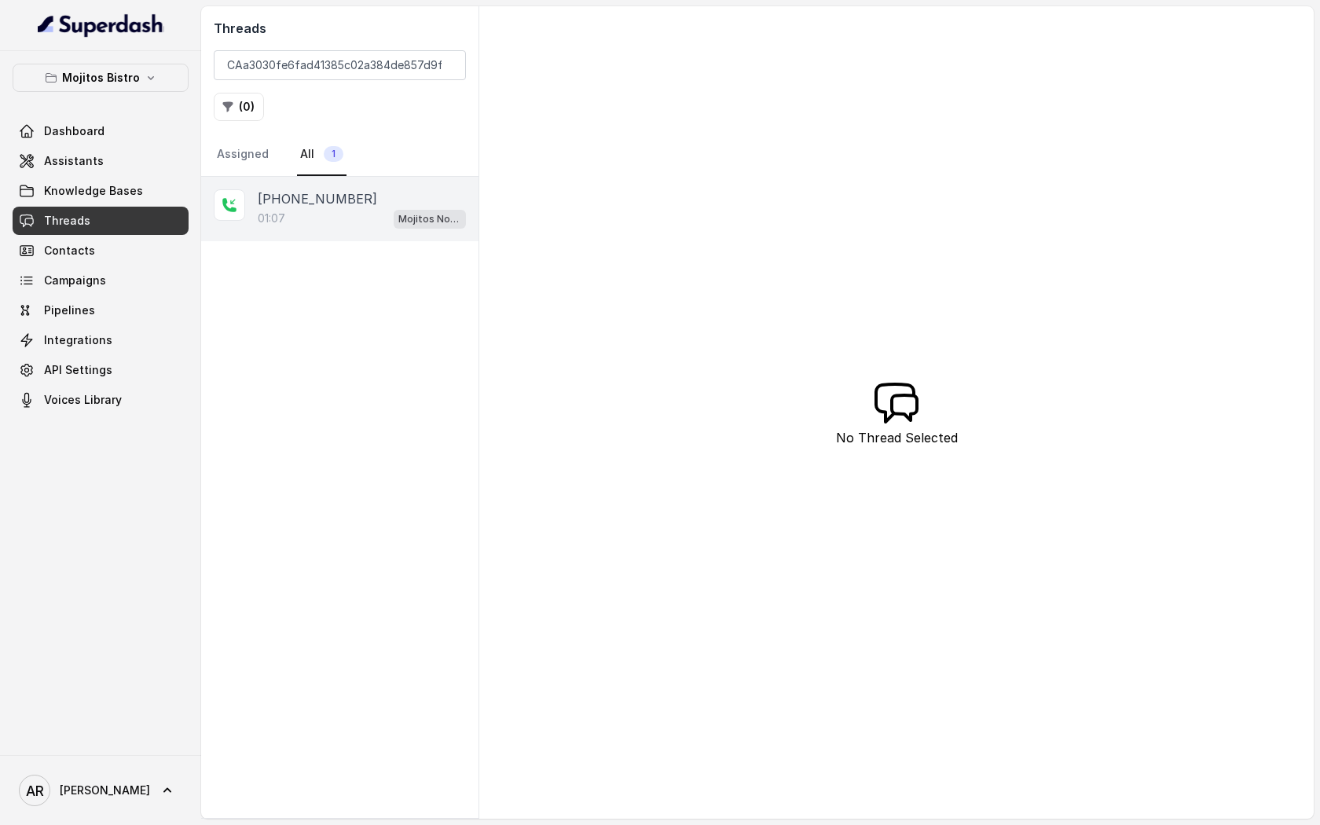
click at [350, 211] on div "01:07 Mojitos Norcross / EN" at bounding box center [362, 218] width 208 height 20
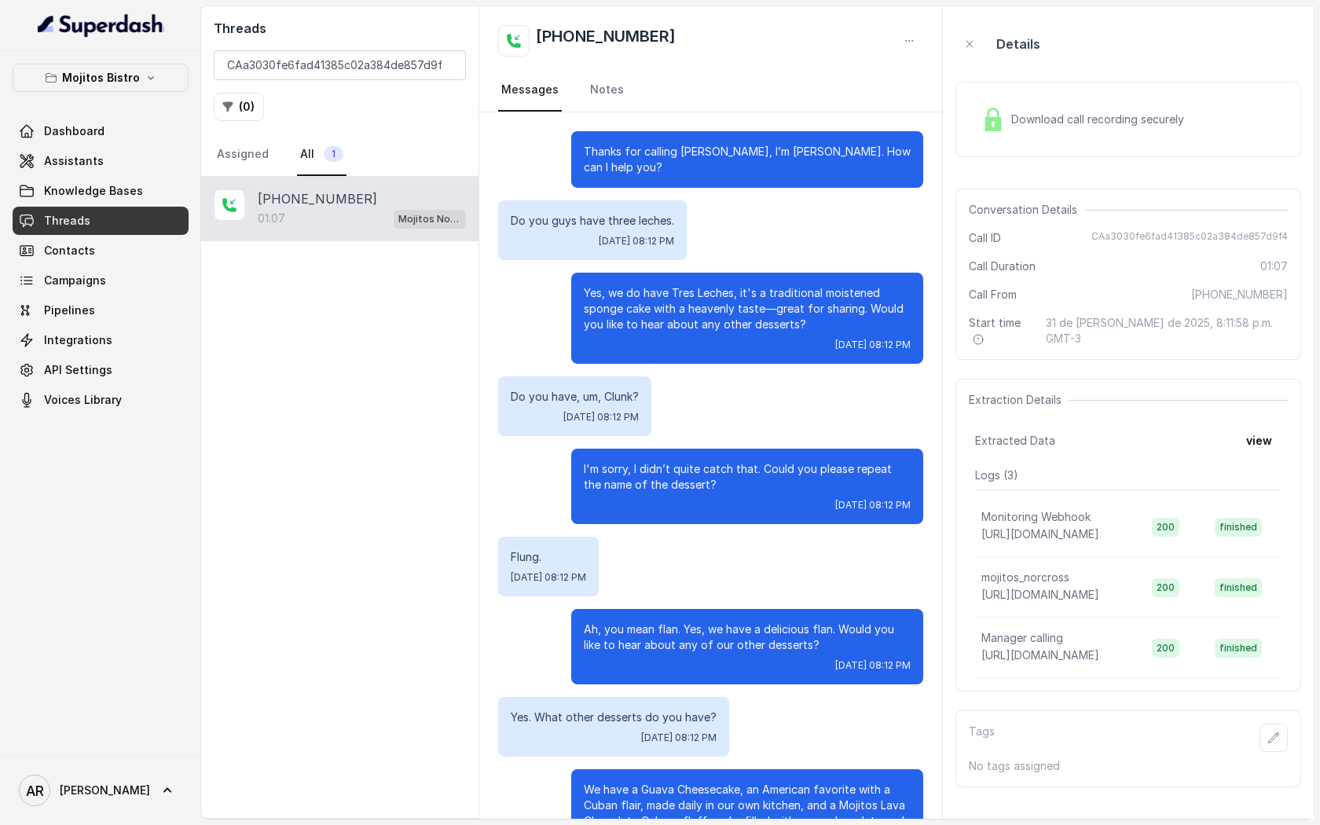
scroll to position [428, 0]
